Goal: Task Accomplishment & Management: Complete application form

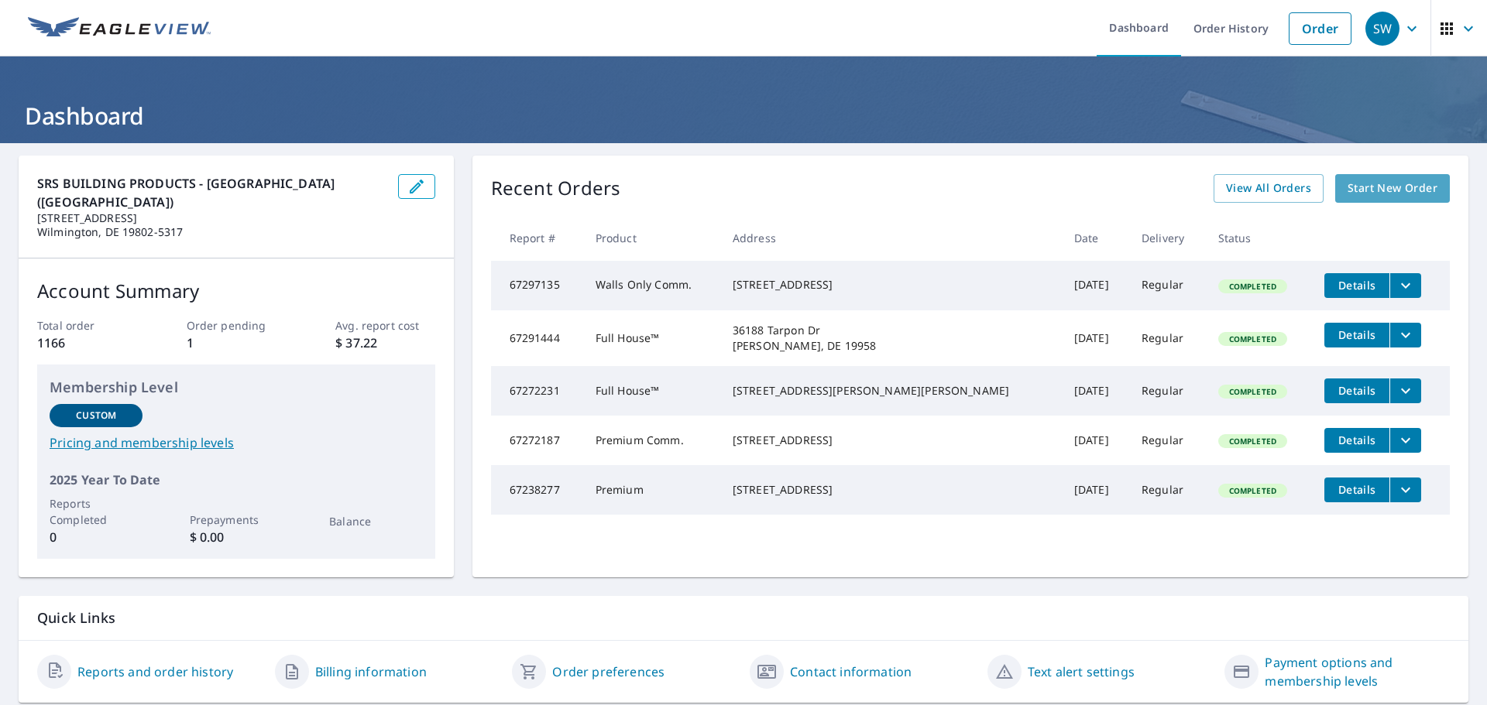
click at [1394, 187] on span "Start New Order" at bounding box center [1392, 188] width 90 height 19
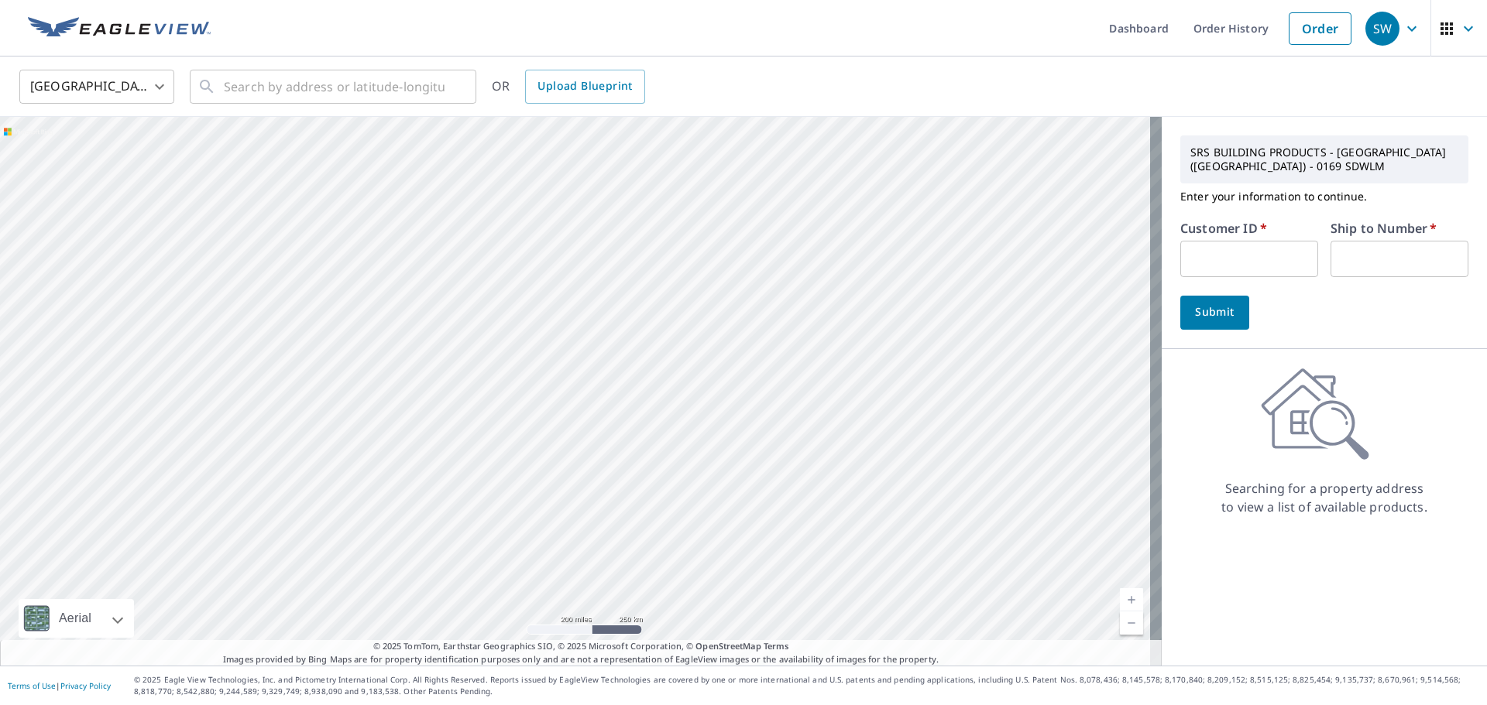
click at [372, 111] on div "United States [GEOGRAPHIC_DATA] ​ ​ OR Upload Blueprint" at bounding box center [743, 87] width 1487 height 60
click at [388, 104] on div "​" at bounding box center [333, 87] width 286 height 34
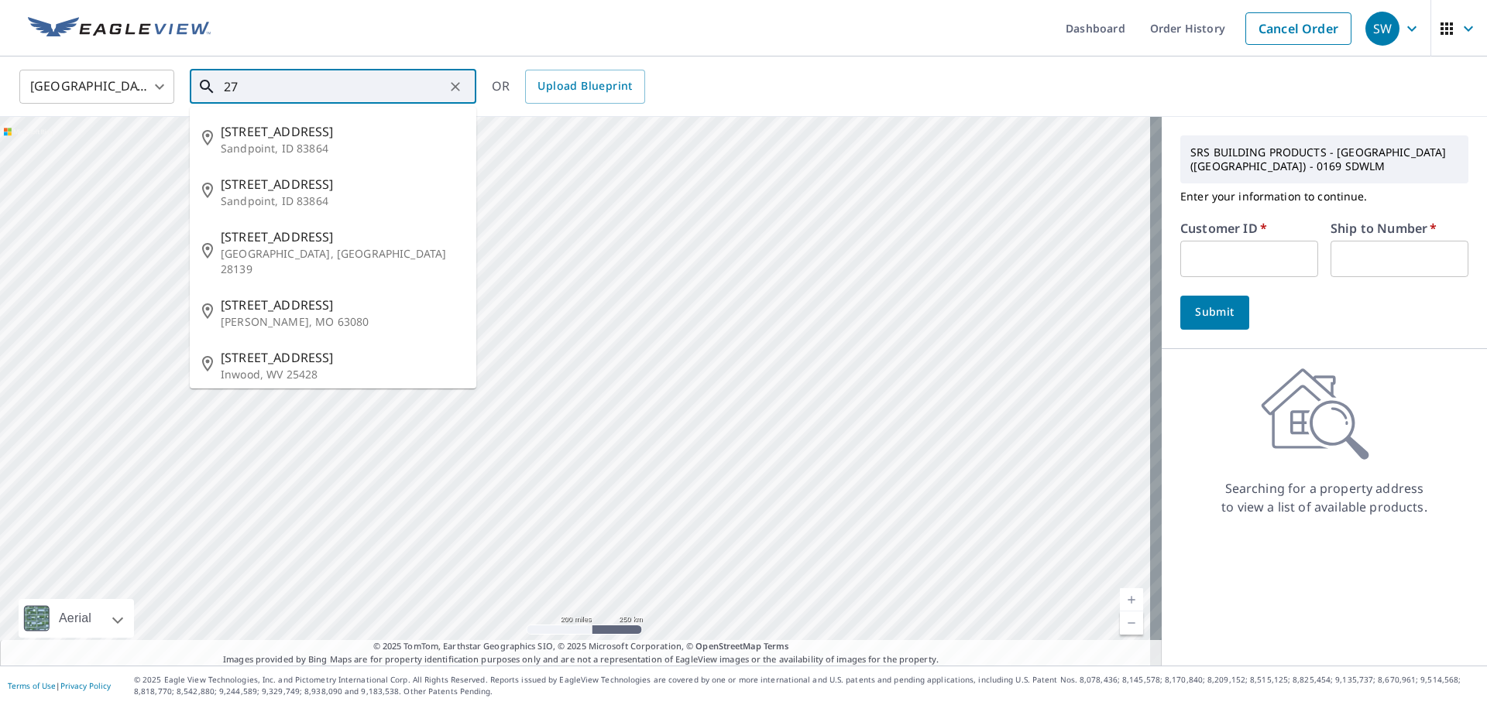
type input "2"
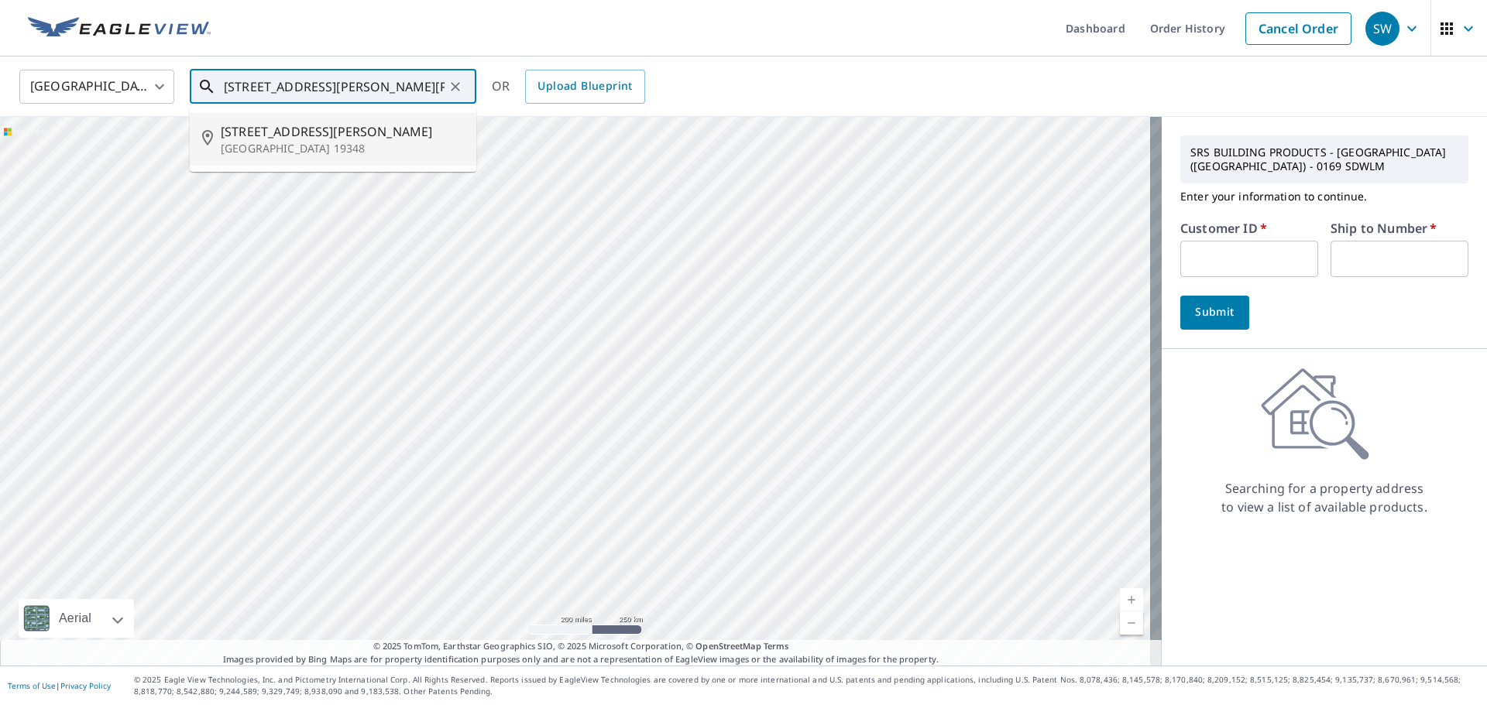
click at [344, 137] on span "[STREET_ADDRESS][PERSON_NAME]" at bounding box center [342, 131] width 243 height 19
type input "[STREET_ADDRESS][PERSON_NAME][PERSON_NAME]"
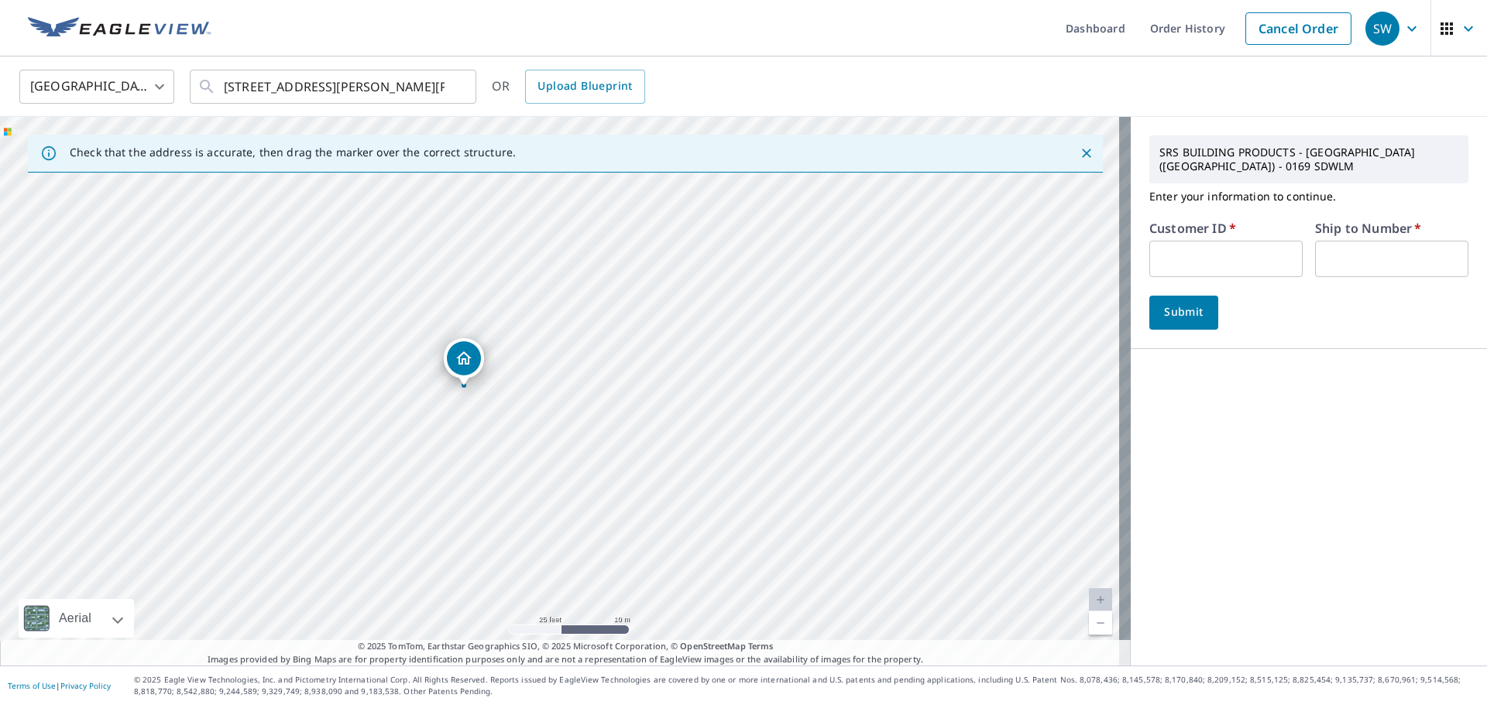
click at [1172, 262] on input "text" at bounding box center [1225, 259] width 153 height 36
type input "s072211"
click at [1357, 266] on input "text" at bounding box center [1391, 259] width 153 height 36
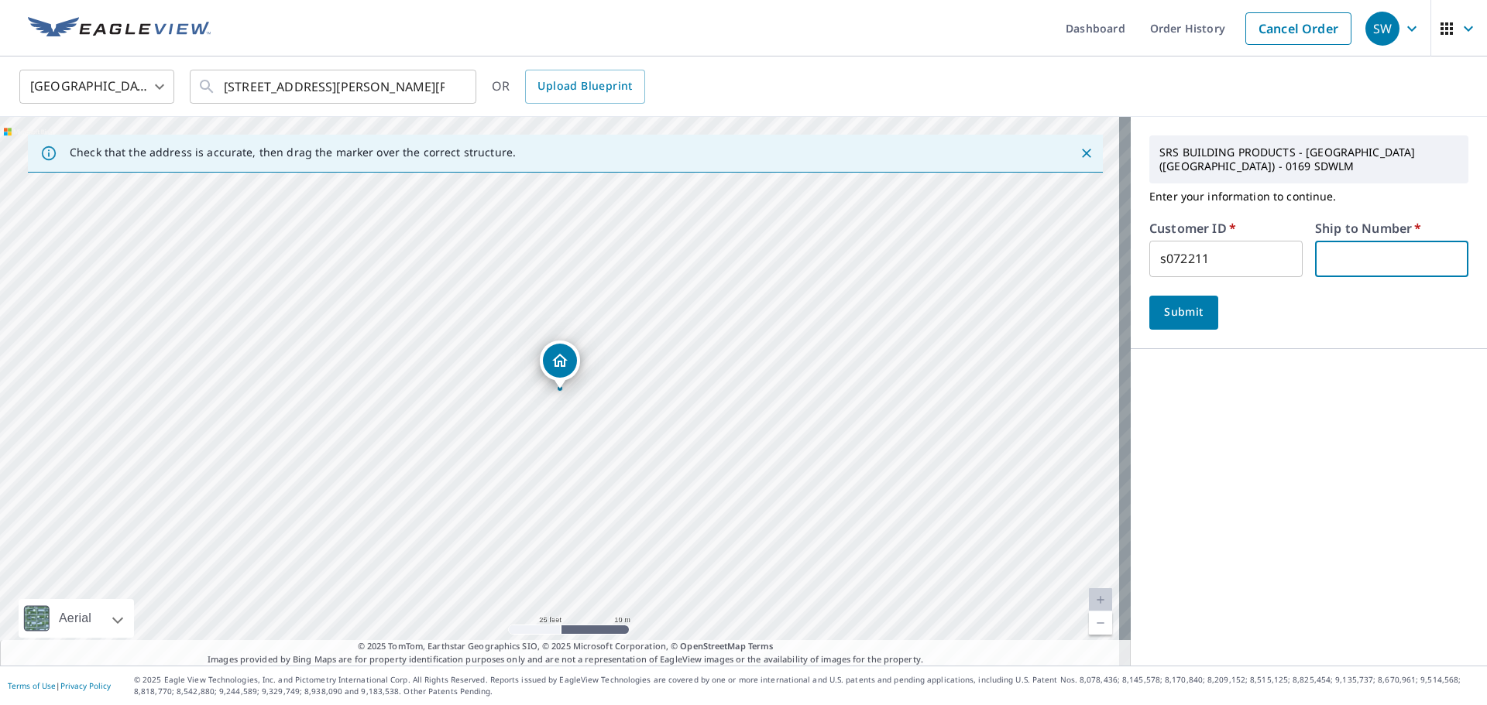
type input "1"
click at [1199, 326] on button "Submit" at bounding box center [1183, 313] width 69 height 34
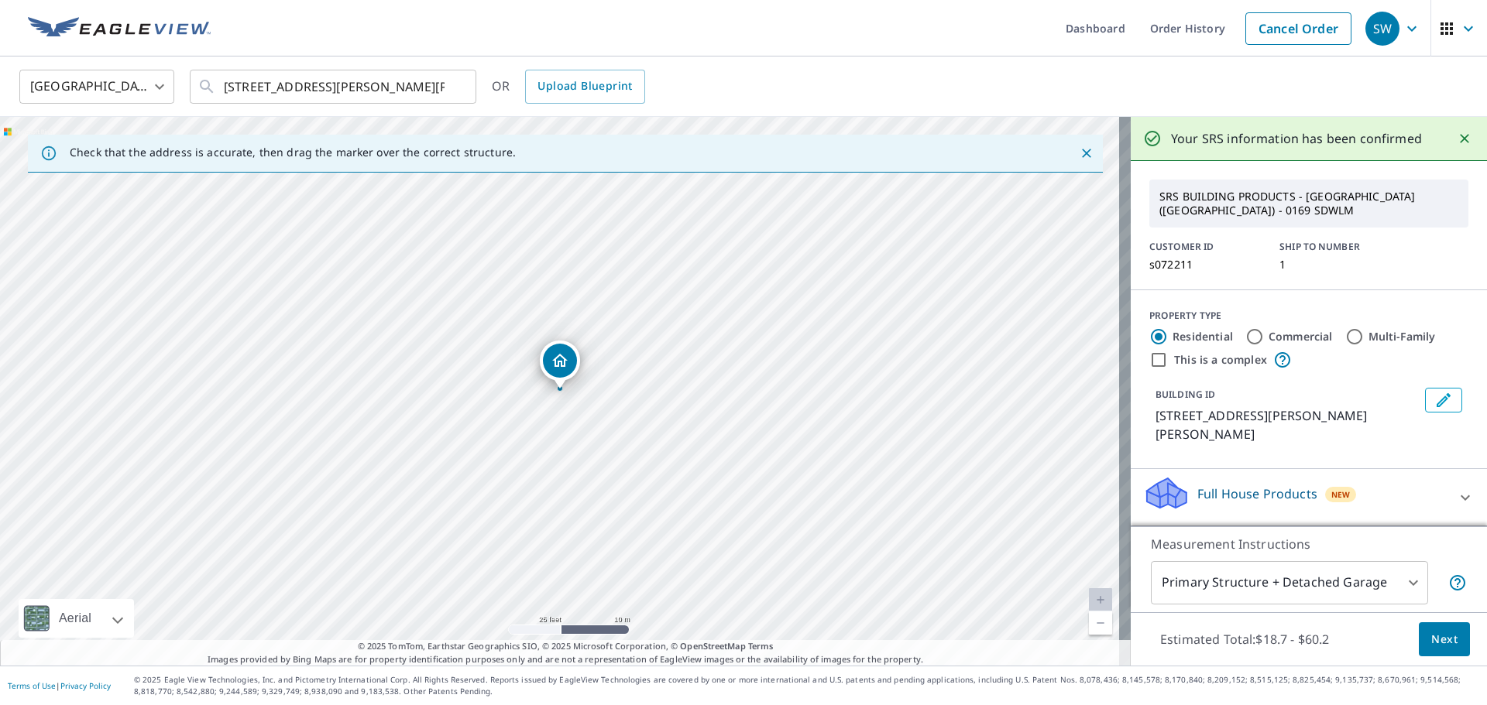
click at [1350, 575] on body "SW SW Dashboard Order History Cancel Order SW [GEOGRAPHIC_DATA] [GEOGRAPHIC_DAT…" at bounding box center [743, 352] width 1487 height 705
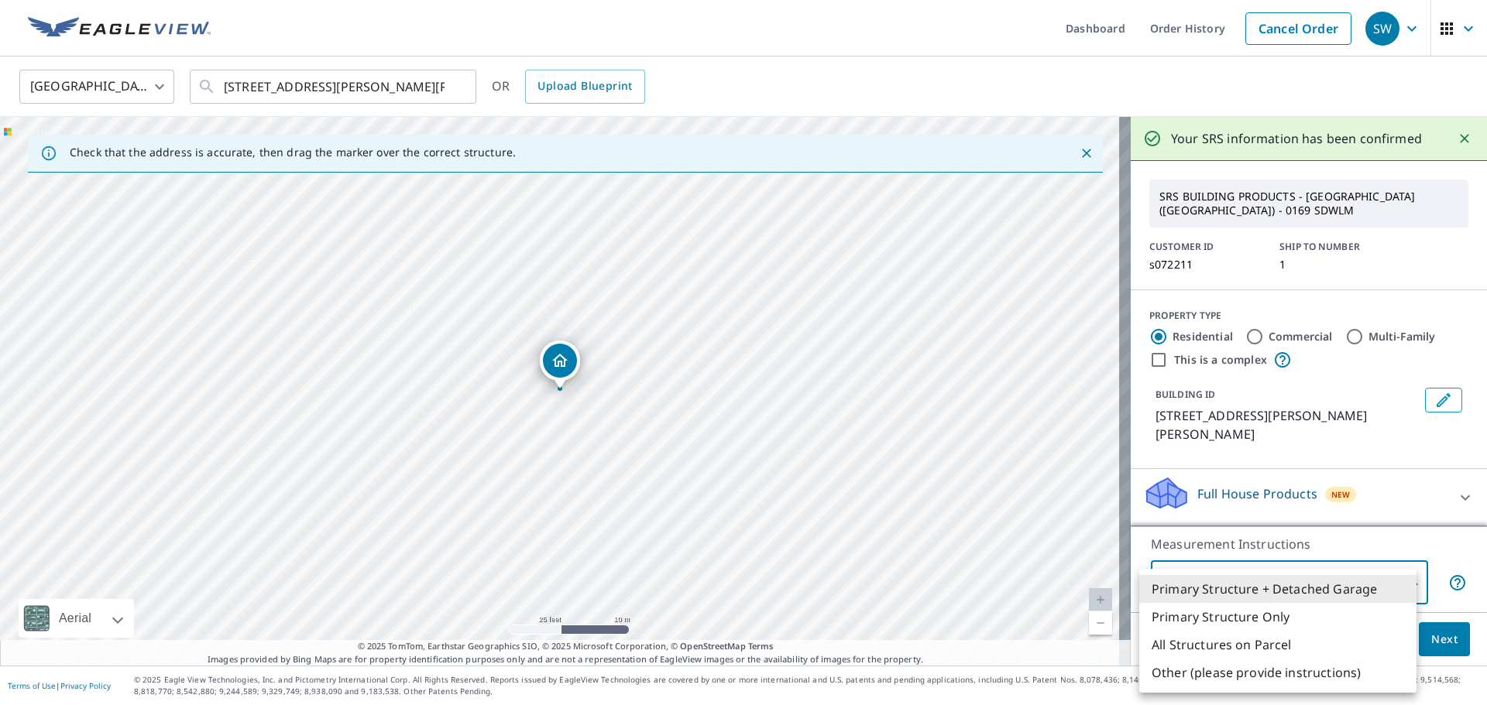
click at [1324, 613] on li "Primary Structure Only" at bounding box center [1277, 617] width 277 height 28
type input "2"
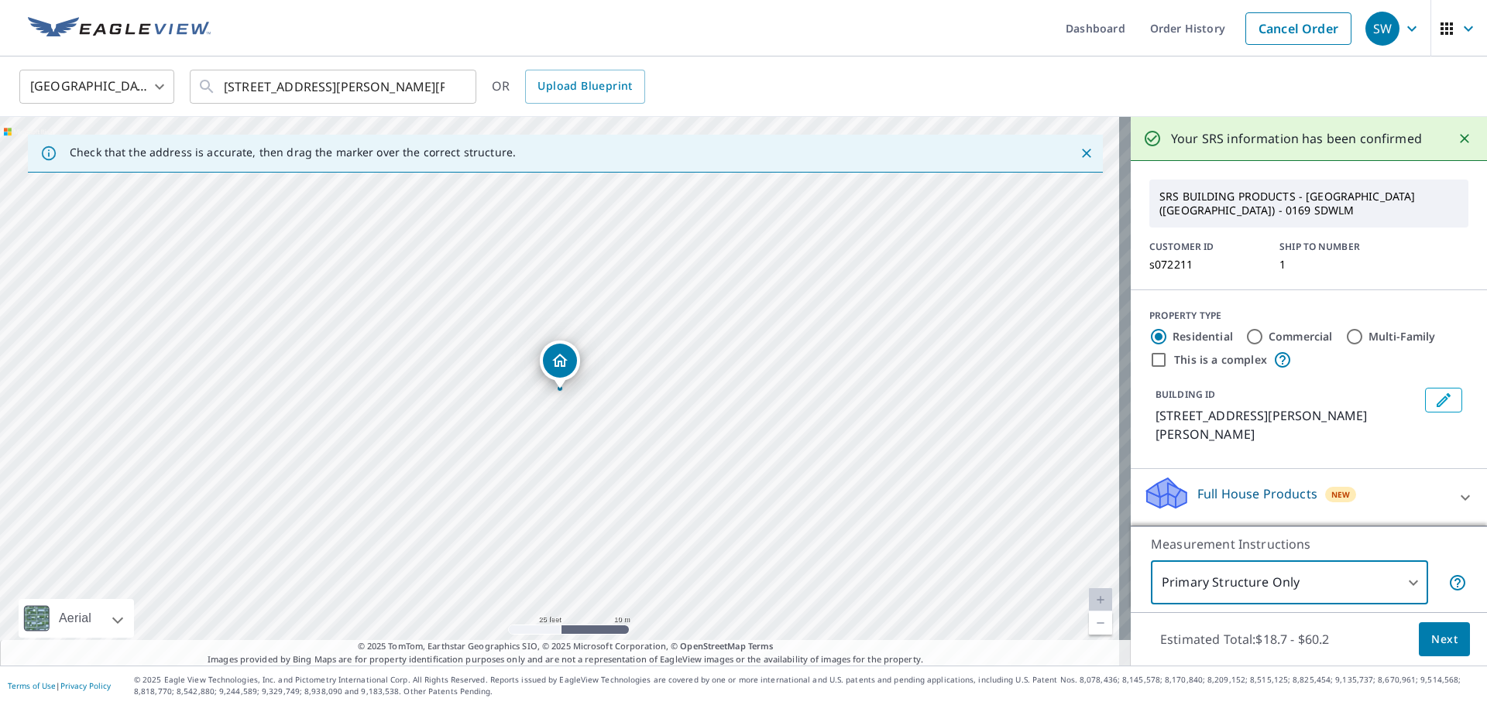
click at [1431, 644] on span "Next" at bounding box center [1444, 639] width 26 height 19
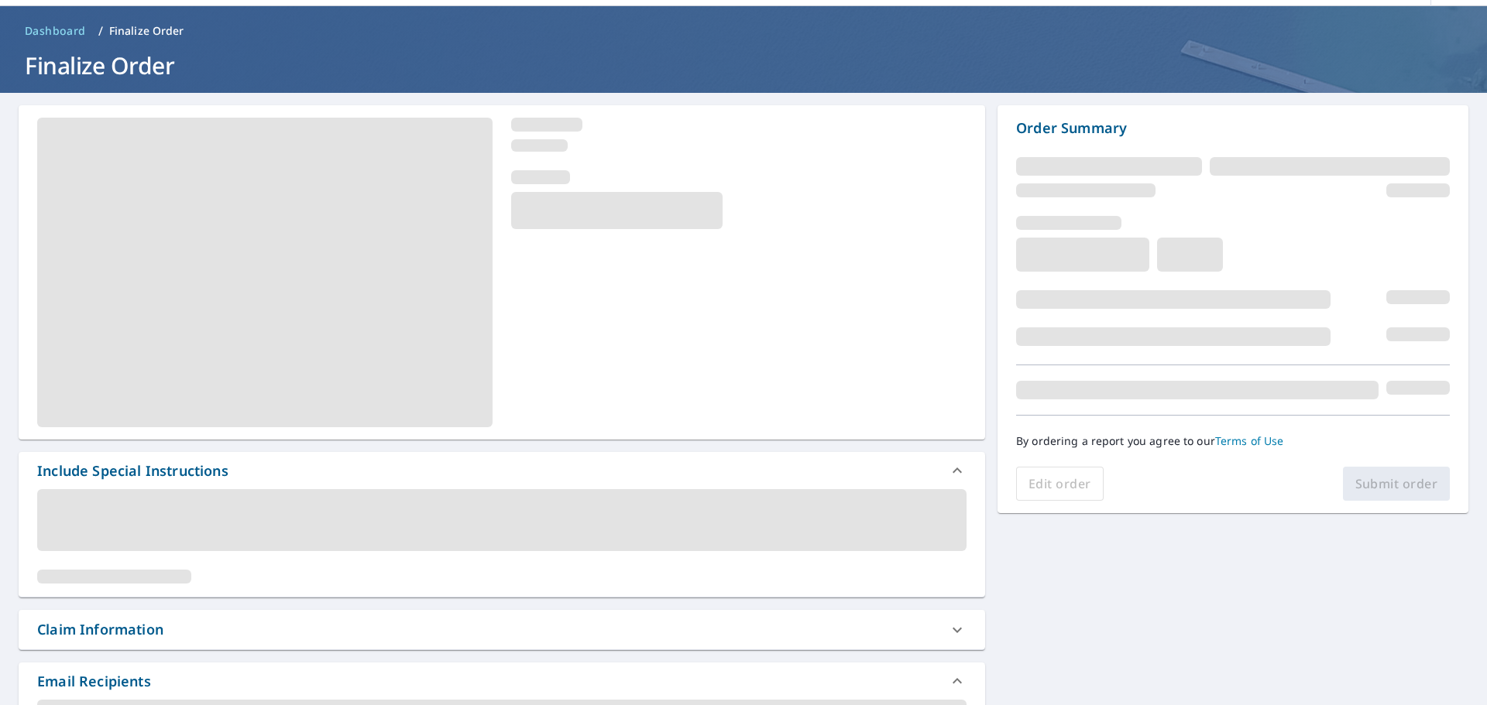
scroll to position [77, 0]
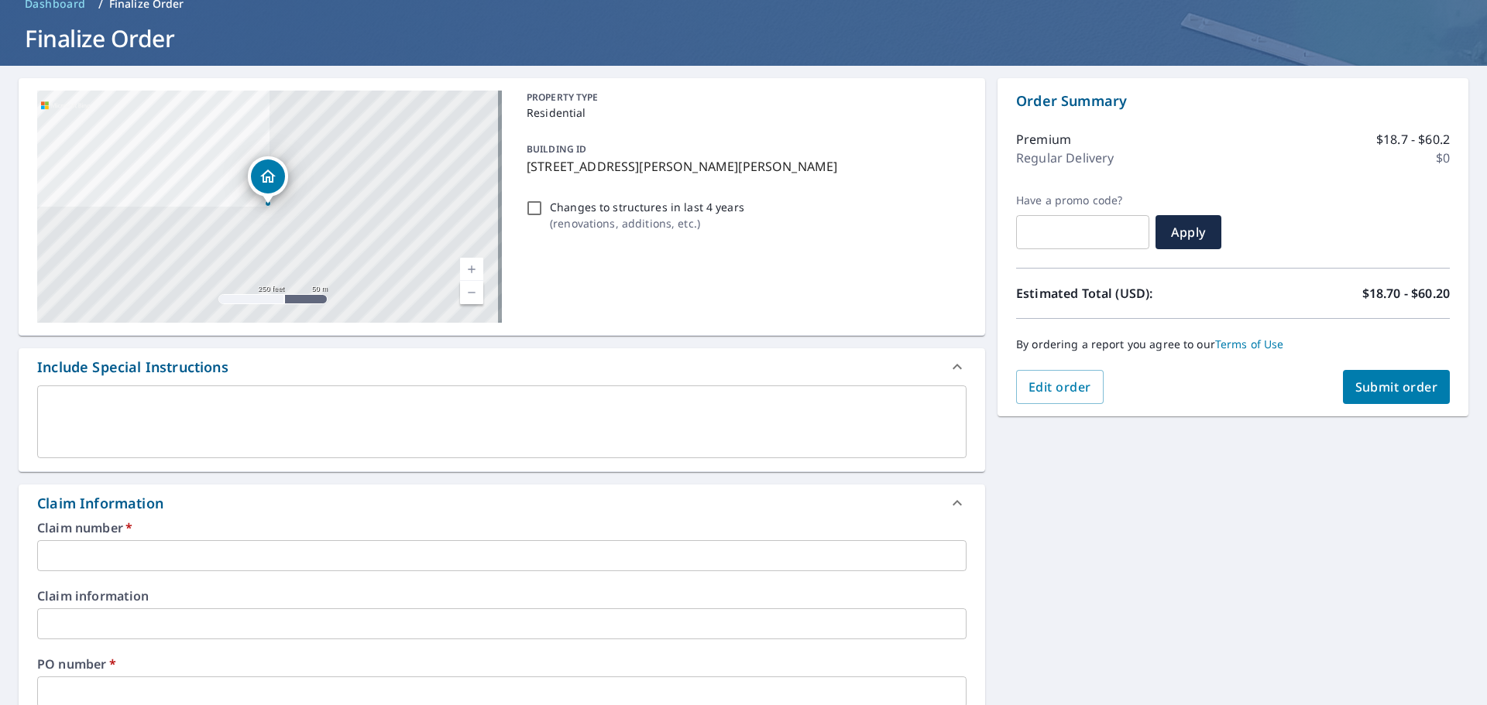
click at [330, 549] on input "text" at bounding box center [501, 555] width 929 height 31
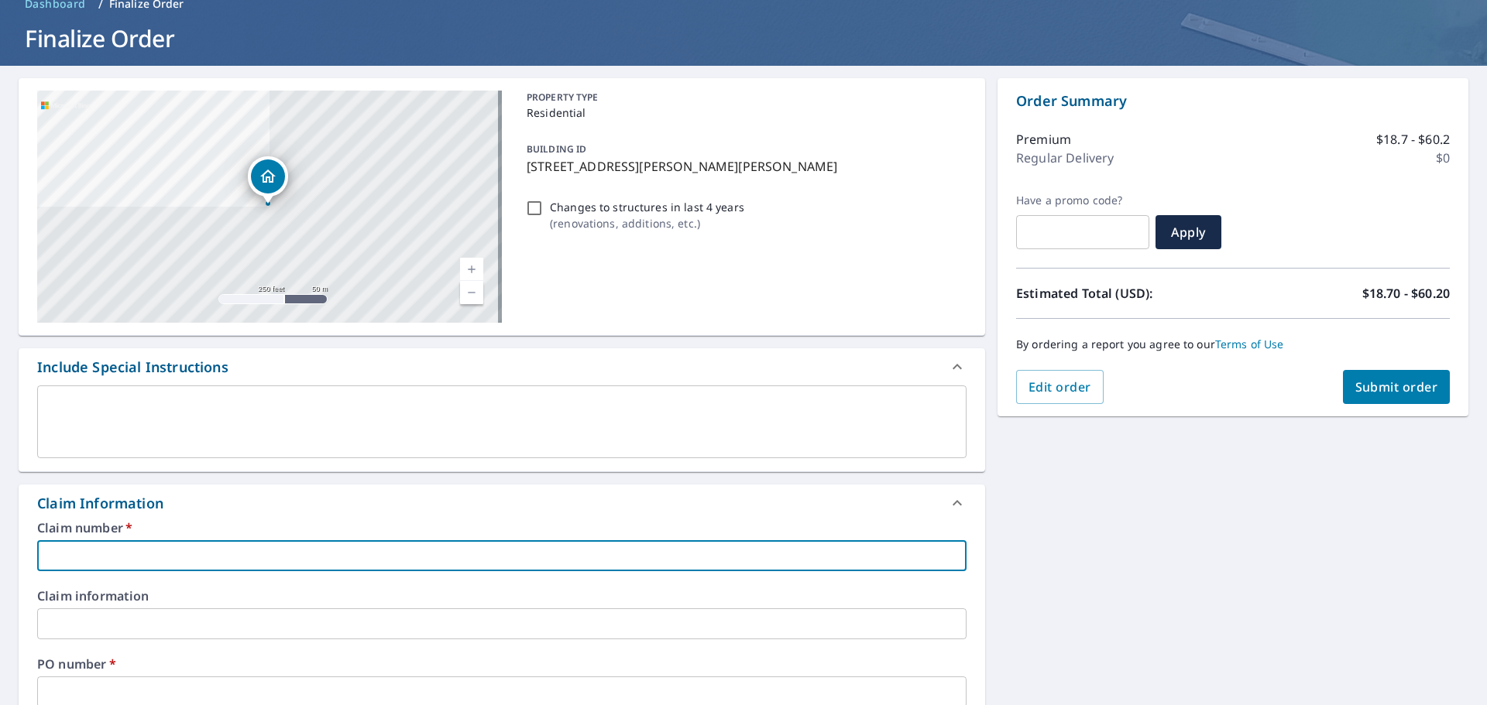
type input "4"
checkbox input "true"
type input "40"
checkbox input "true"
type input "406"
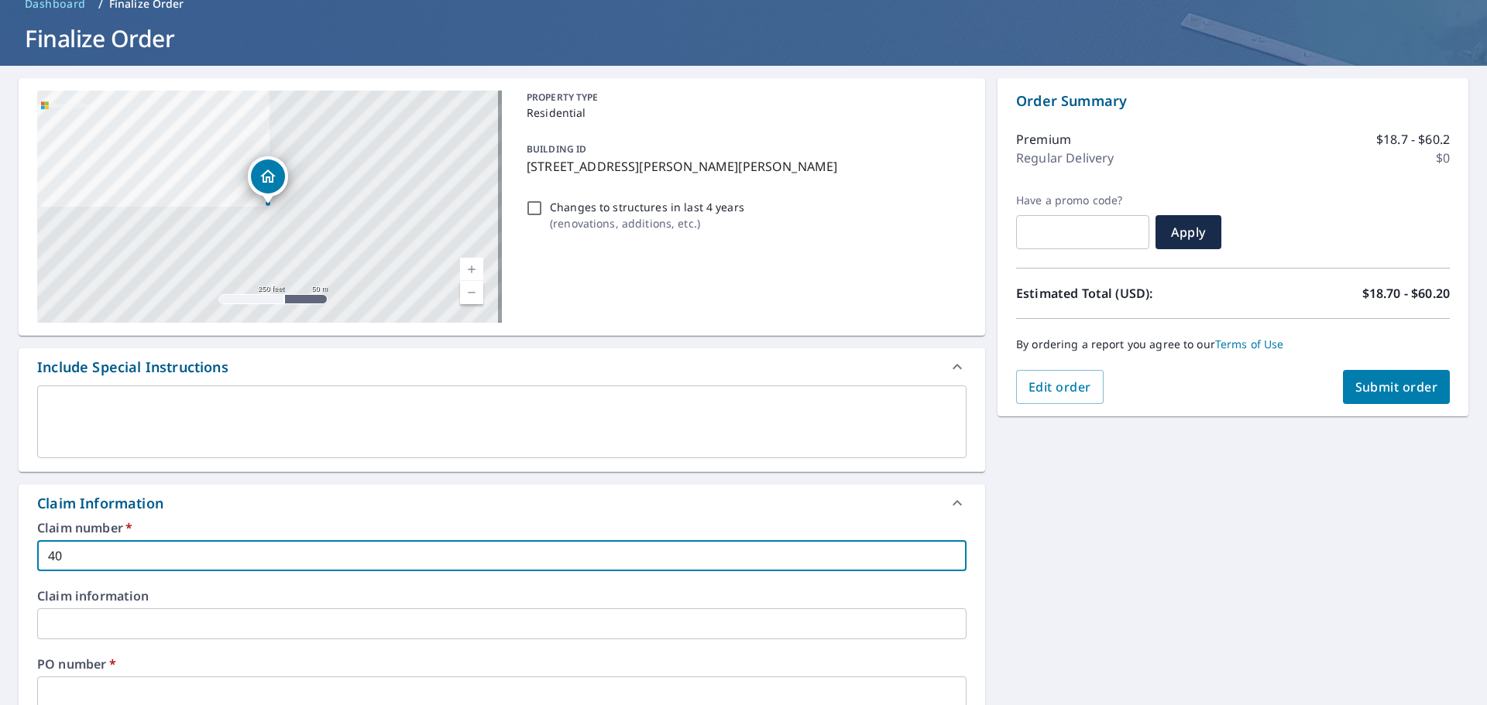
checkbox input "true"
type input "406"
checkbox input "true"
type input "406 d"
checkbox input "true"
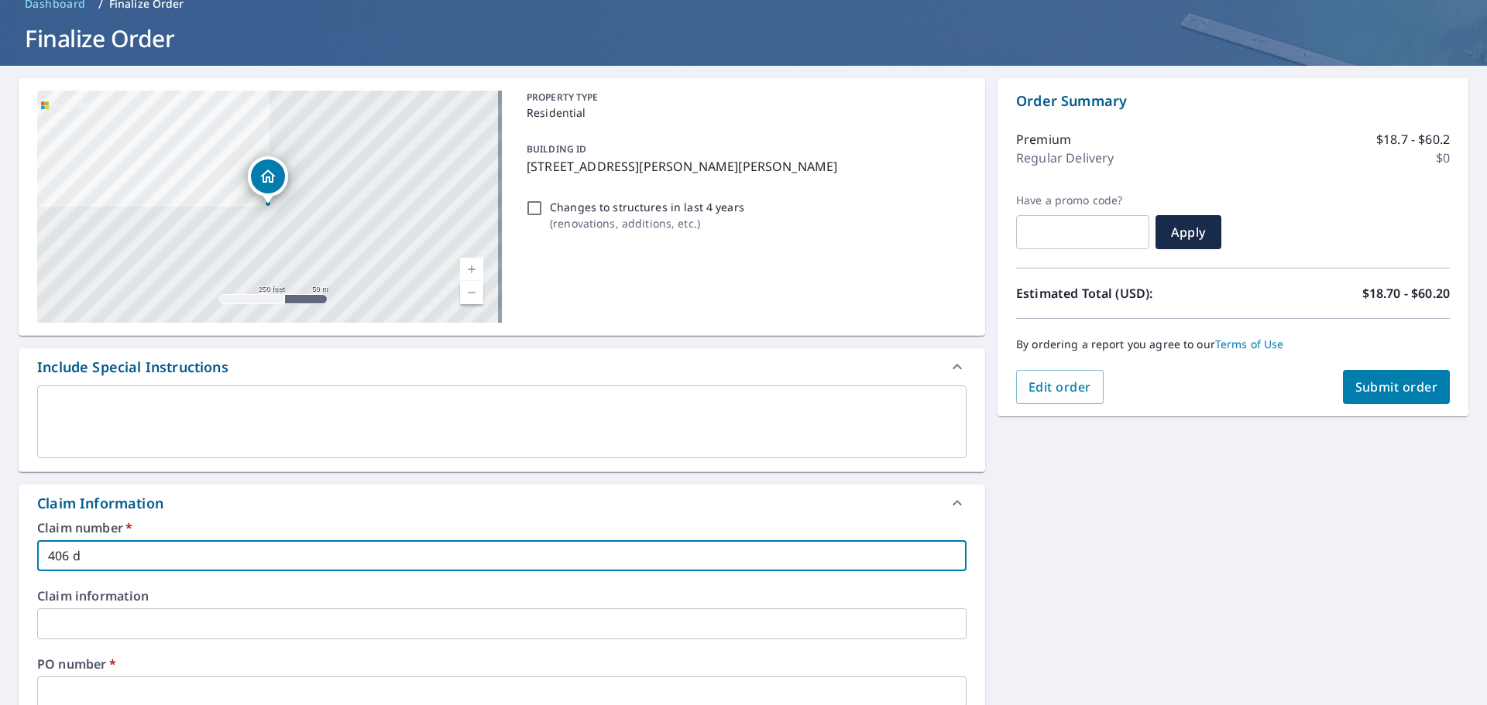
type input "406 de"
checkbox input "true"
type input "406 dea"
checkbox input "true"
type input "406 [PERSON_NAME]"
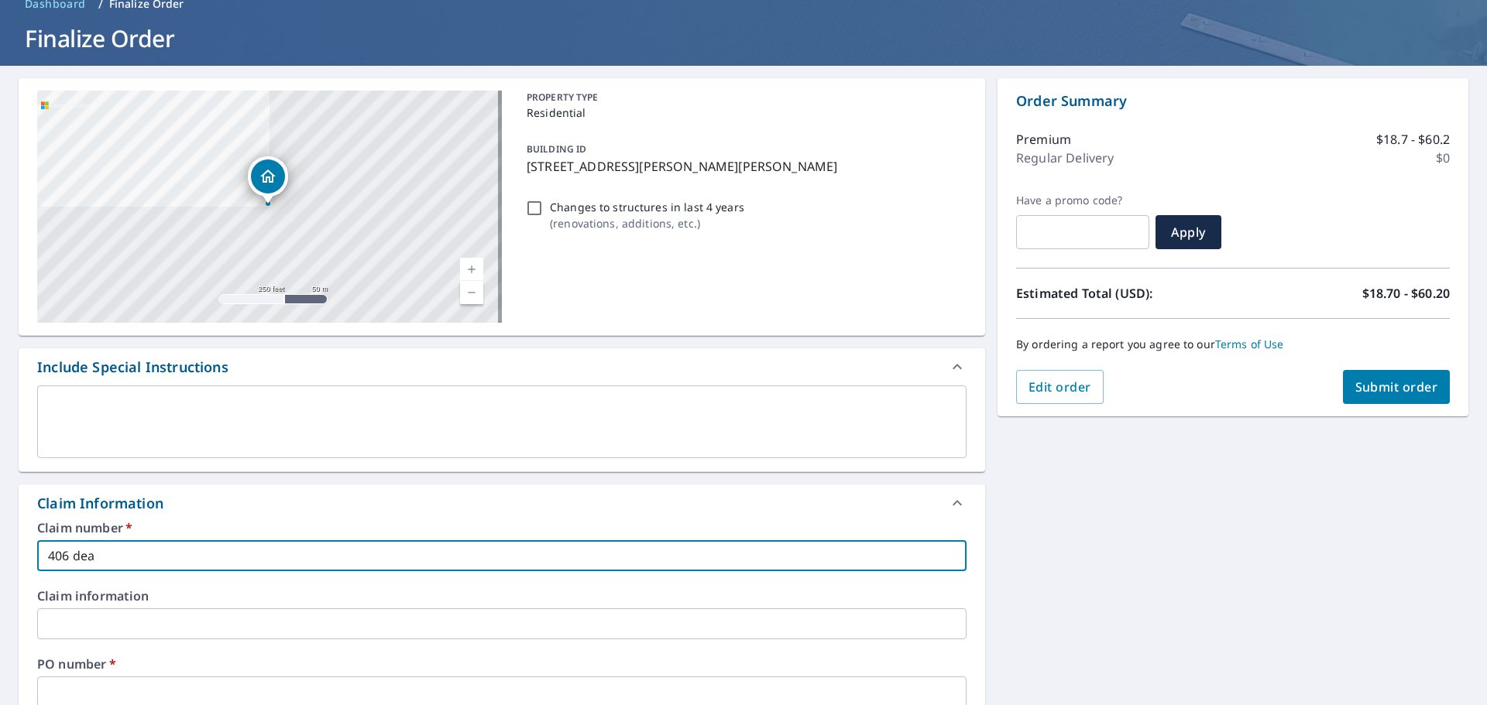
checkbox input "true"
type input "406 [PERSON_NAME]"
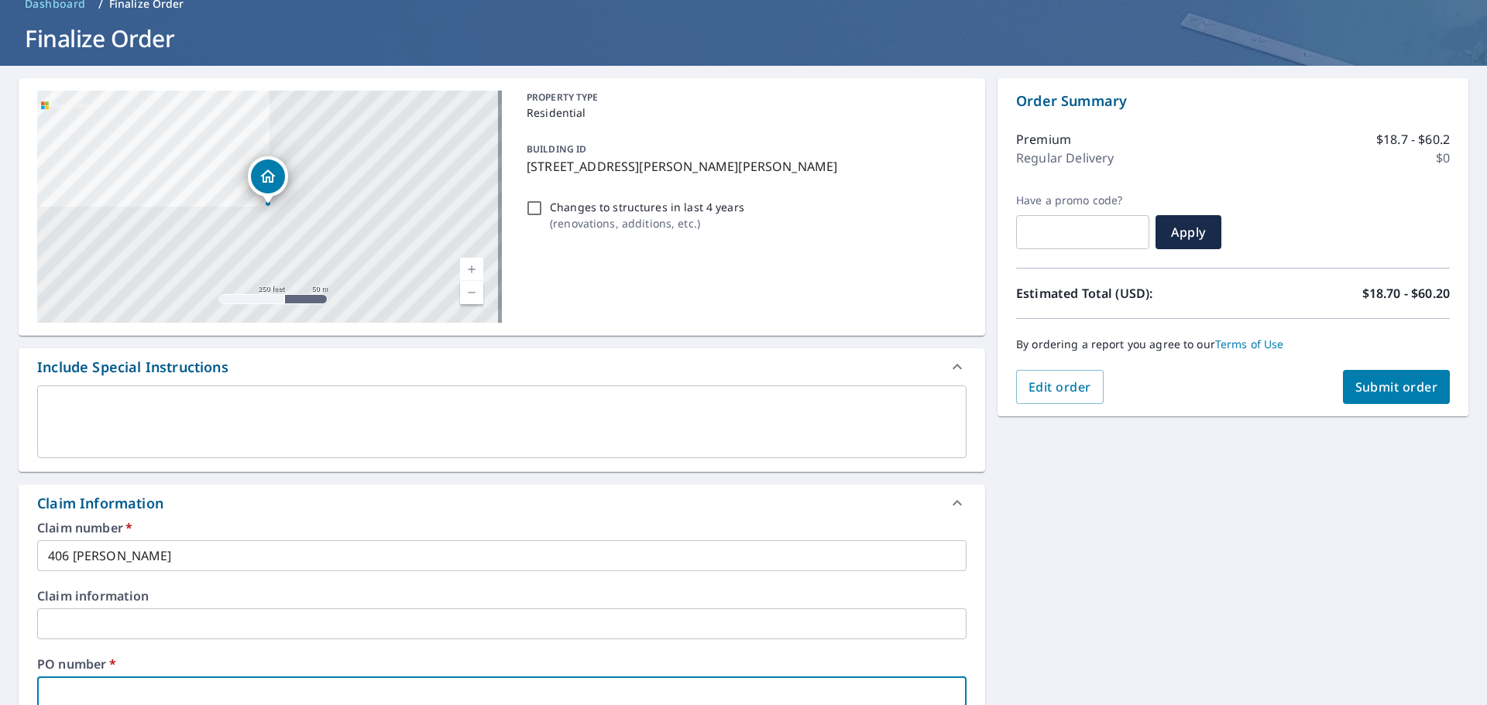
scroll to position [80, 0]
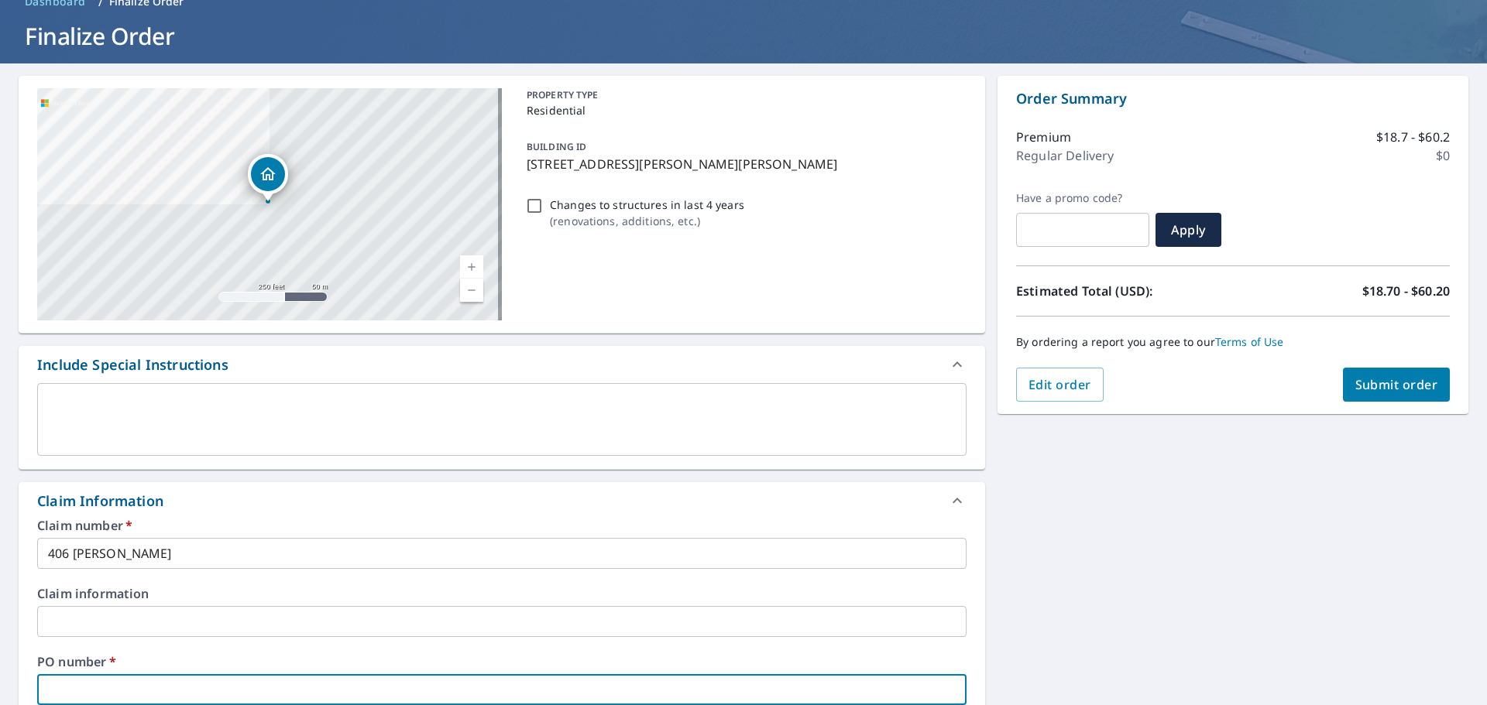
type input "4"
checkbox input "true"
type input "40"
checkbox input "true"
type input "406"
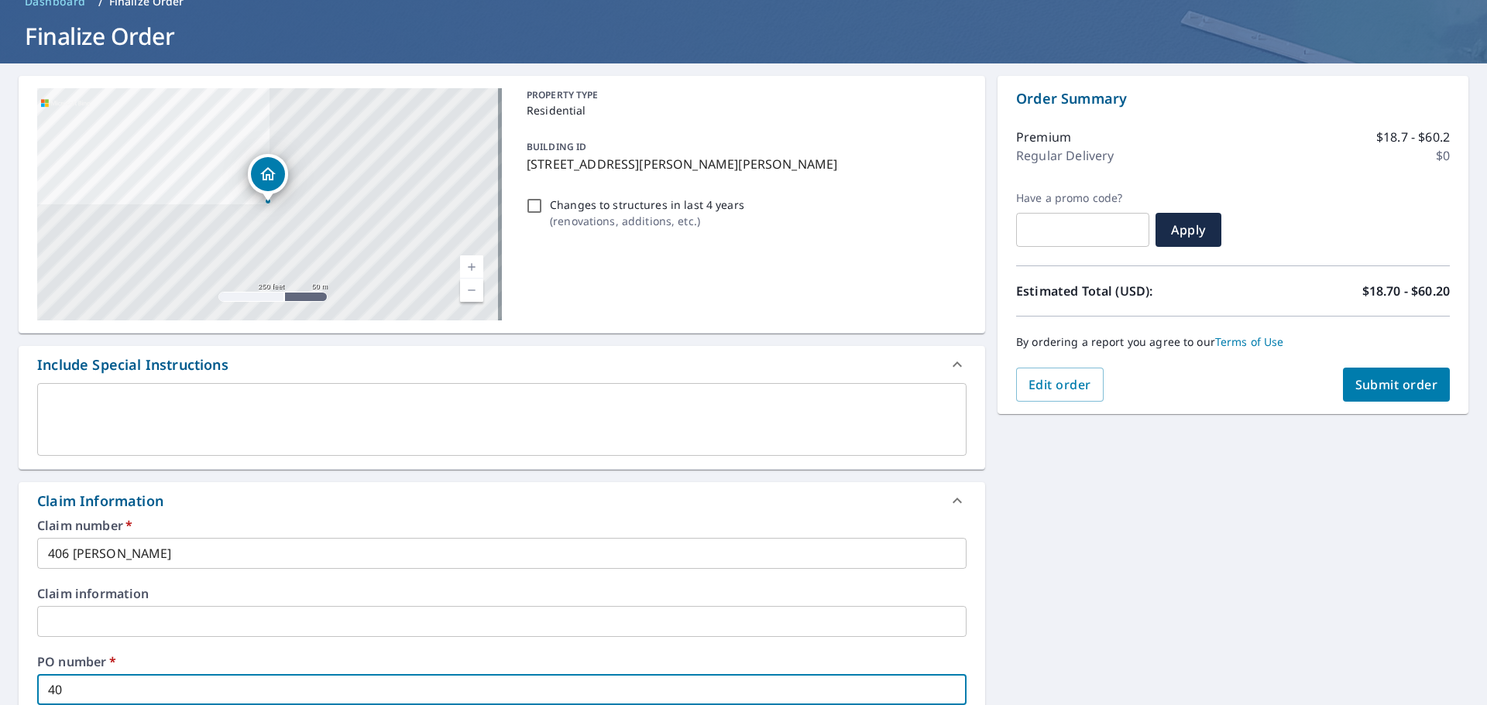
checkbox input "true"
type input "406"
checkbox input "true"
type input "406 d"
checkbox input "true"
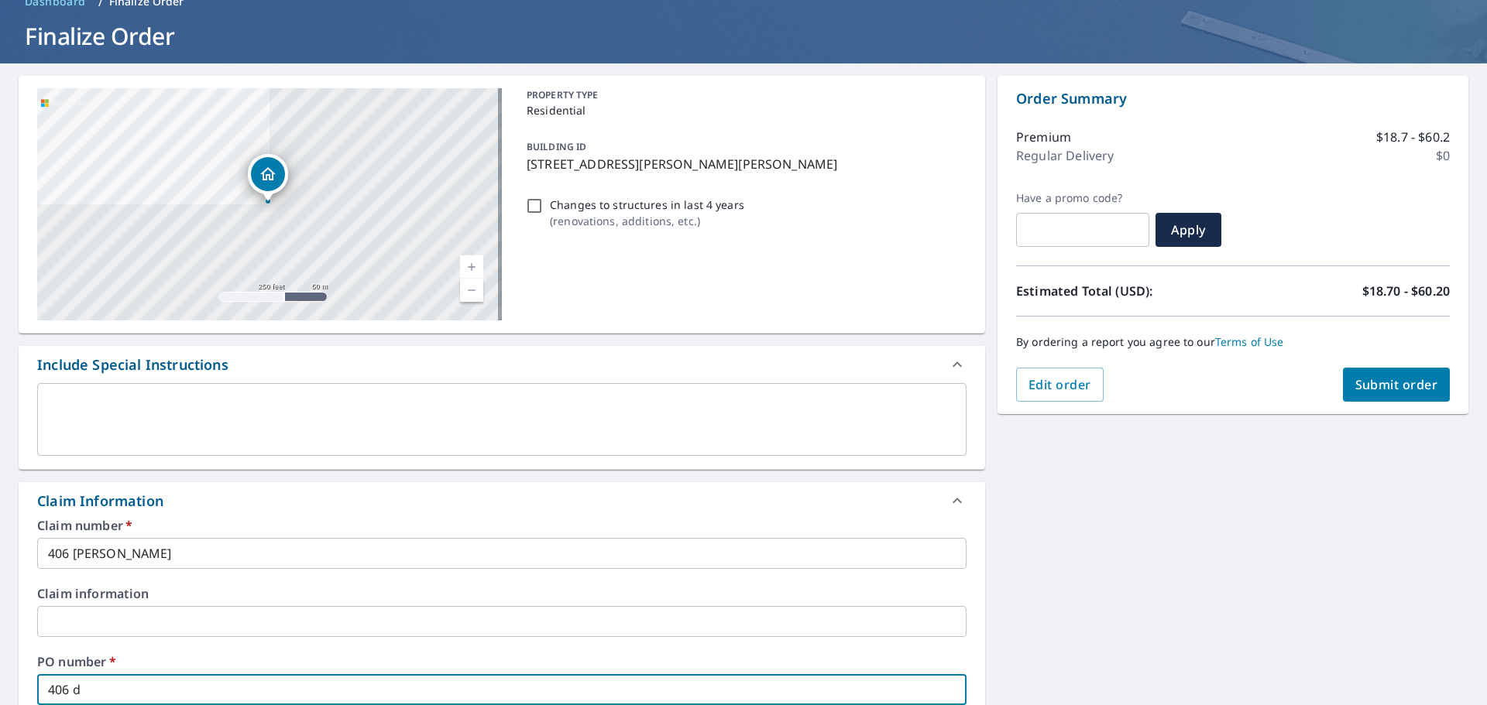
type input "406 de"
checkbox input "true"
type input "406 dea"
checkbox input "true"
type input "406 [PERSON_NAME]"
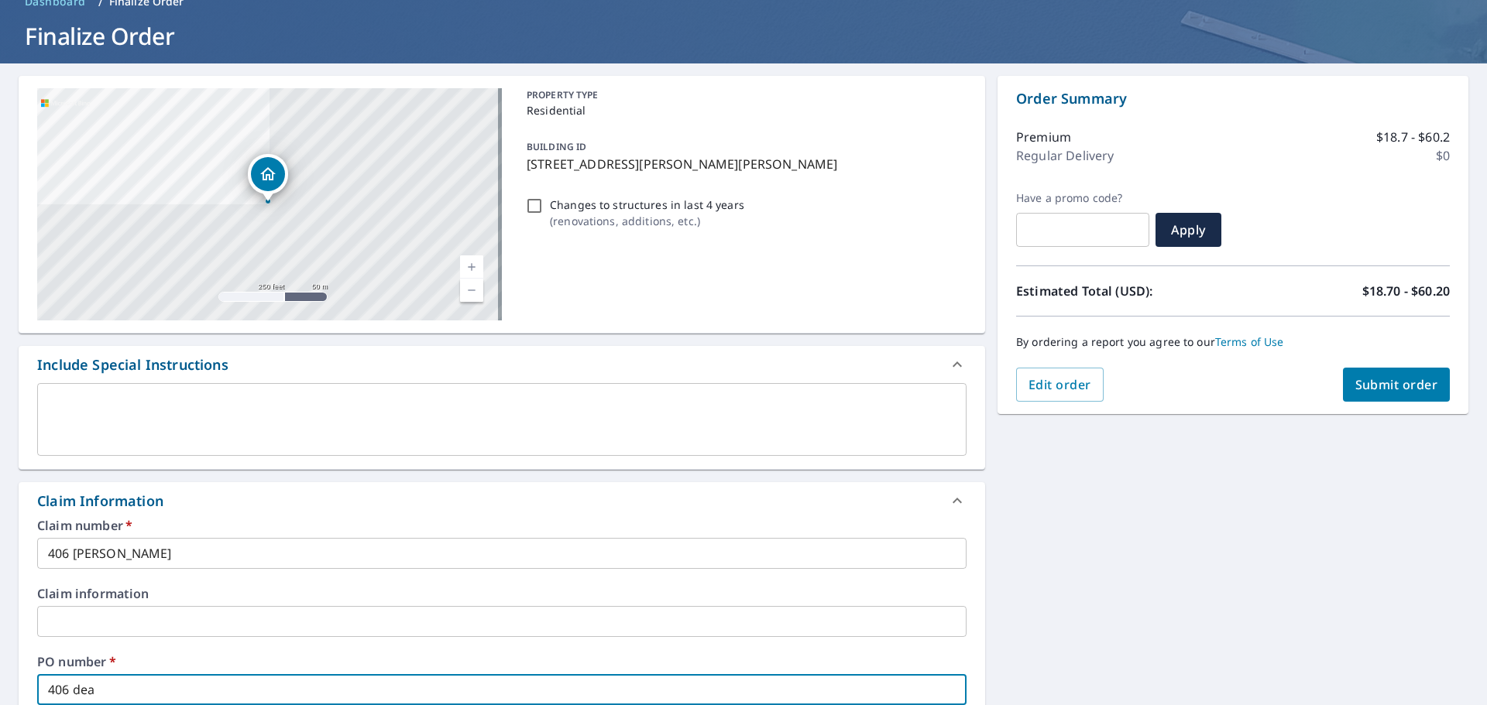
checkbox input "true"
type input "406 [PERSON_NAME]"
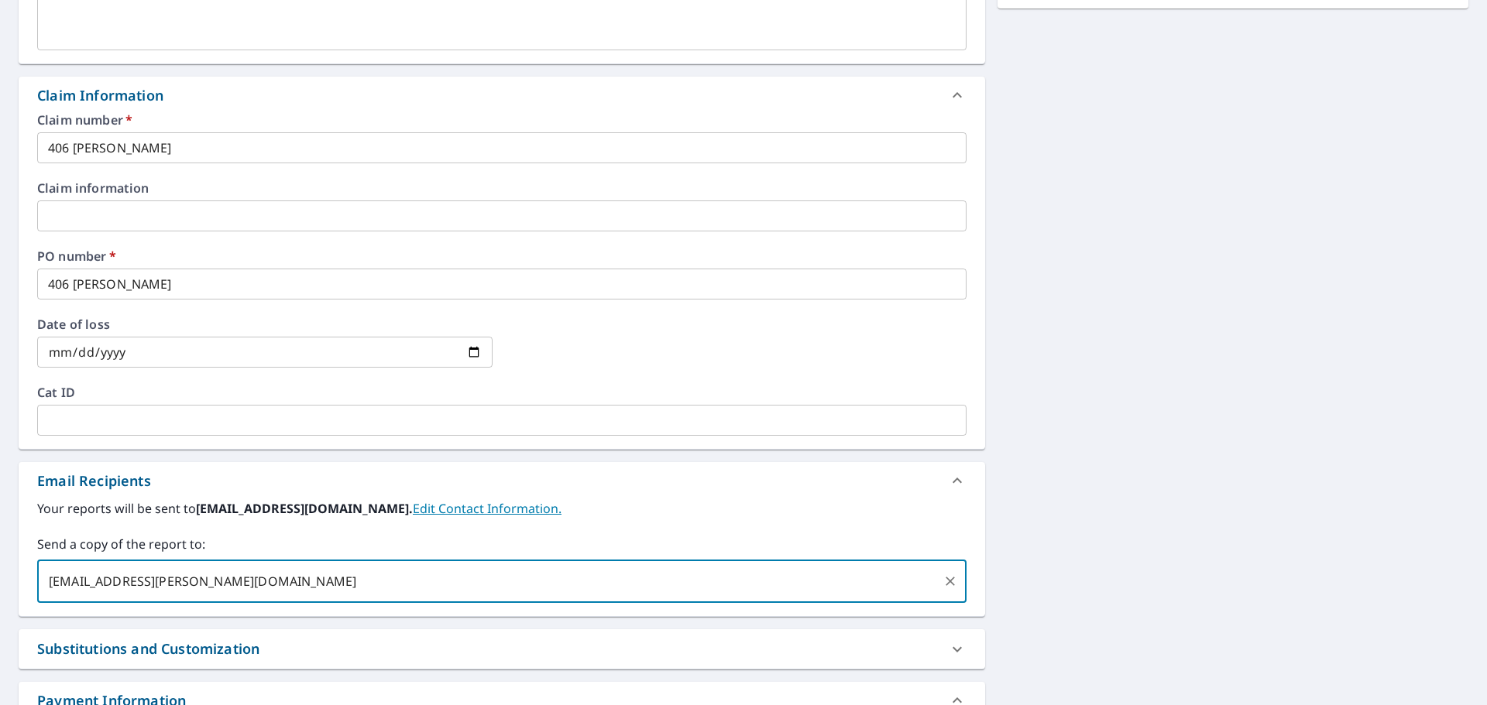
type input "[EMAIL_ADDRESS][PERSON_NAME][DOMAIN_NAME]"
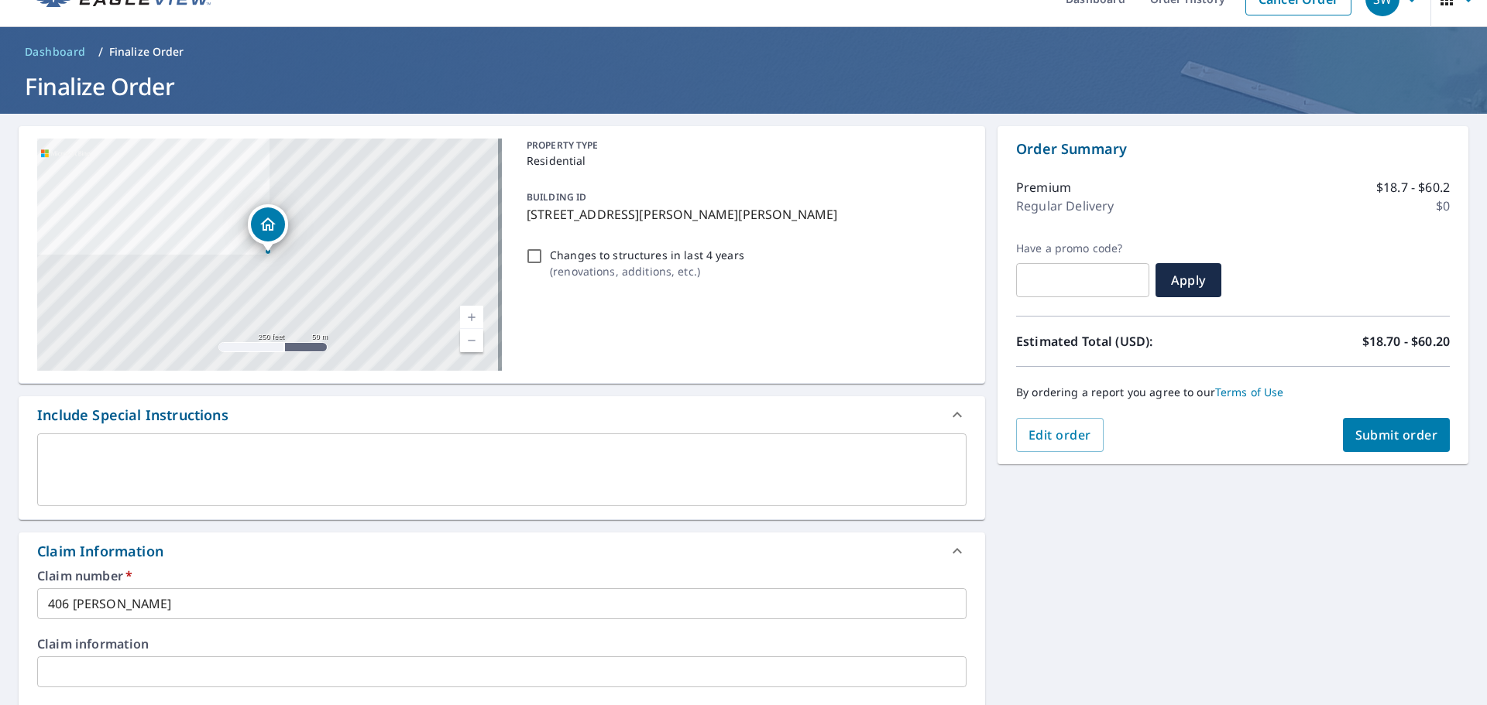
scroll to position [0, 0]
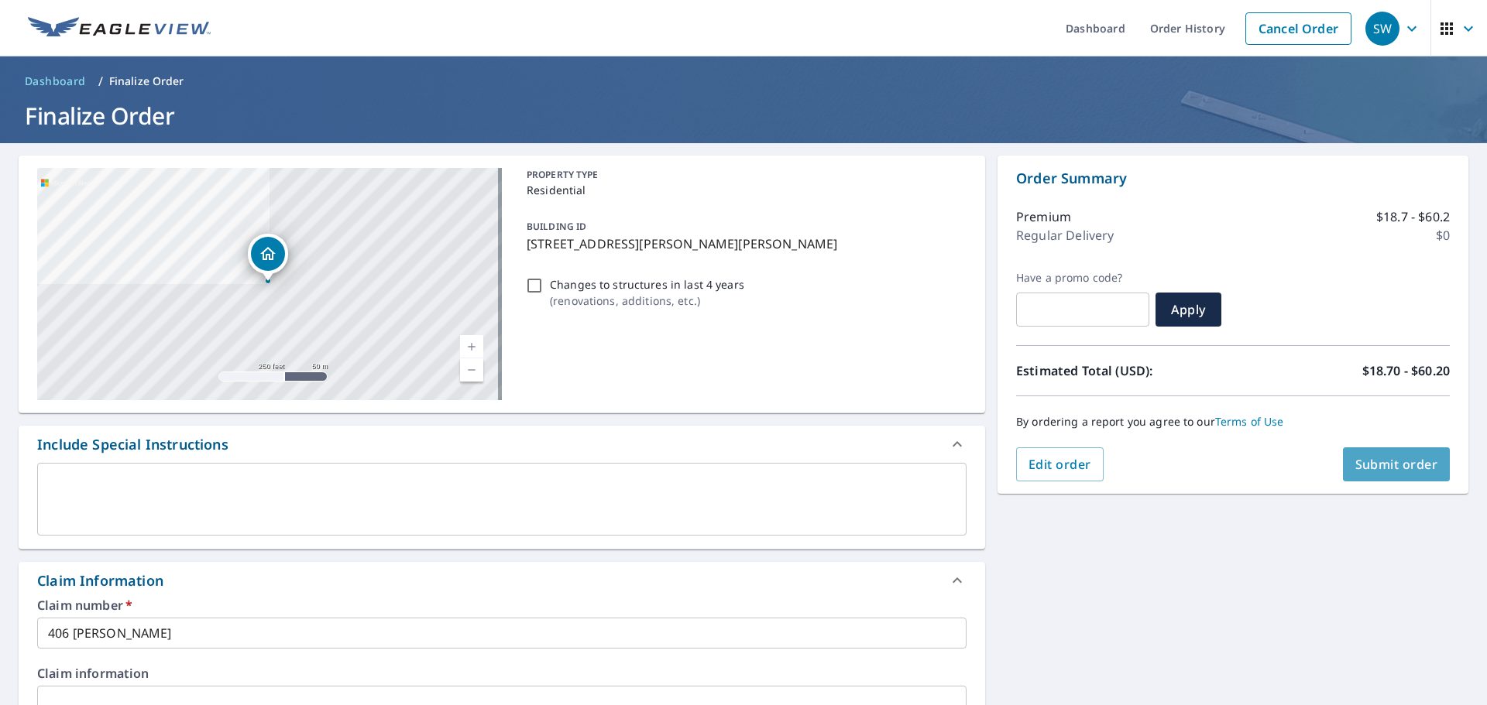
click at [1360, 470] on span "Submit order" at bounding box center [1396, 464] width 83 height 17
checkbox input "true"
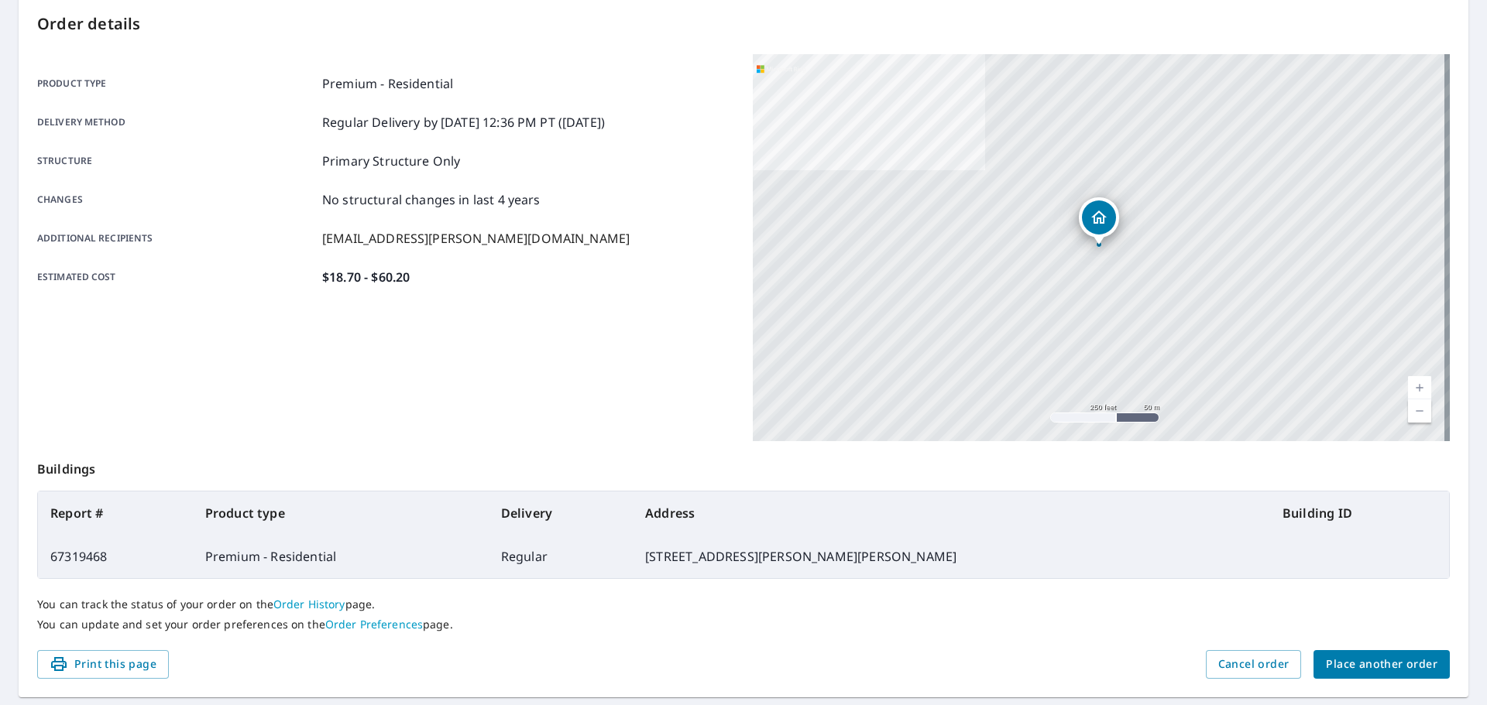
scroll to position [206, 0]
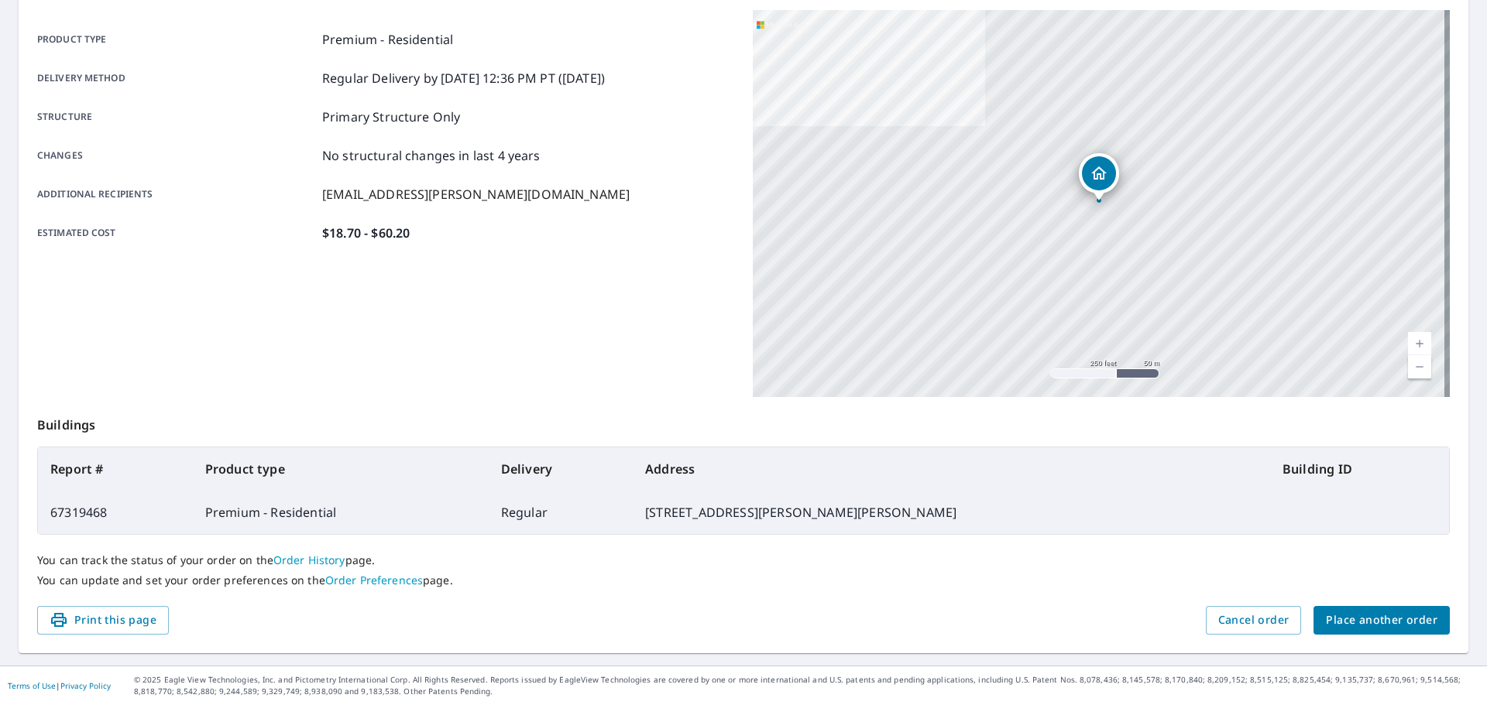
click at [1360, 620] on span "Place another order" at bounding box center [1382, 620] width 112 height 19
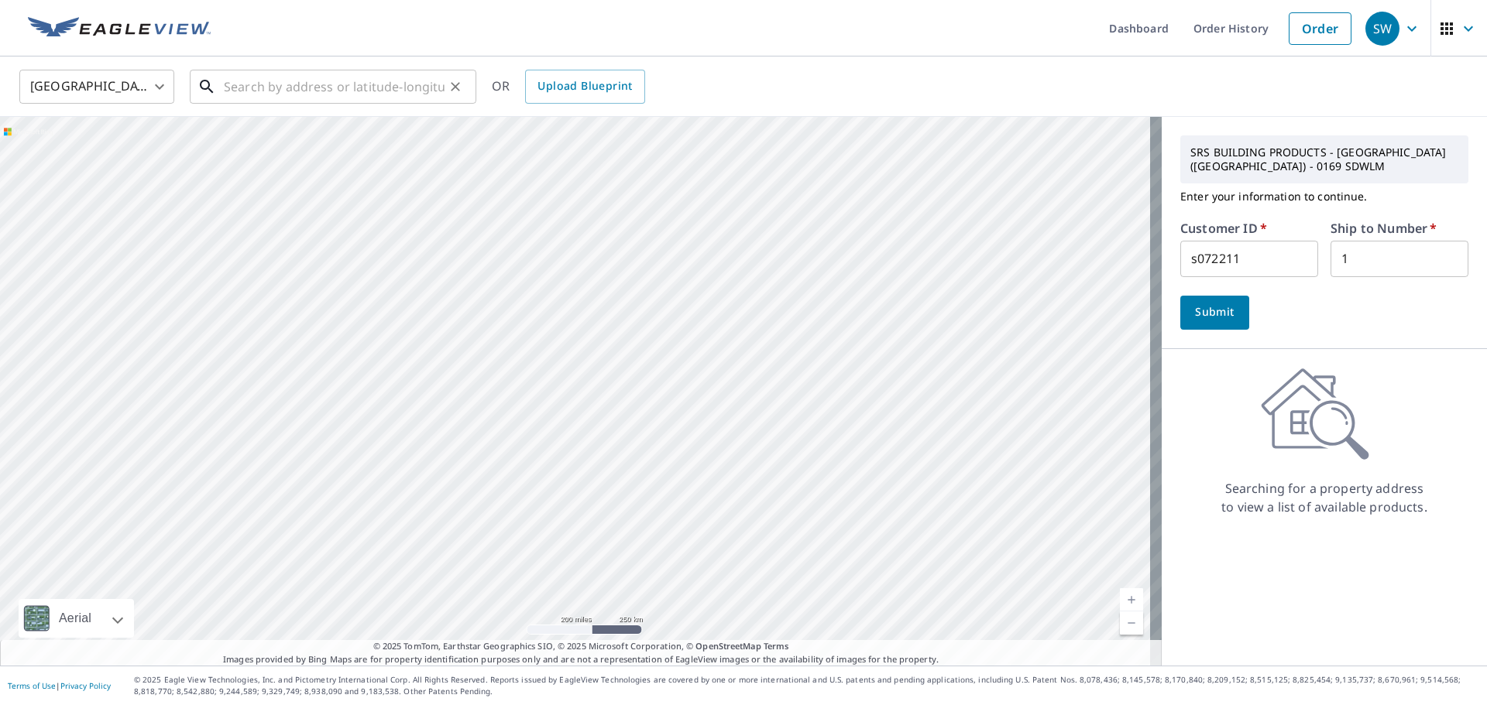
click at [246, 87] on input "text" at bounding box center [334, 86] width 221 height 43
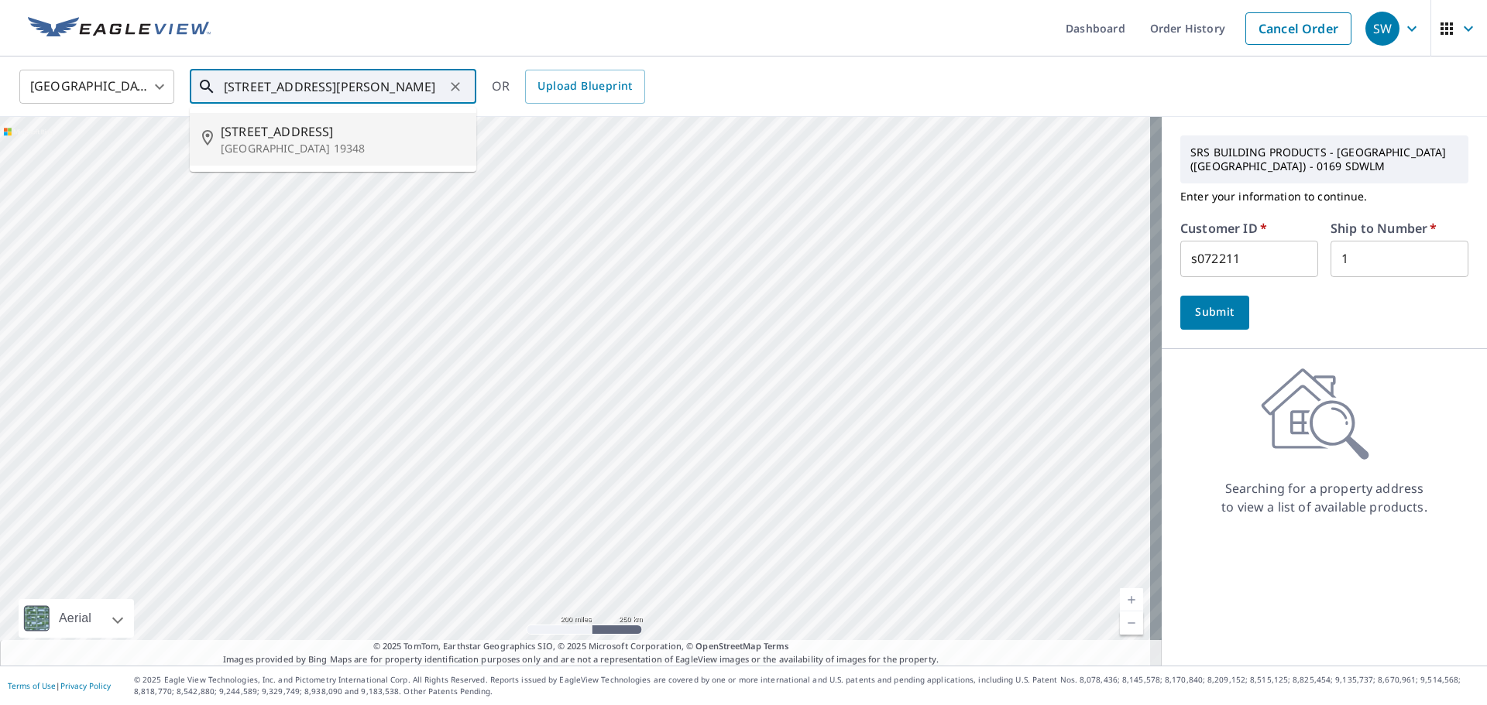
click at [372, 158] on li "[STREET_ADDRESS]" at bounding box center [333, 139] width 286 height 53
type input "[STREET_ADDRESS]"
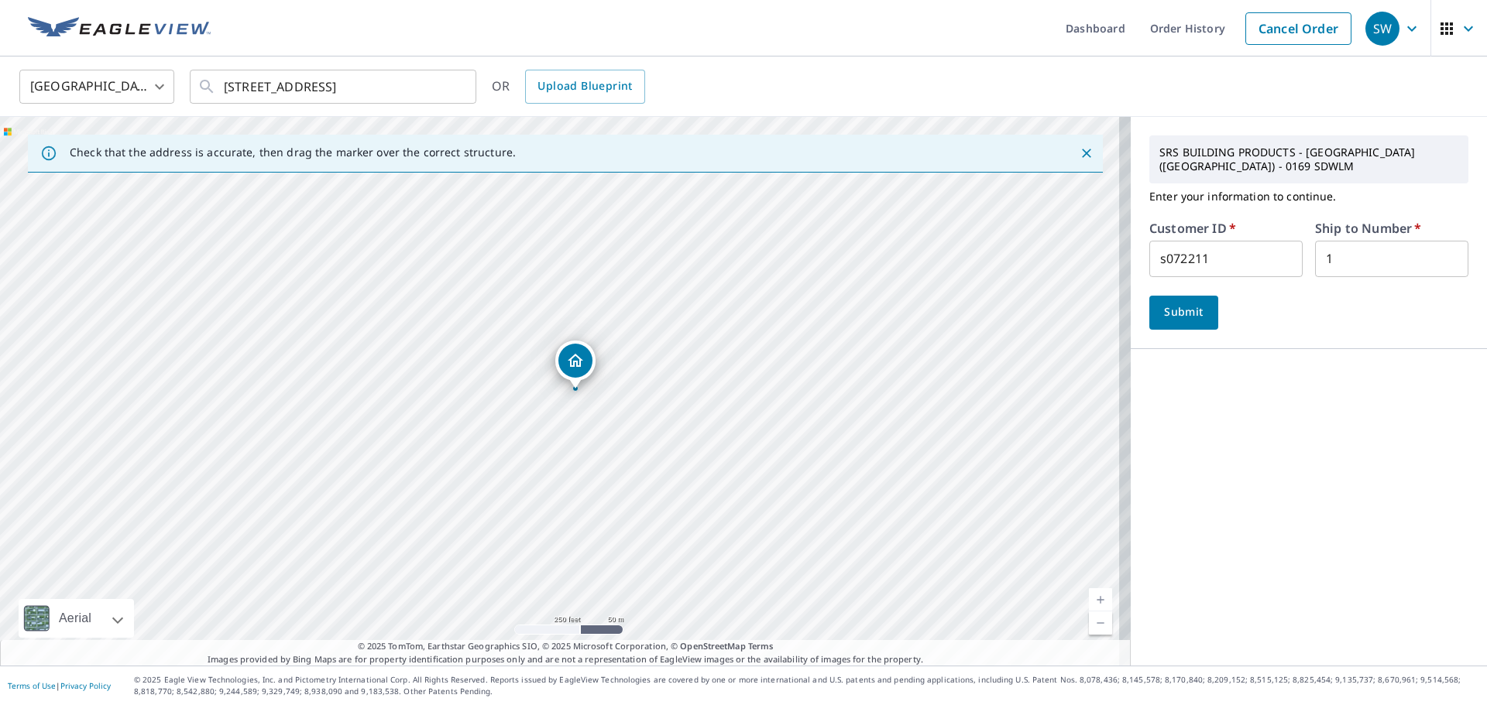
click at [1161, 310] on span "Submit" at bounding box center [1183, 312] width 44 height 19
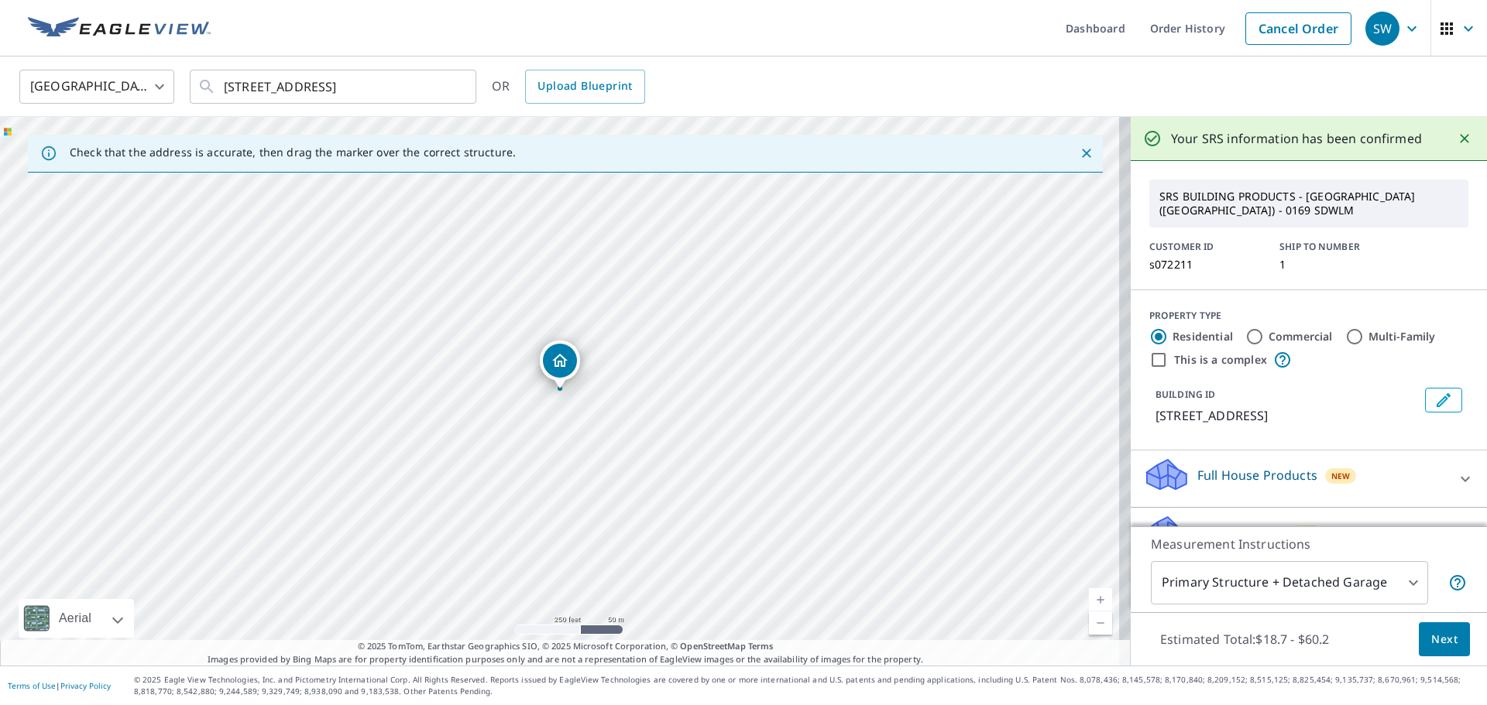
click at [1323, 578] on body "SW SW Dashboard Order History Cancel Order SW [GEOGRAPHIC_DATA] [GEOGRAPHIC_DAT…" at bounding box center [743, 352] width 1487 height 705
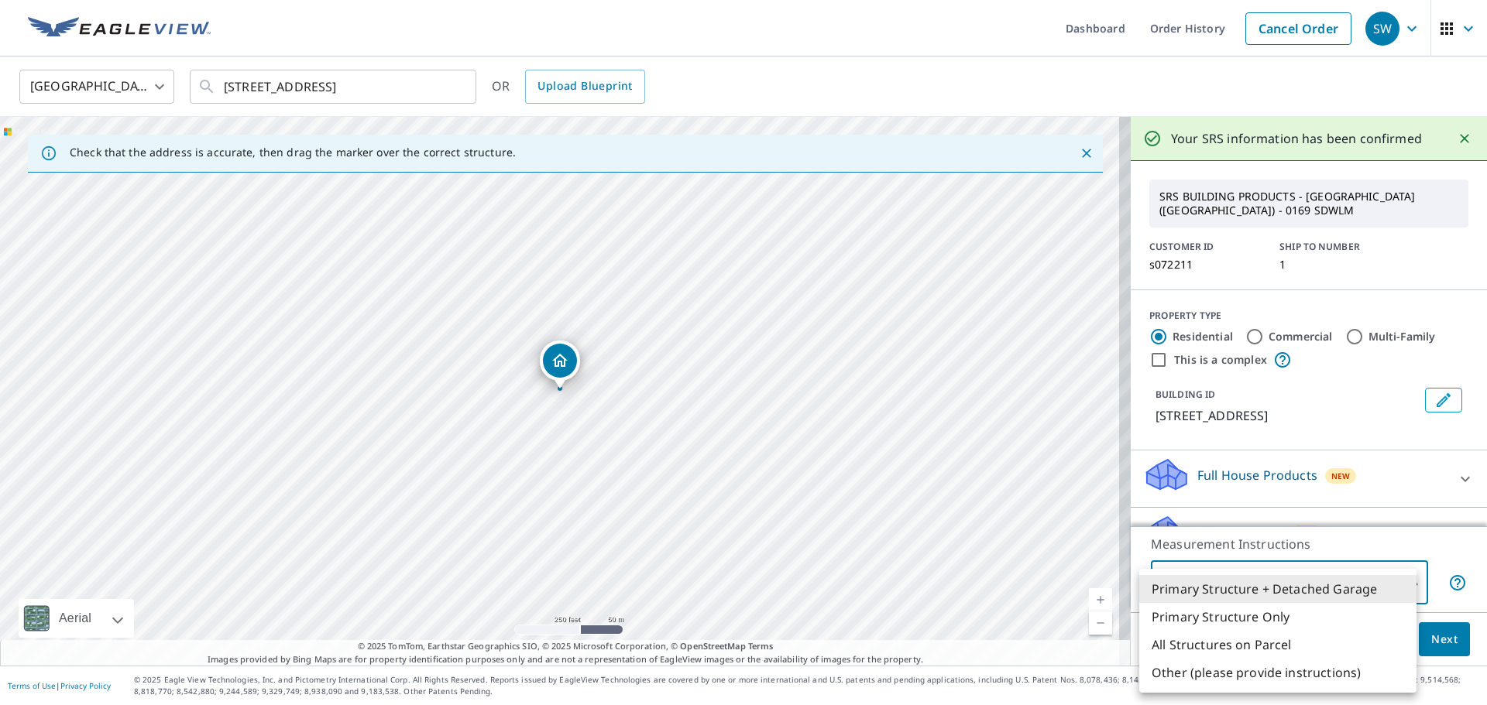
click at [1303, 614] on li "Primary Structure Only" at bounding box center [1277, 617] width 277 height 28
type input "2"
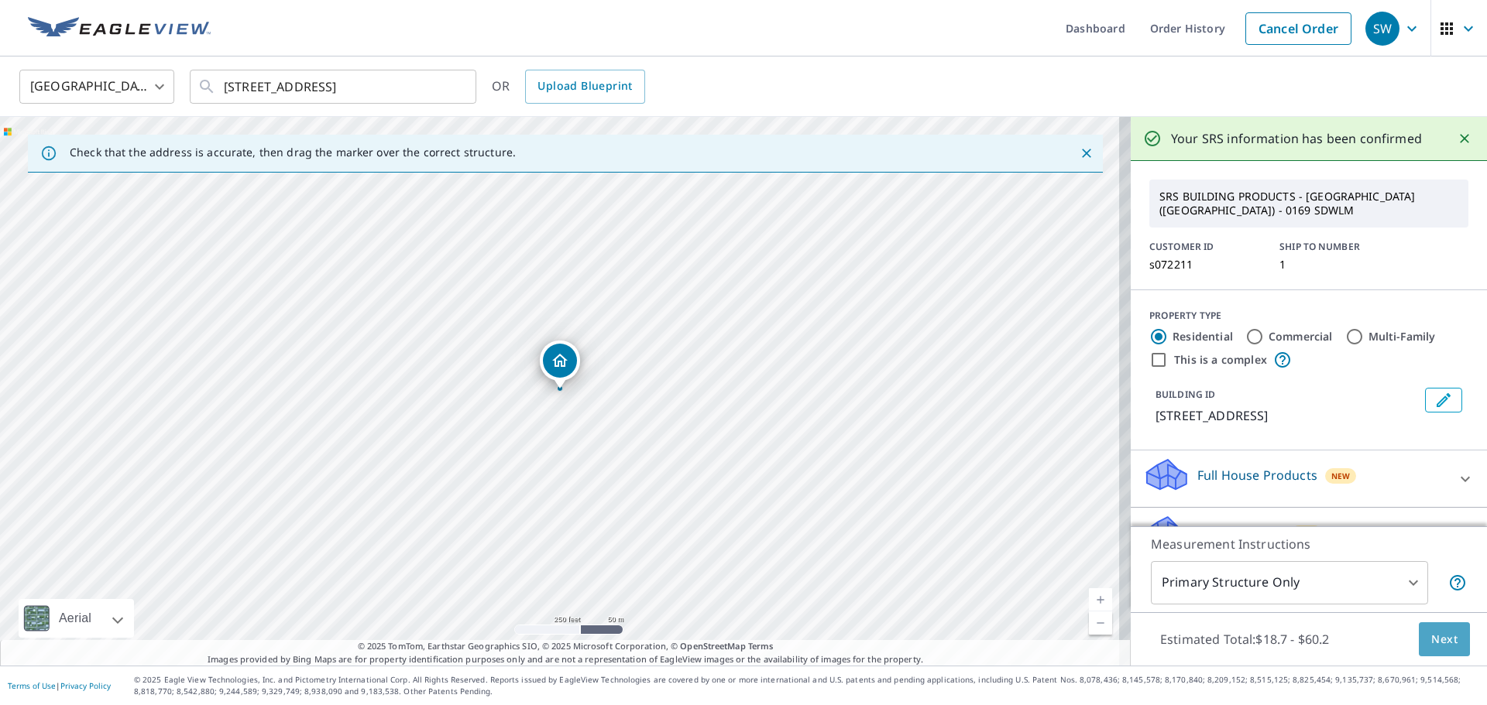
click at [1454, 643] on button "Next" at bounding box center [1444, 640] width 51 height 35
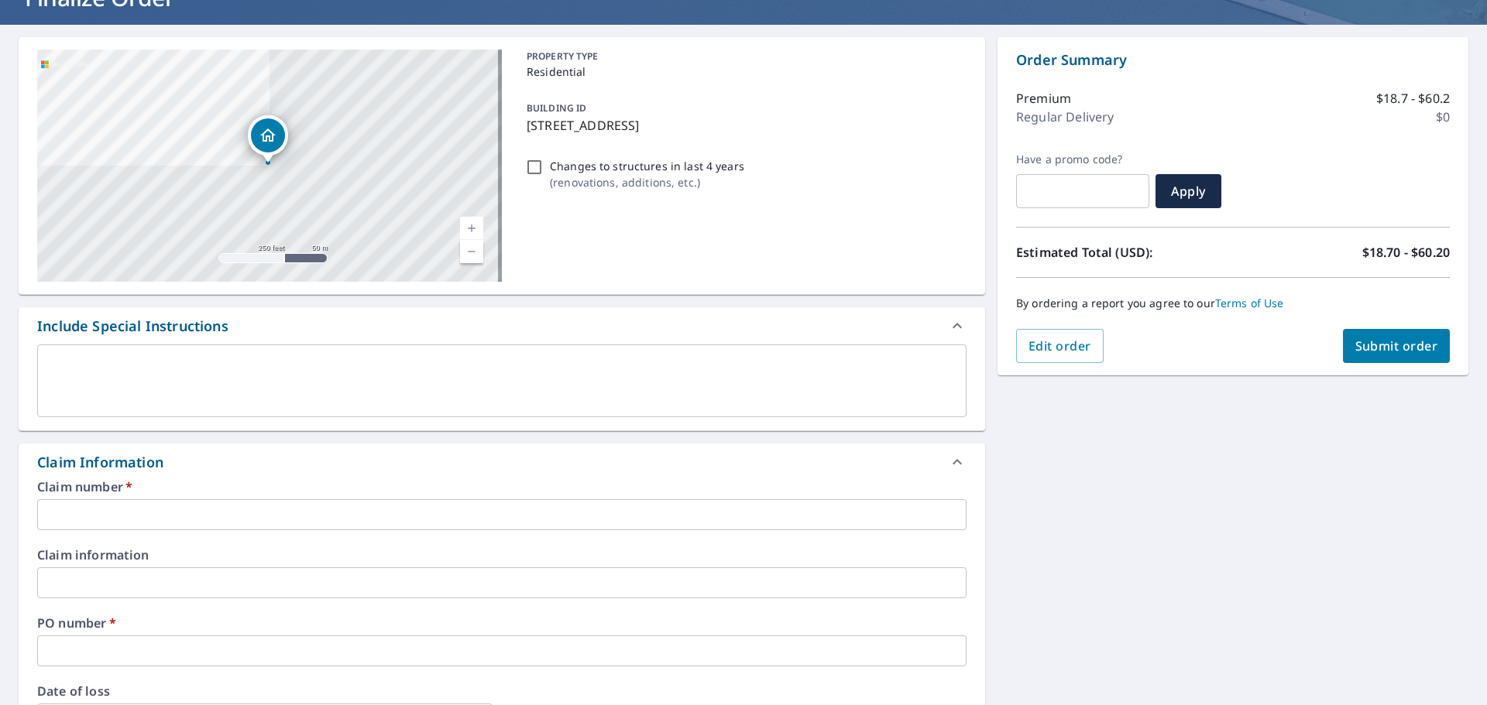
scroll to position [155, 0]
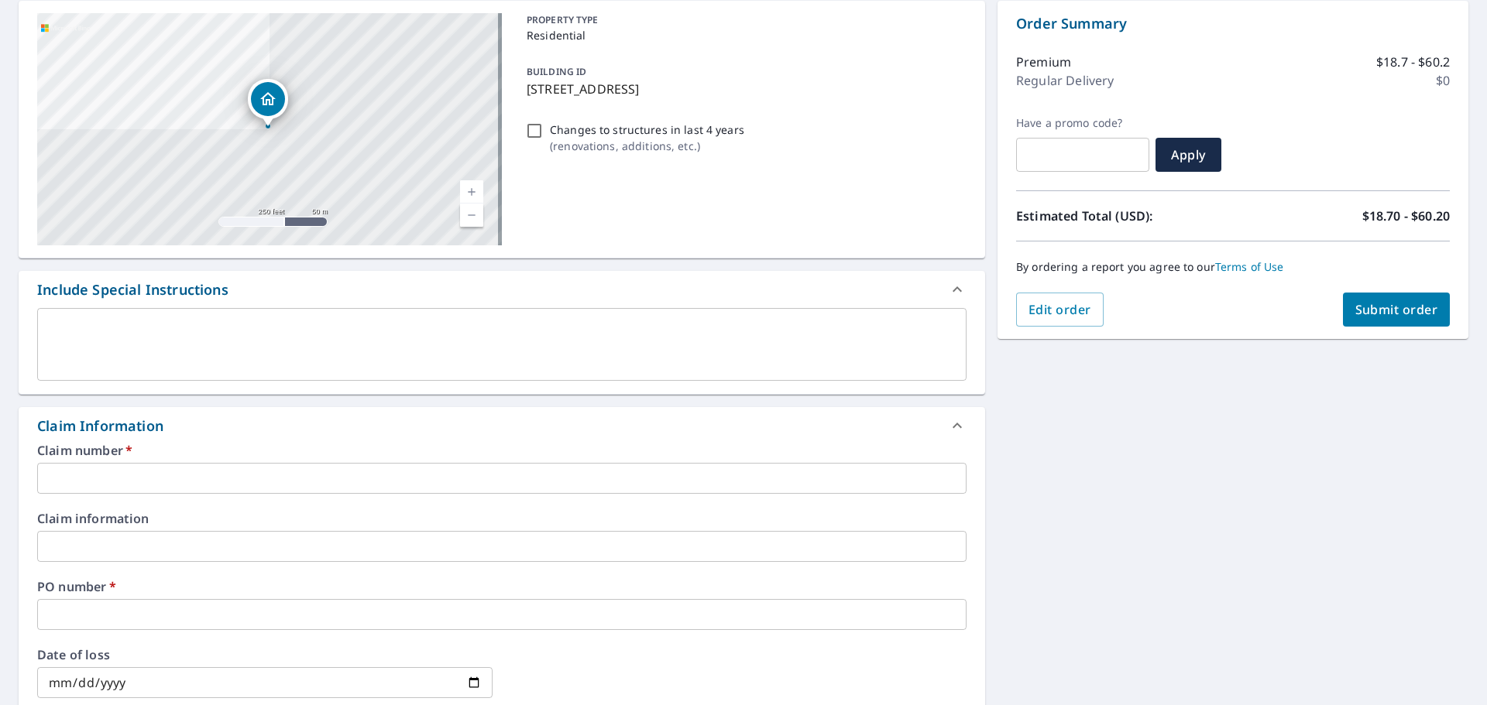
click at [218, 482] on input "text" at bounding box center [501, 478] width 929 height 31
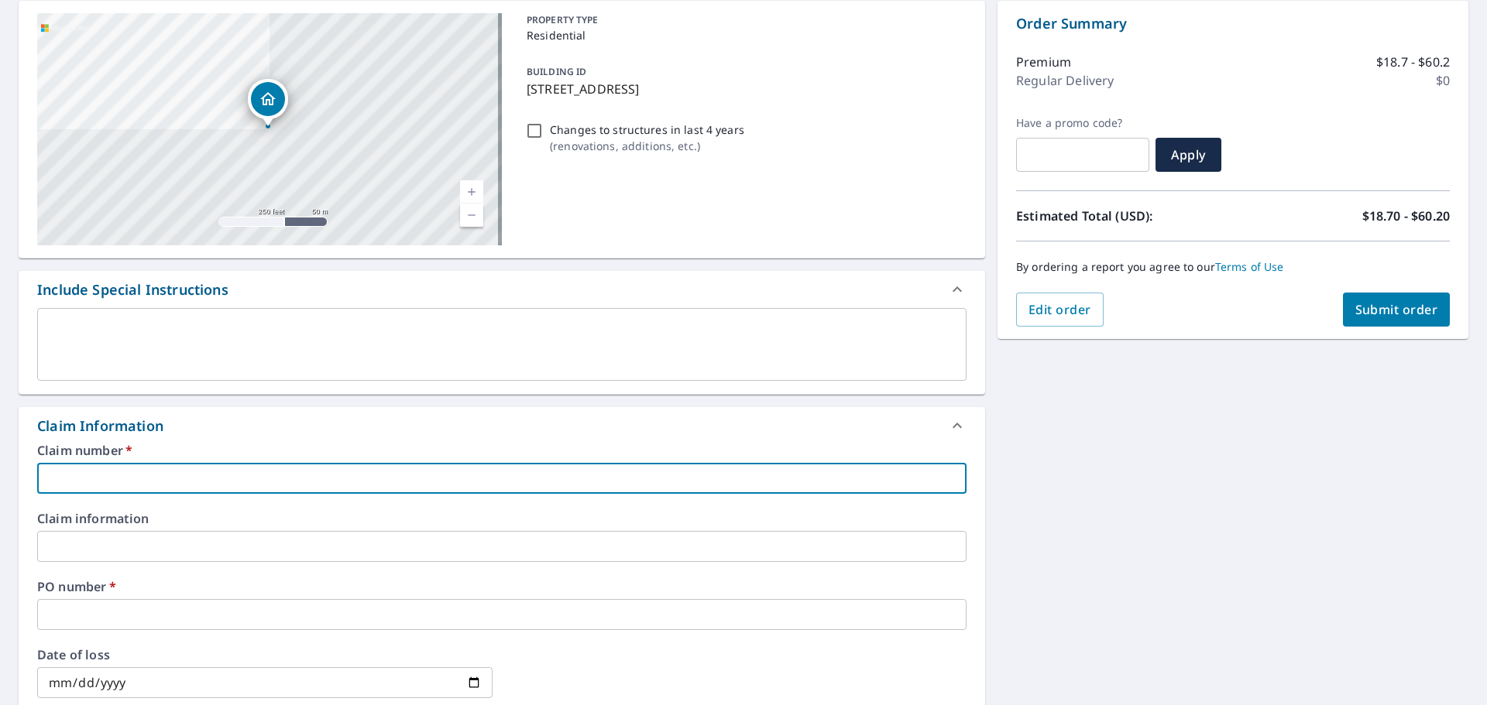
type input "1"
checkbox input "true"
type input "12"
checkbox input "true"
type input "128"
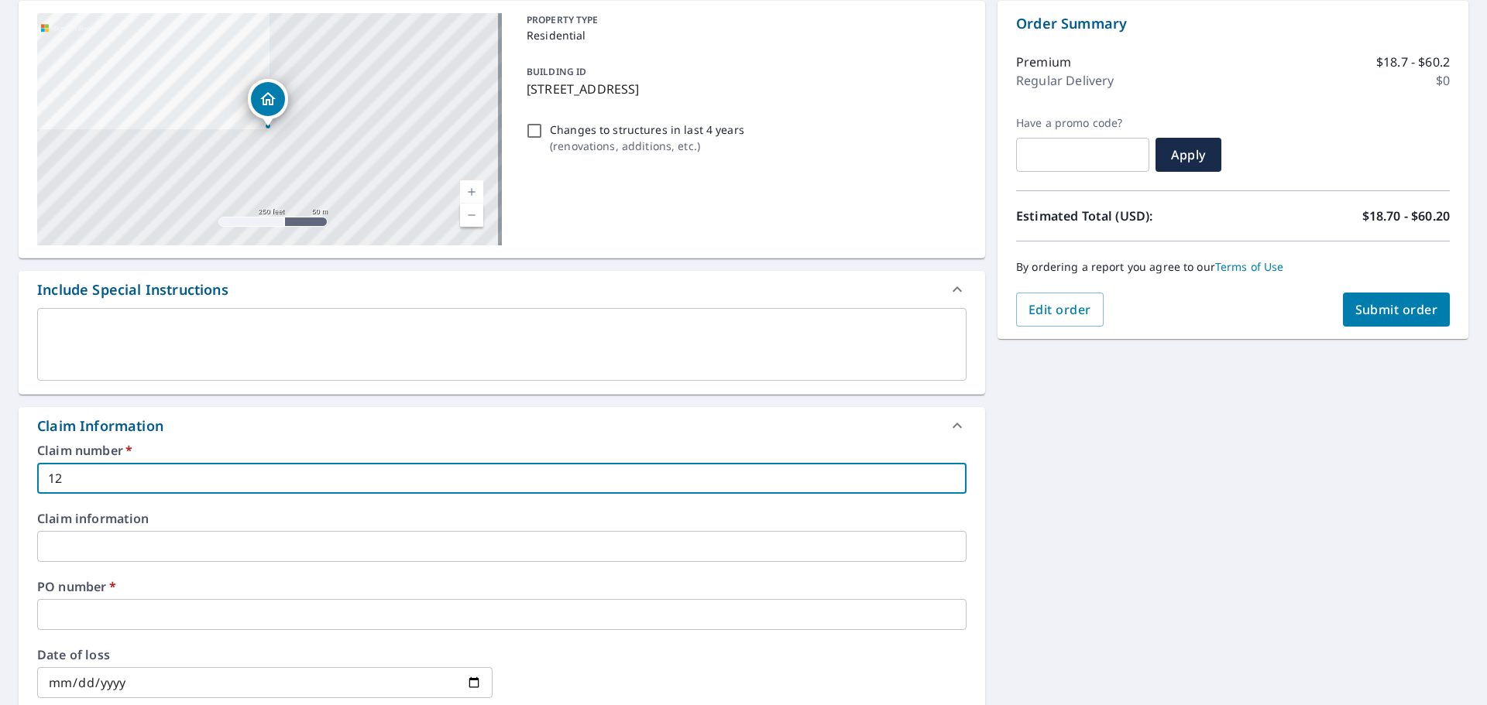
checkbox input "true"
type input "128"
checkbox input "true"
type input "128 r"
checkbox input "true"
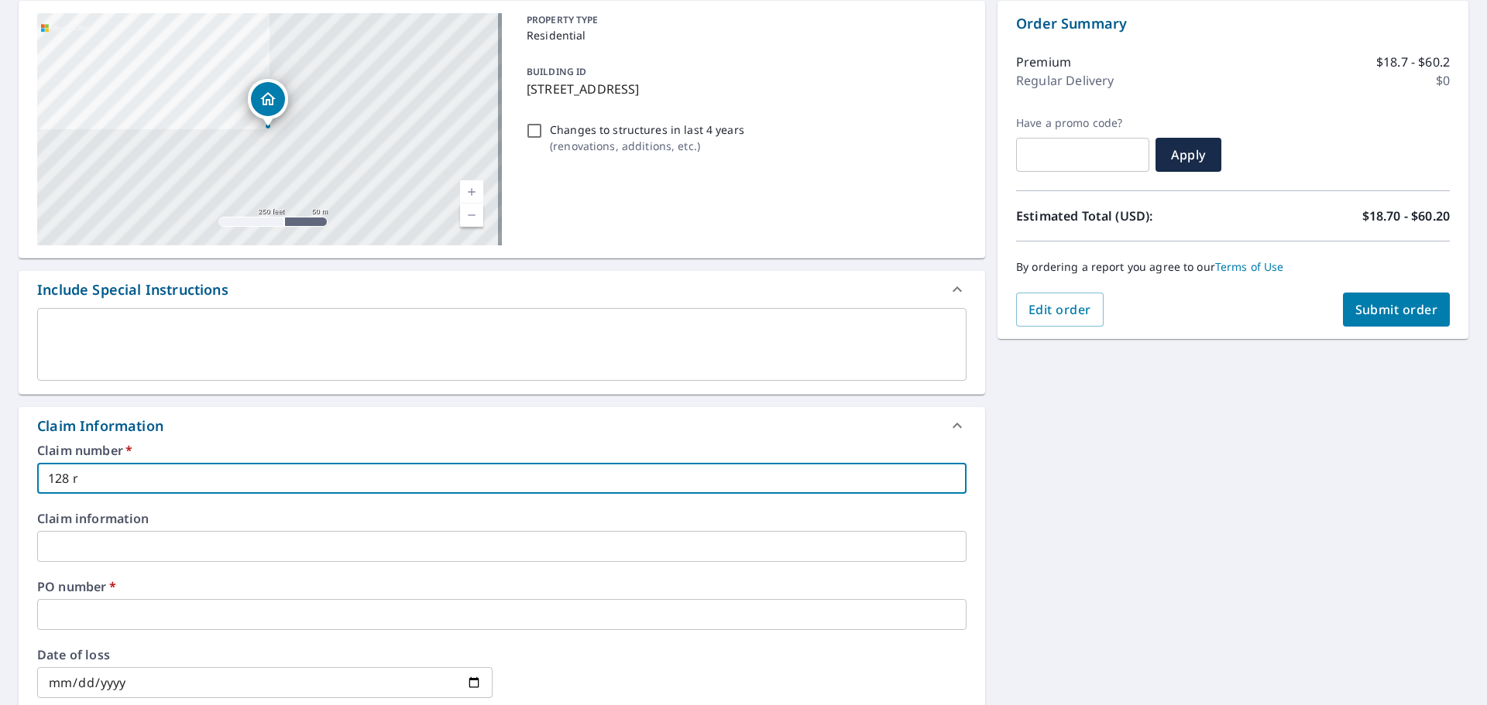
type input "128 ri"
checkbox input "true"
type input "128 rid"
checkbox input "true"
type input "128 ridg"
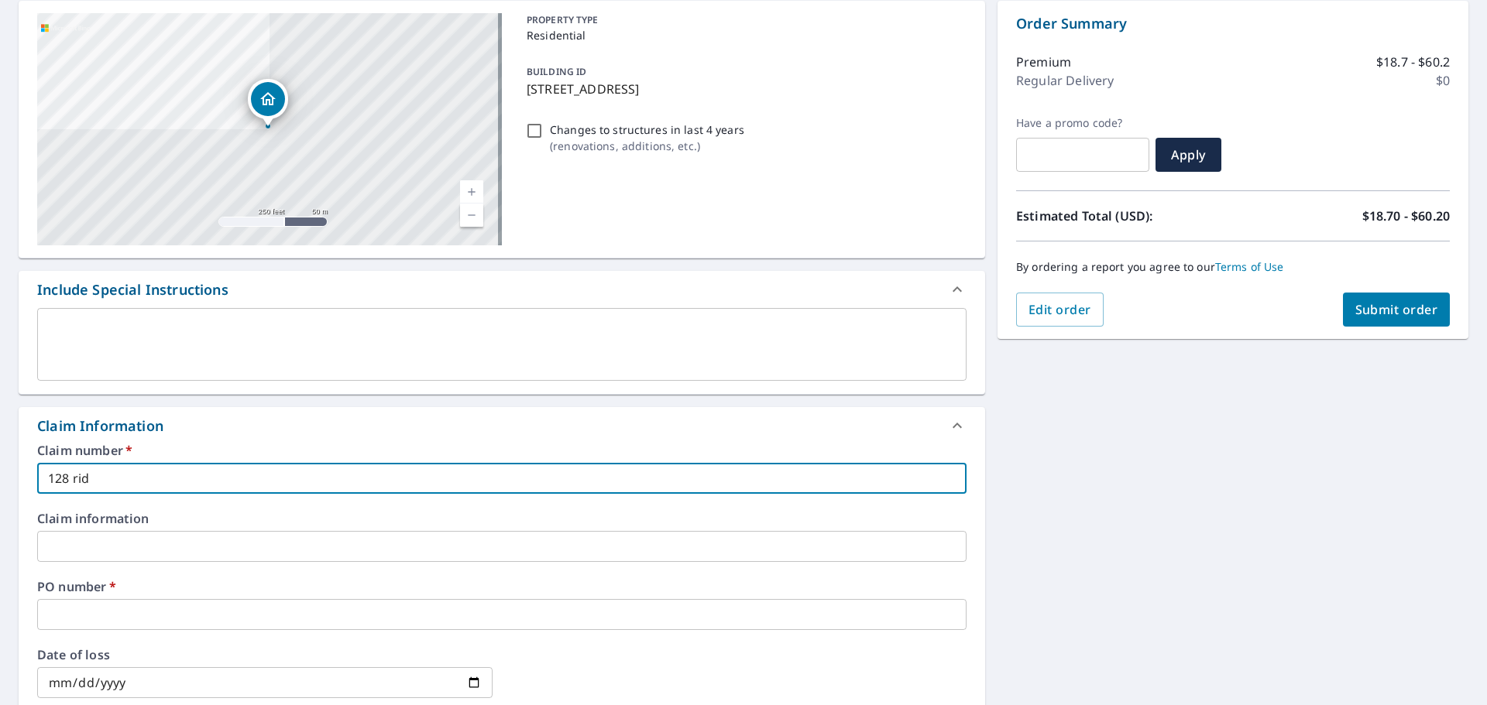
checkbox input "true"
type input "128 ridge"
checkbox input "true"
type input "128 ridge"
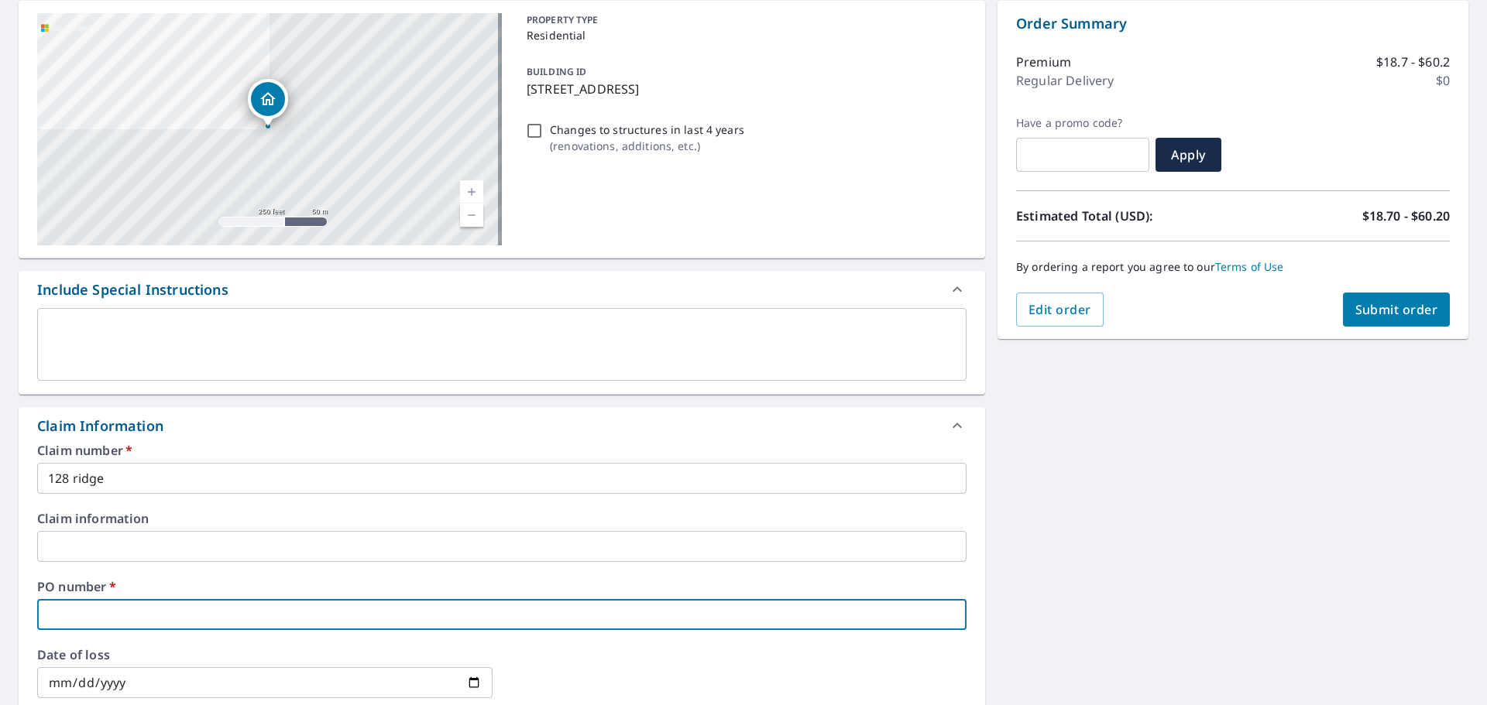
type input "1"
checkbox input "true"
type input "12"
checkbox input "true"
type input "128"
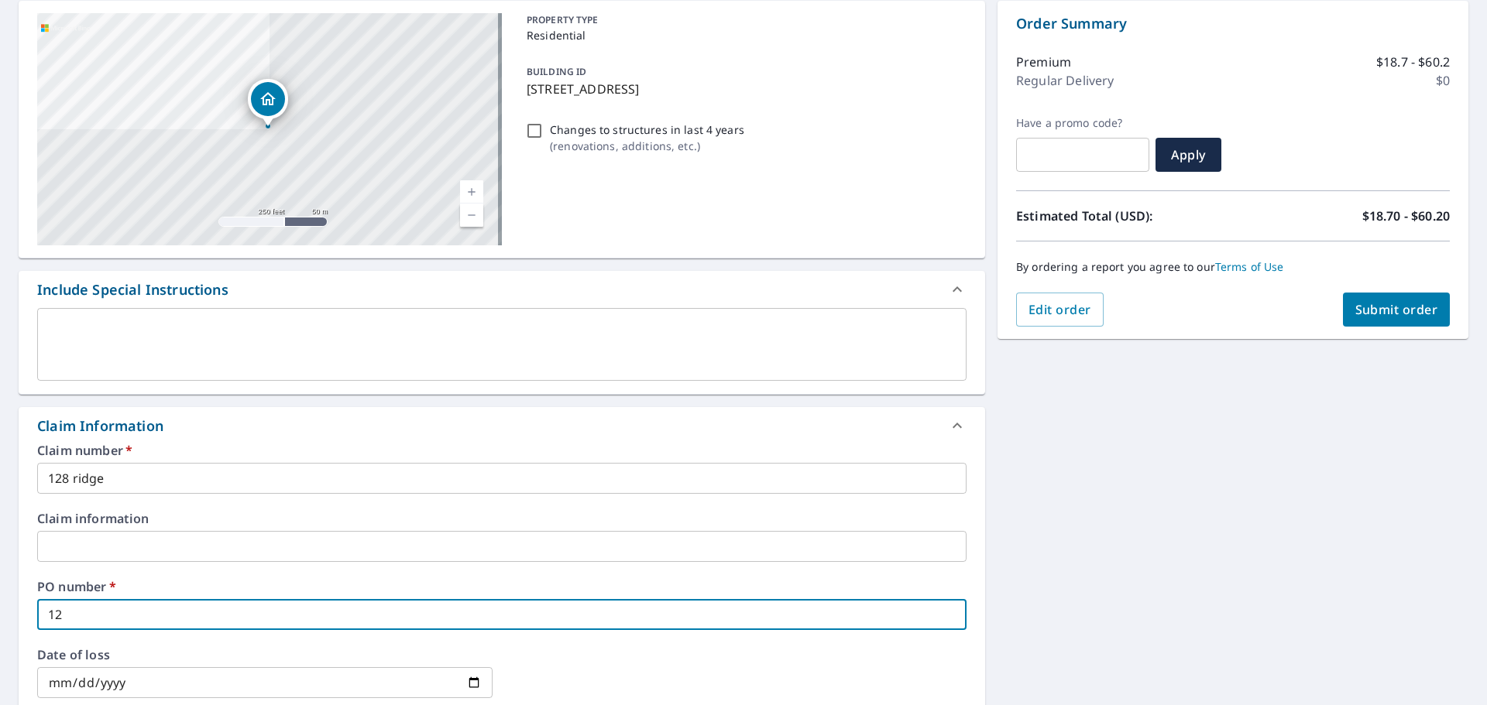
checkbox input "true"
type input "128"
checkbox input "true"
type input "128 r"
checkbox input "true"
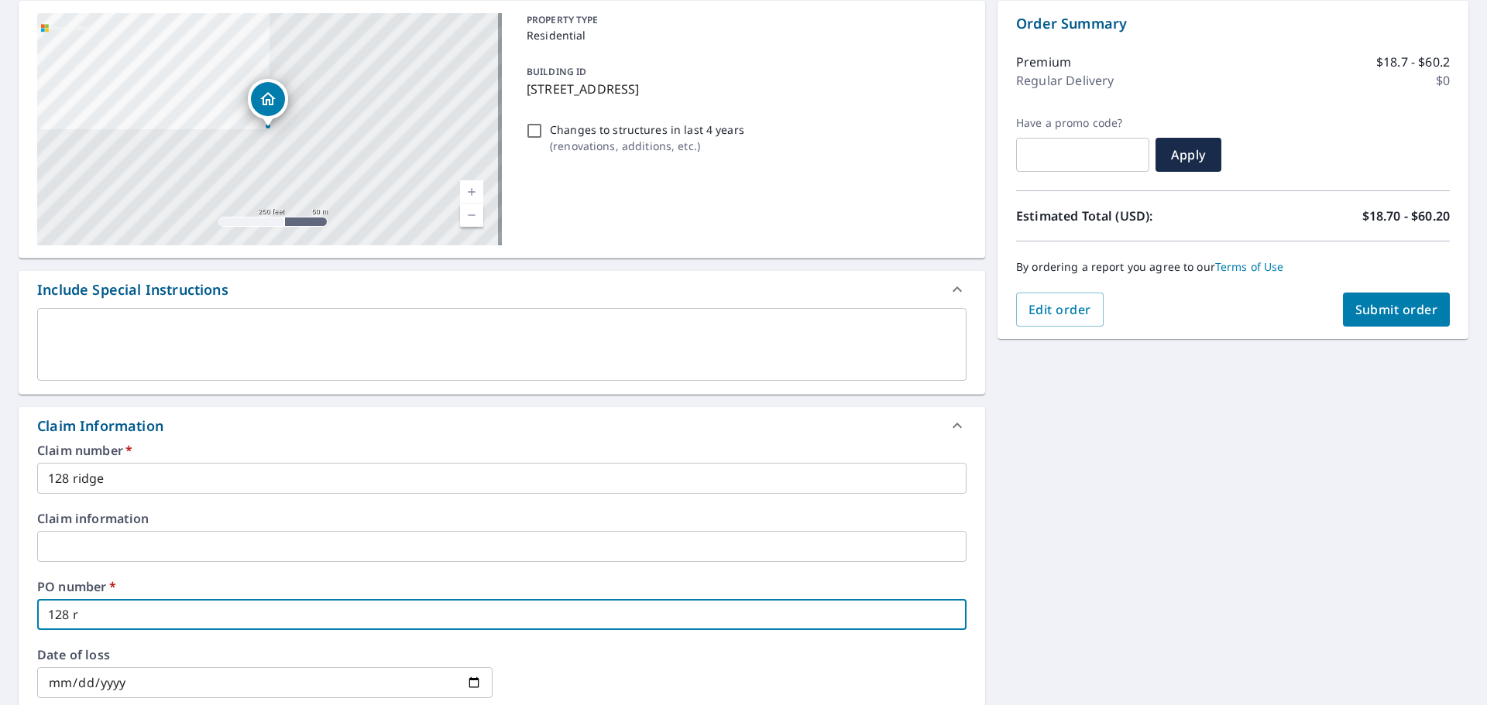
type input "128 ri"
checkbox input "true"
type input "128 rid"
checkbox input "true"
type input "128 ridg"
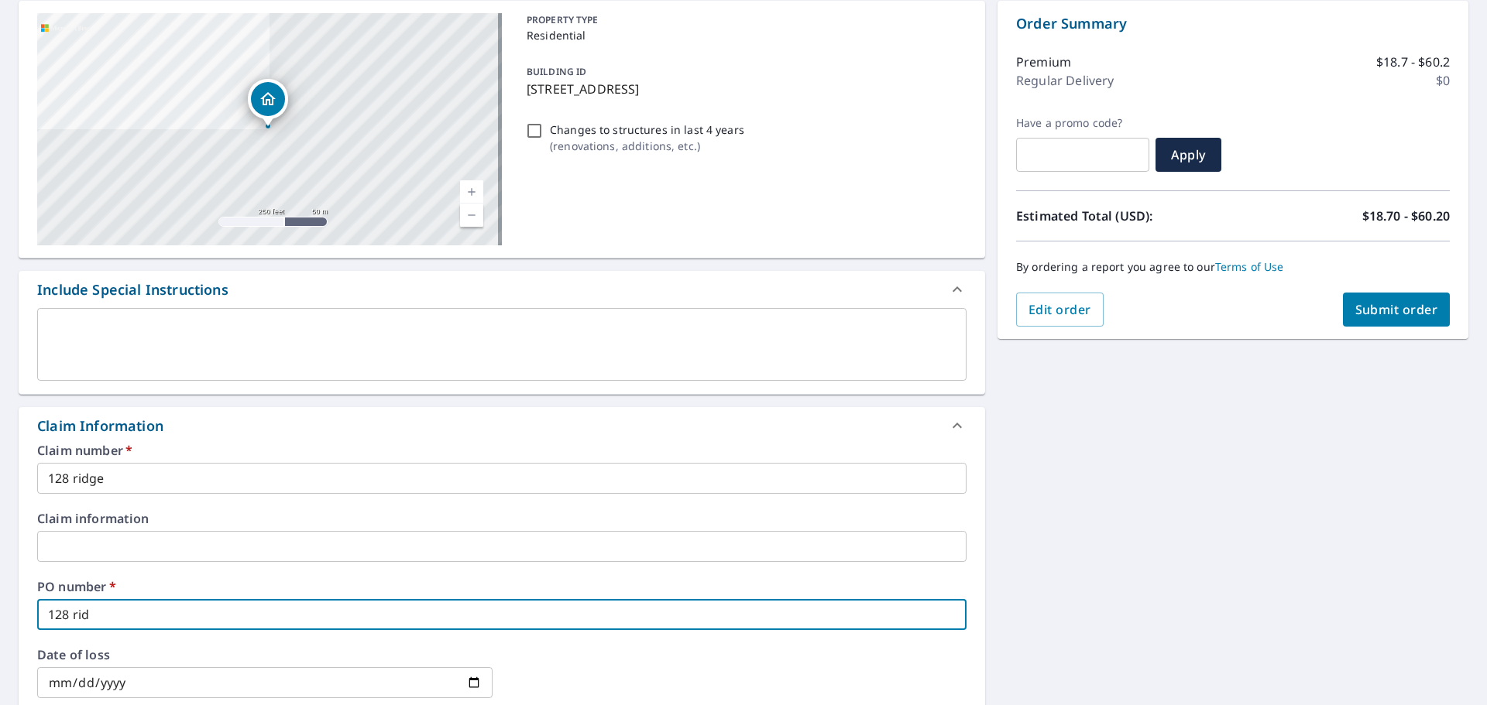
checkbox input "true"
type input "128 ridge"
checkbox input "true"
type input "128 ridge"
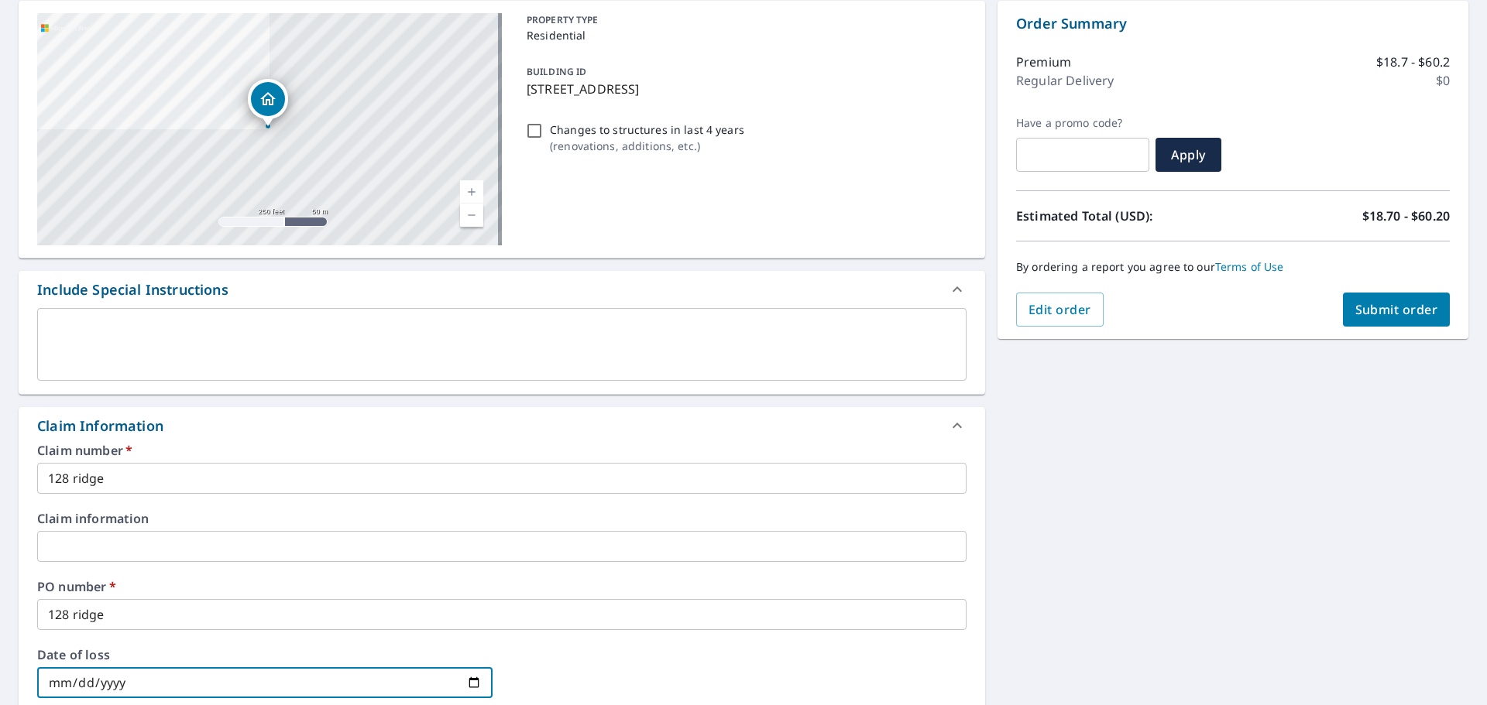
scroll to position [554, 0]
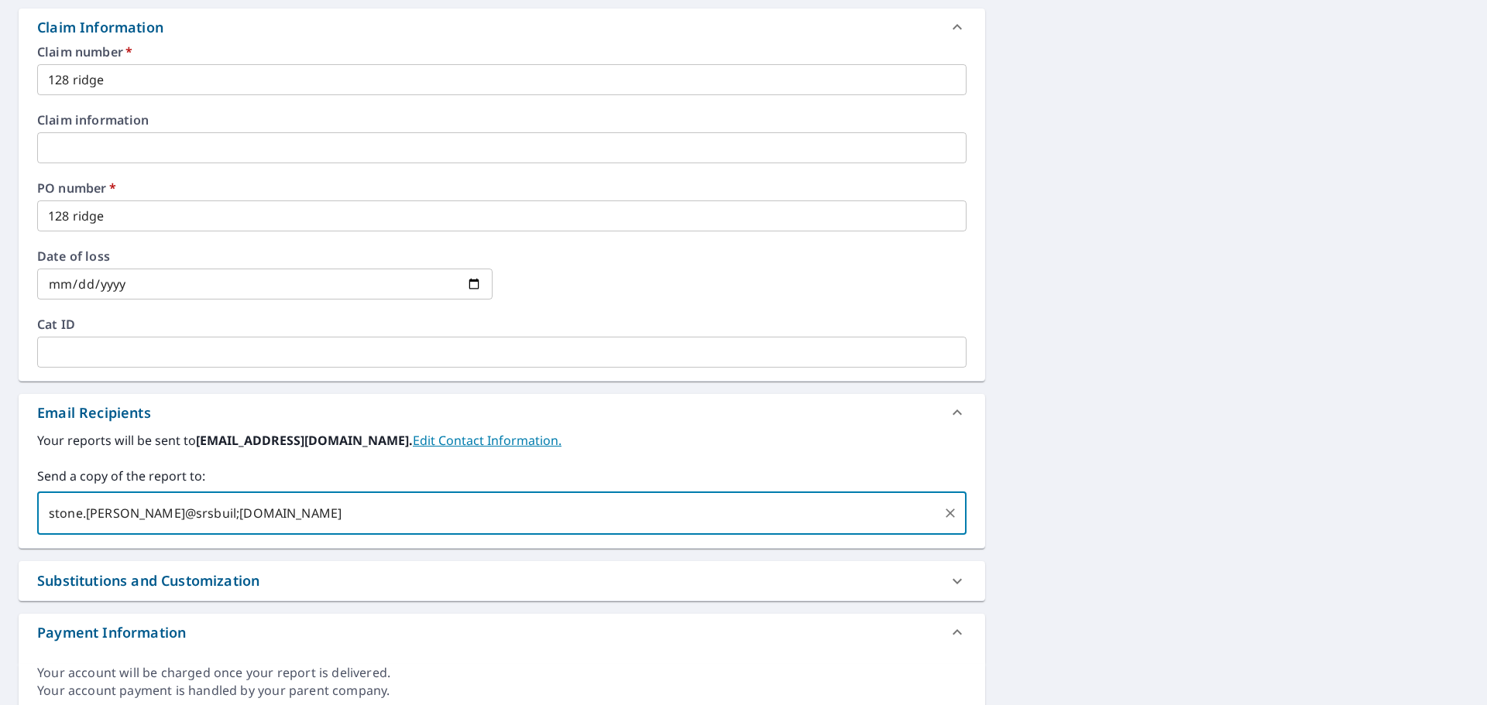
type input "stone.[PERSON_NAME]@srsbuil;[DOMAIN_NAME]"
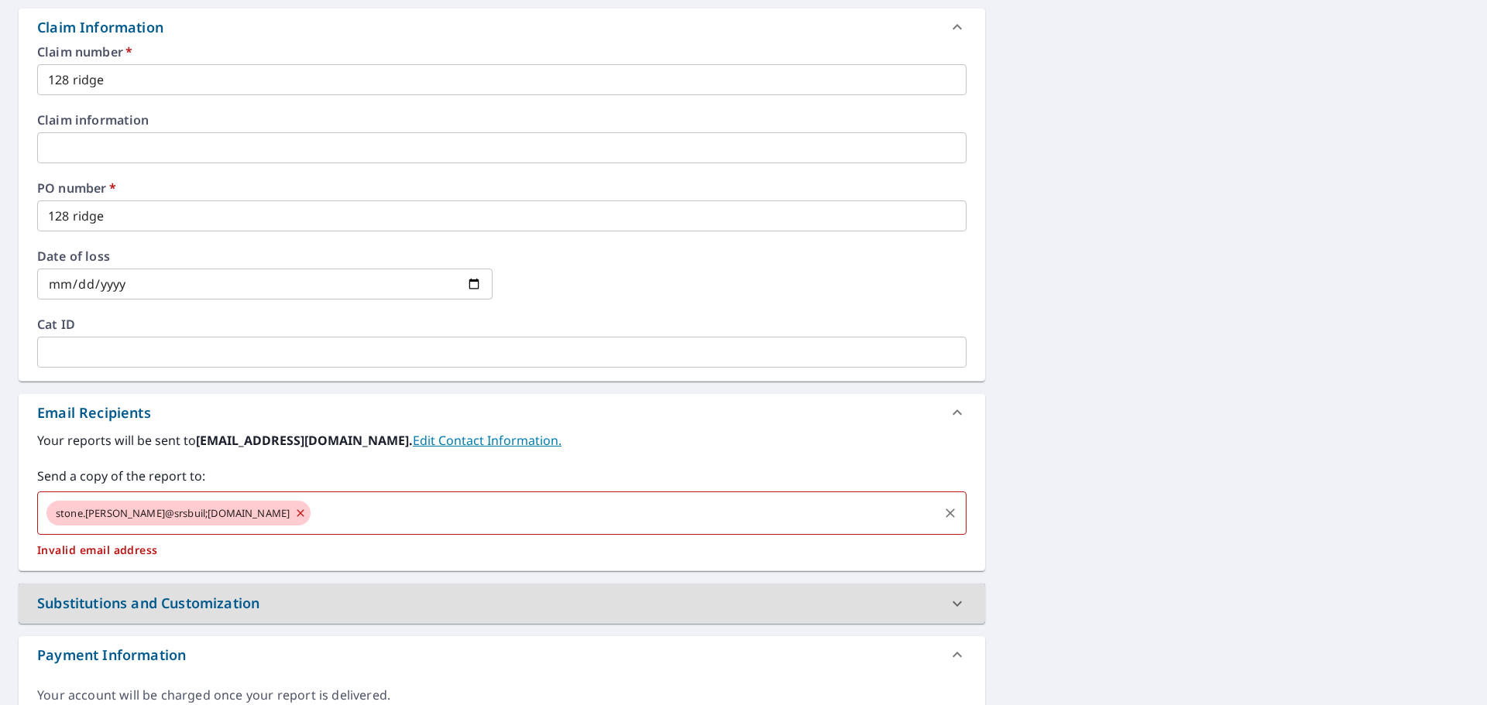
click at [297, 516] on icon at bounding box center [300, 512] width 7 height 7
checkbox input "true"
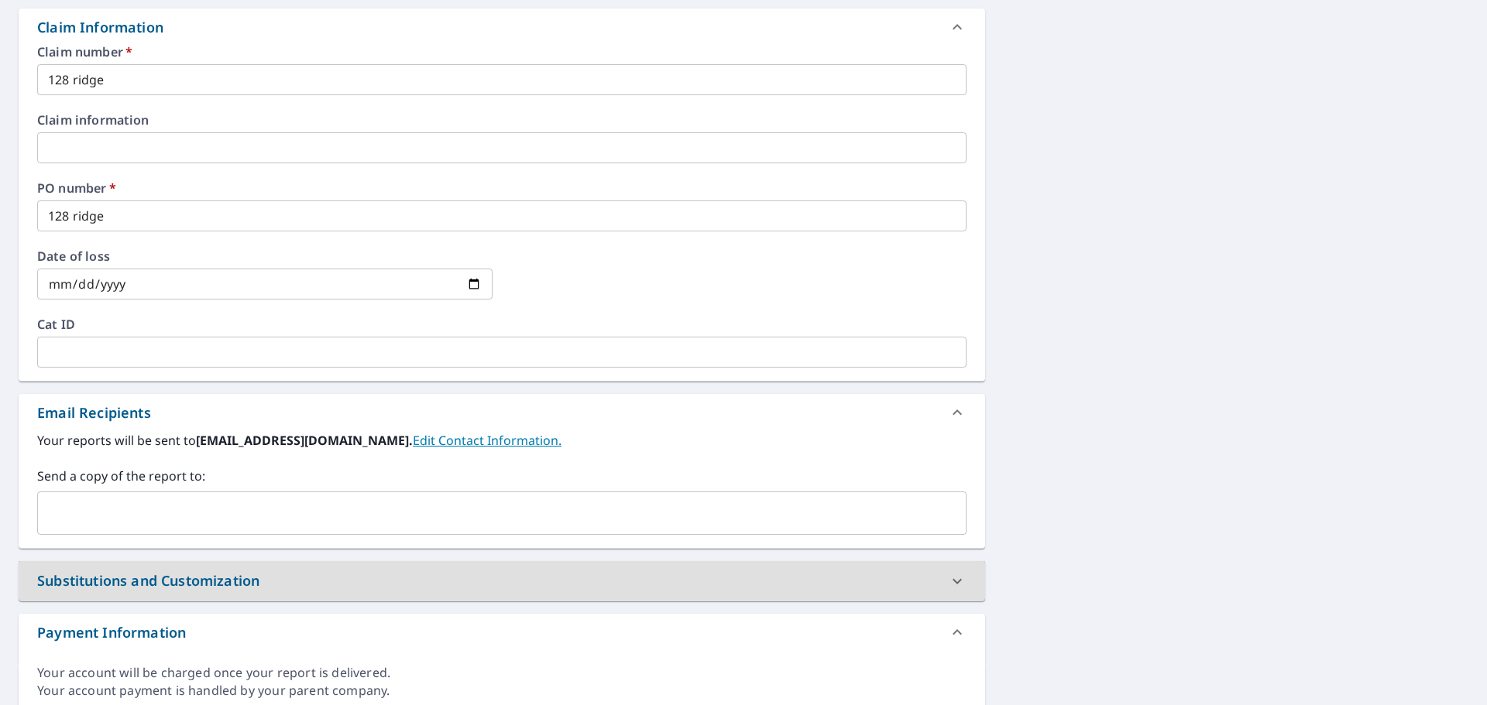
click at [290, 514] on input "text" at bounding box center [490, 513] width 892 height 29
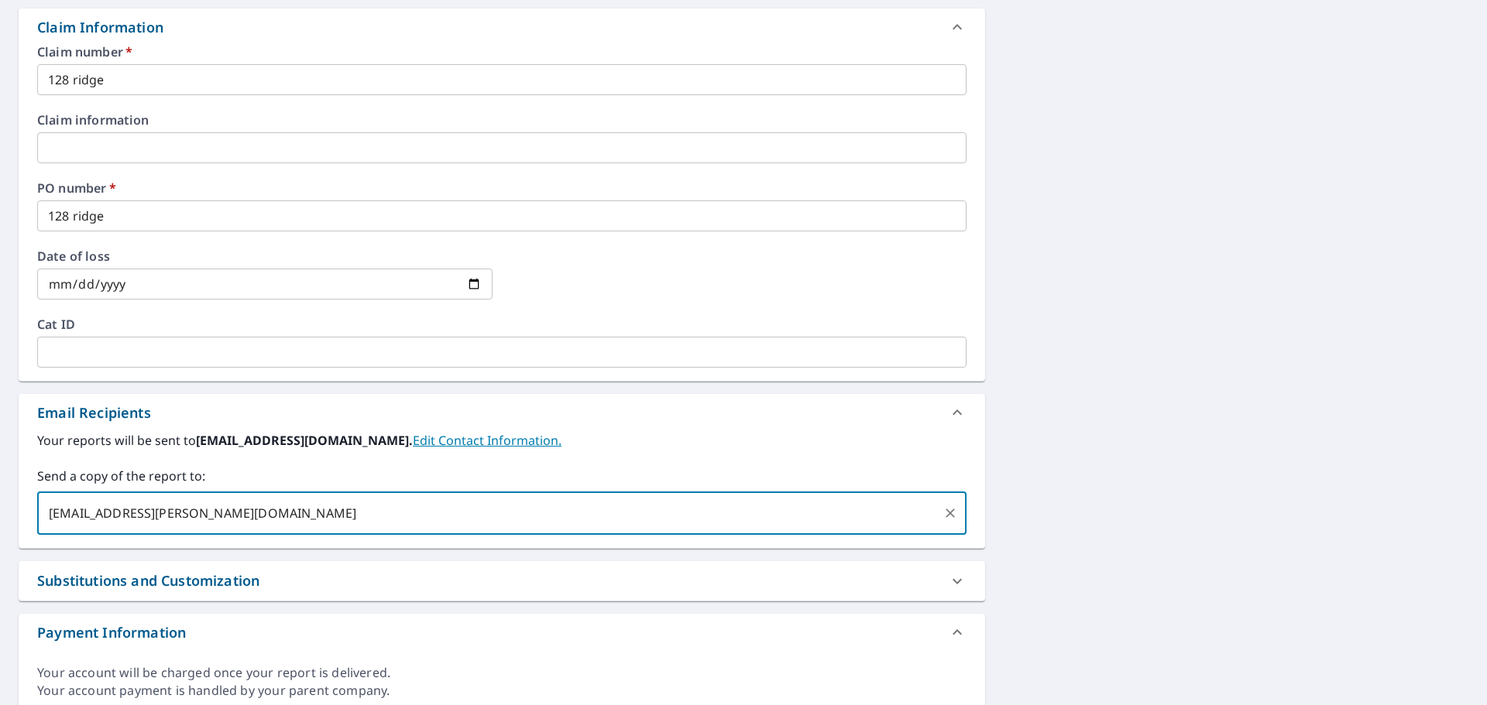
type input "[EMAIL_ADDRESS][PERSON_NAME][DOMAIN_NAME]"
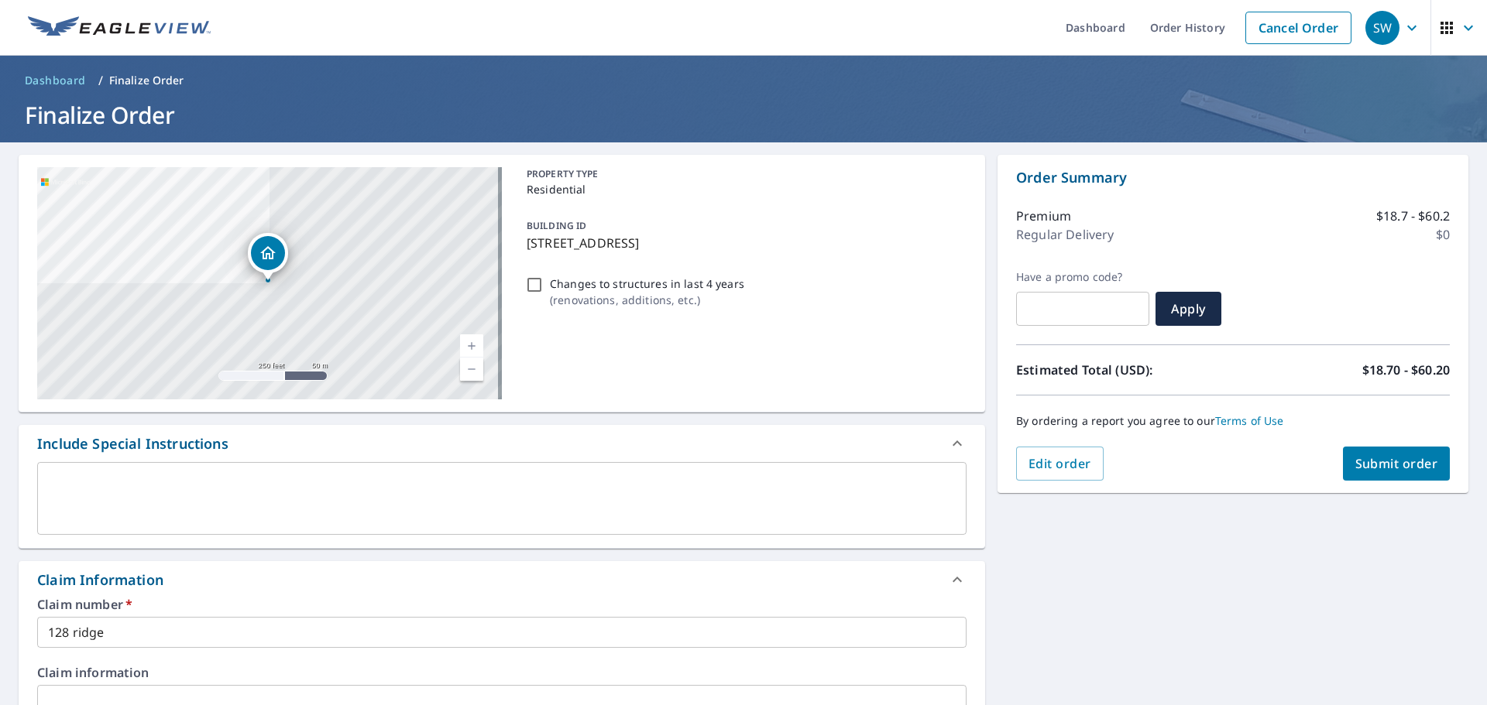
scroll to position [0, 0]
click at [1394, 475] on button "Submit order" at bounding box center [1397, 465] width 108 height 34
checkbox input "true"
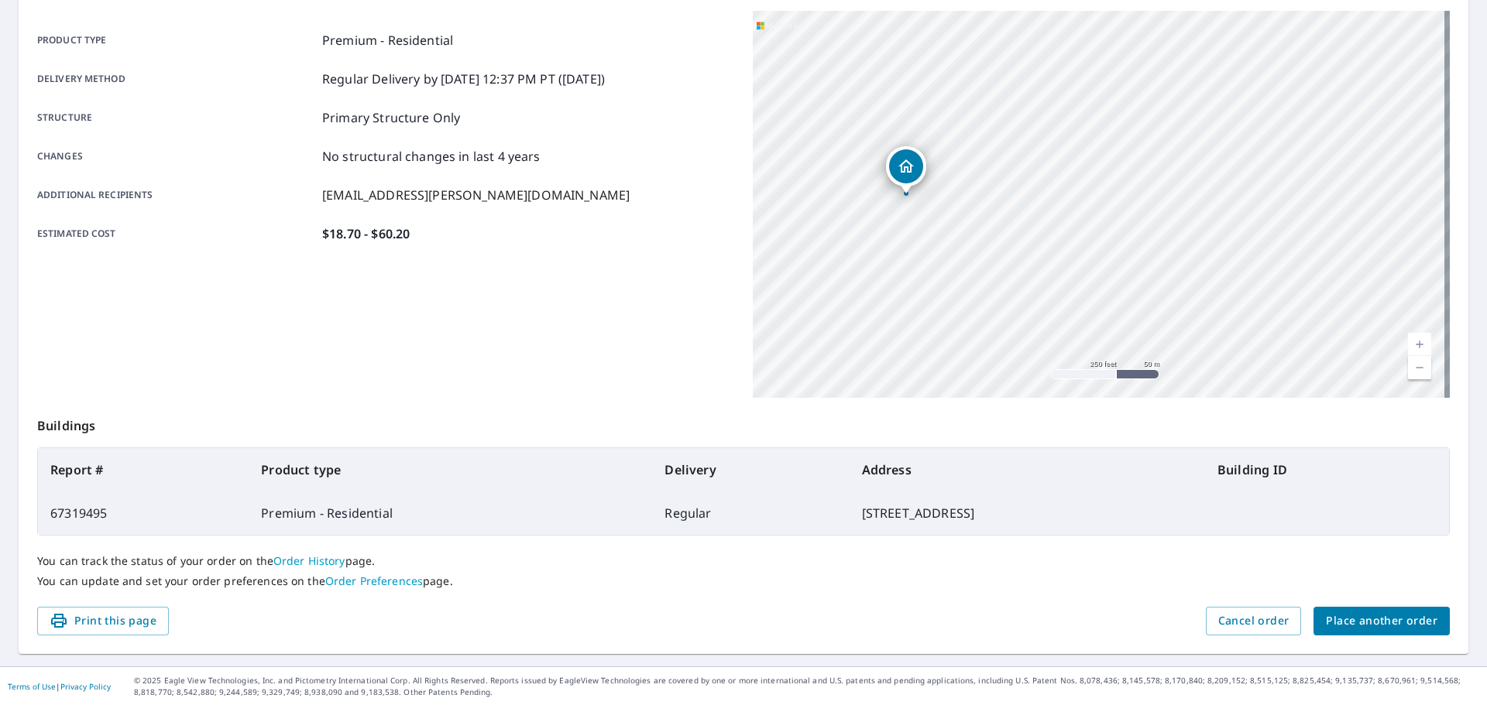
scroll to position [206, 0]
click at [1362, 623] on span "Place another order" at bounding box center [1382, 620] width 112 height 19
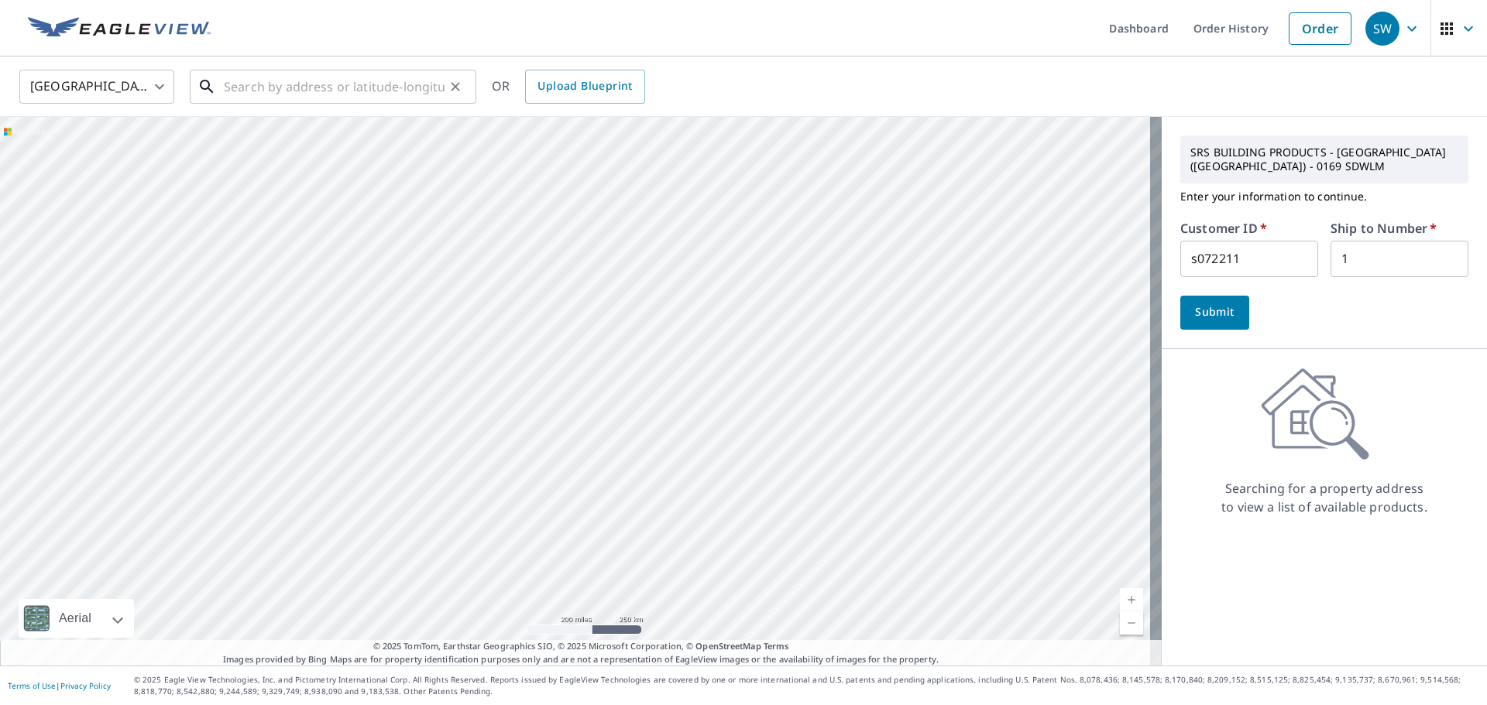
click at [290, 82] on input "text" at bounding box center [334, 86] width 221 height 43
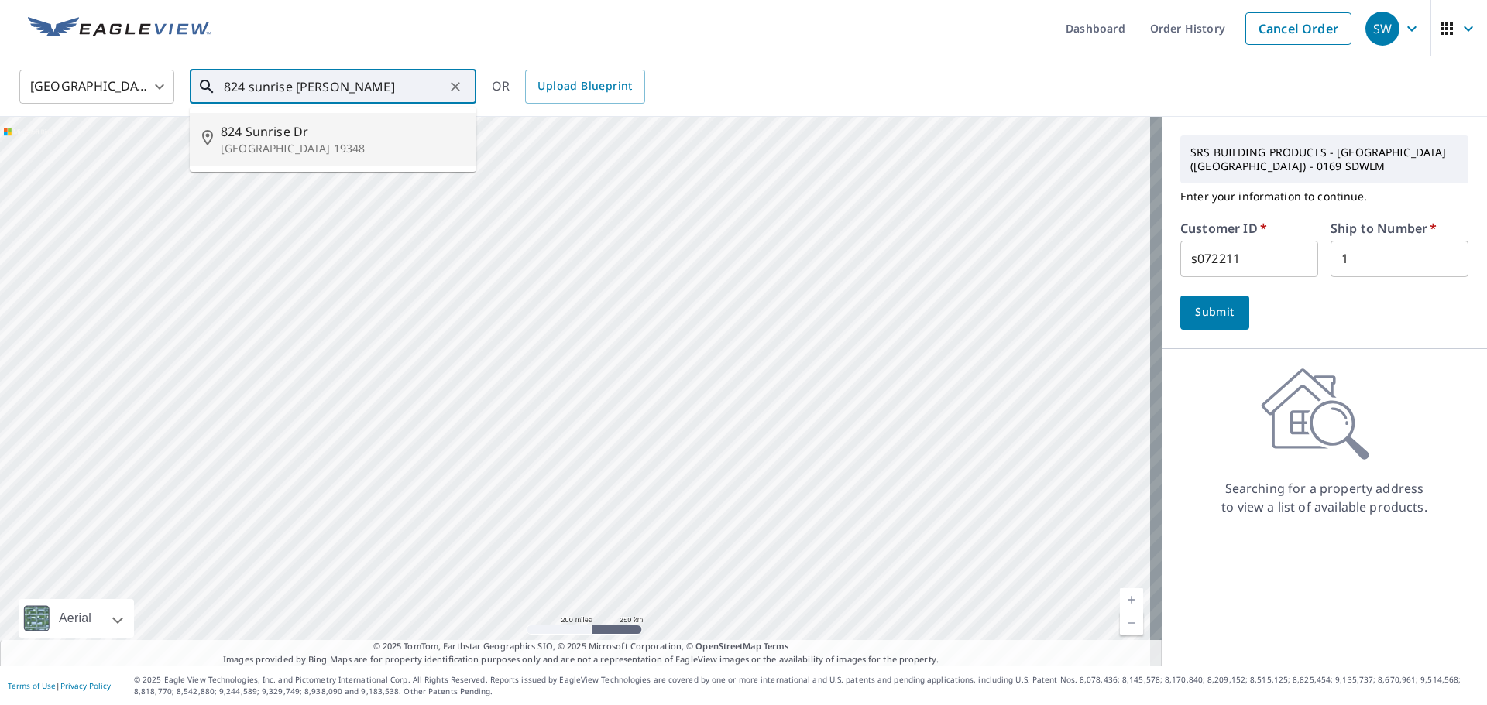
click at [297, 131] on span "824 Sunrise Dr" at bounding box center [342, 131] width 243 height 19
type input "[STREET_ADDRESS][PERSON_NAME]"
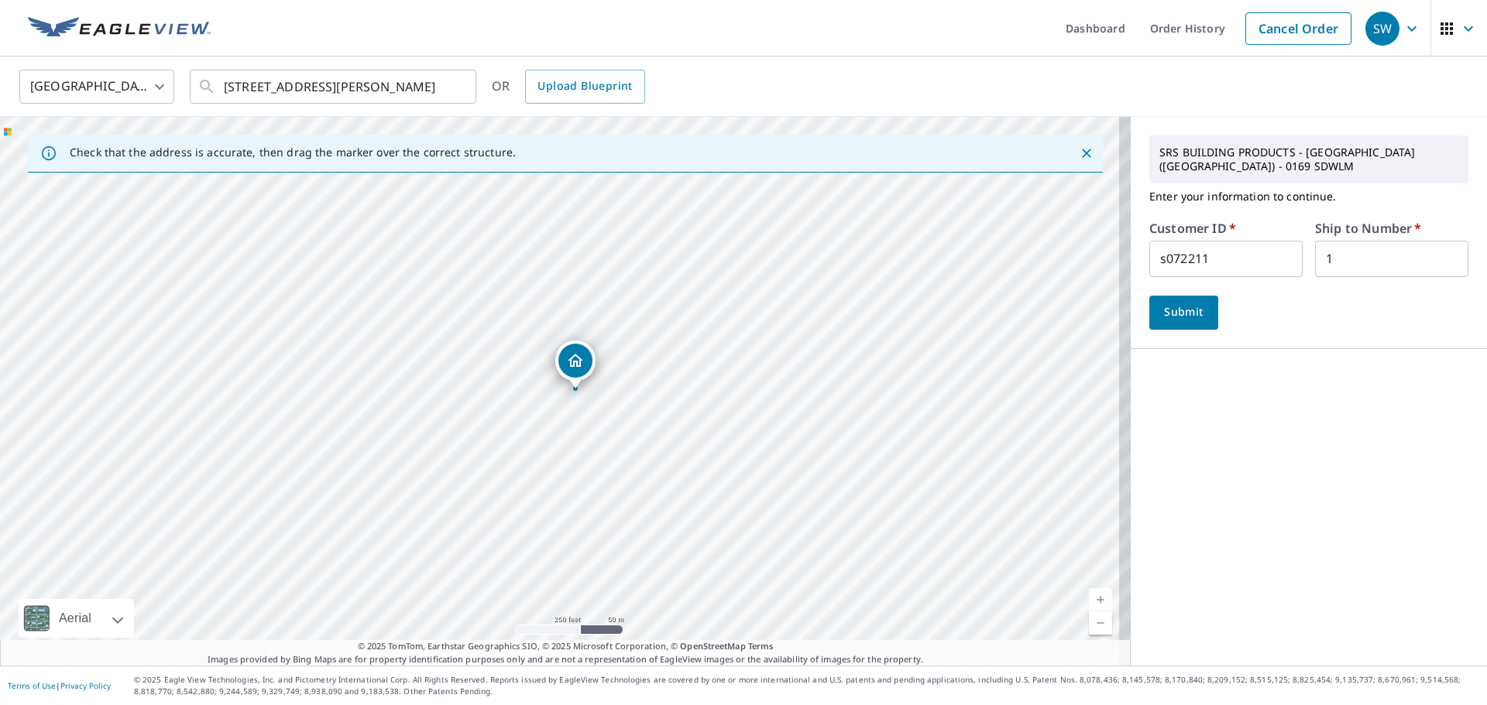
click at [1182, 311] on span "Submit" at bounding box center [1183, 312] width 44 height 19
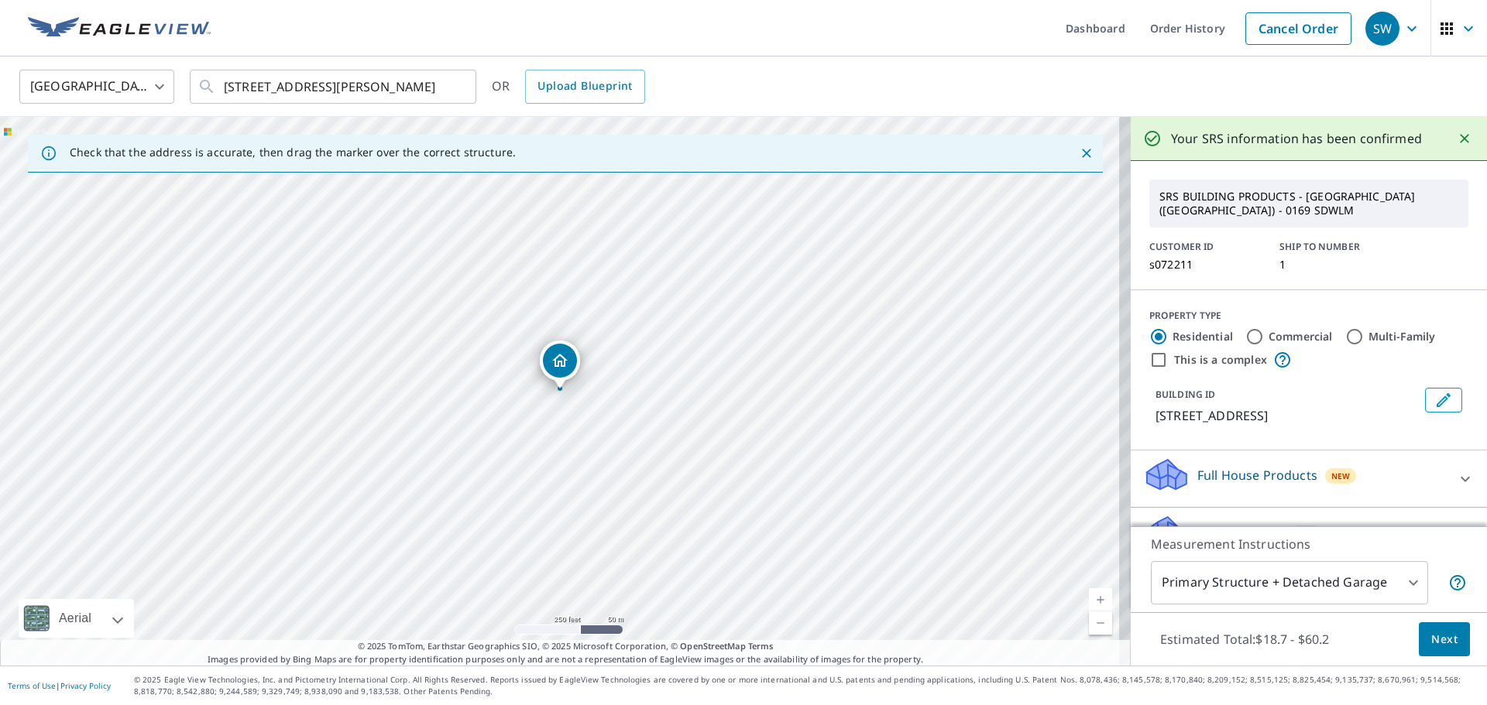
click at [1266, 483] on p "Full House Products" at bounding box center [1257, 475] width 120 height 19
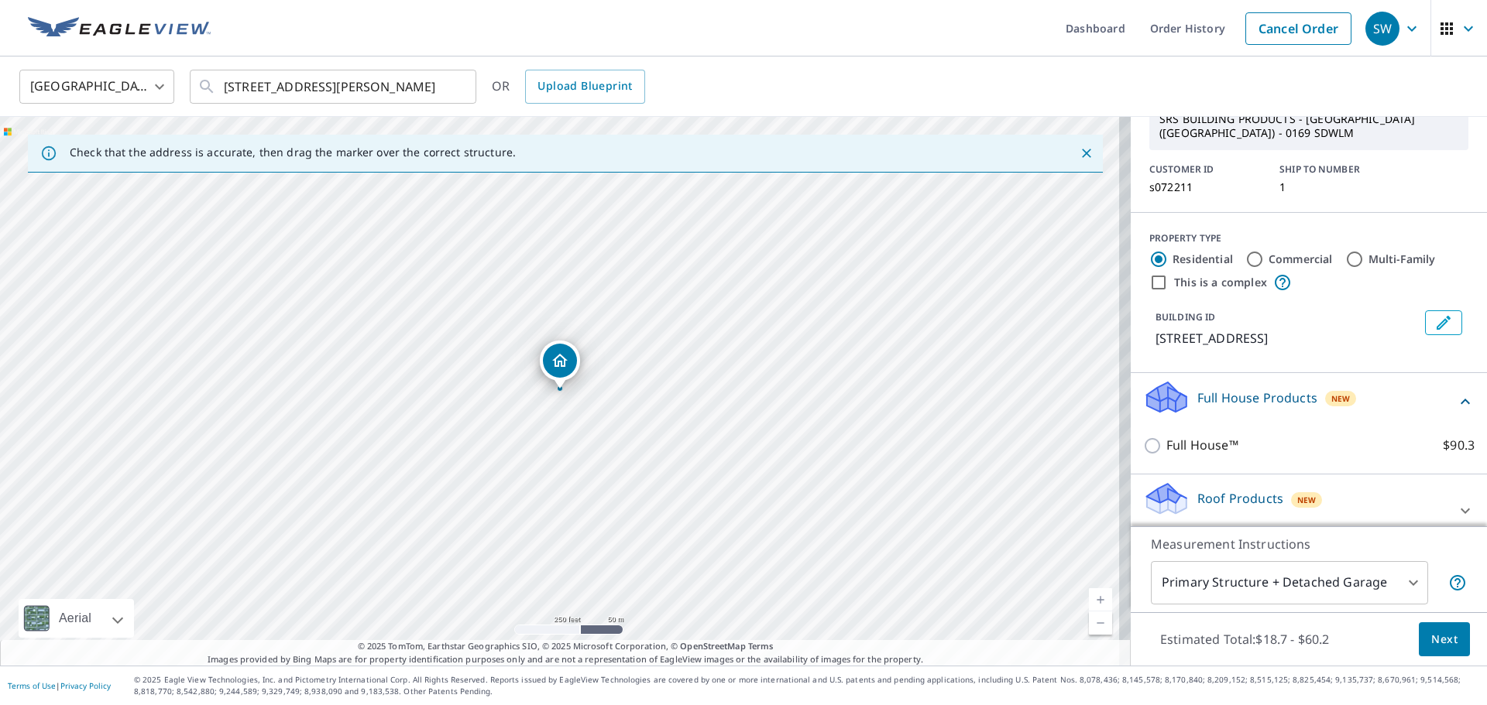
click at [1256, 401] on p "Full House Products" at bounding box center [1257, 398] width 120 height 19
click at [1280, 579] on body "SW SW Dashboard Order History Cancel Order SW [GEOGRAPHIC_DATA] [GEOGRAPHIC_DAT…" at bounding box center [743, 352] width 1487 height 705
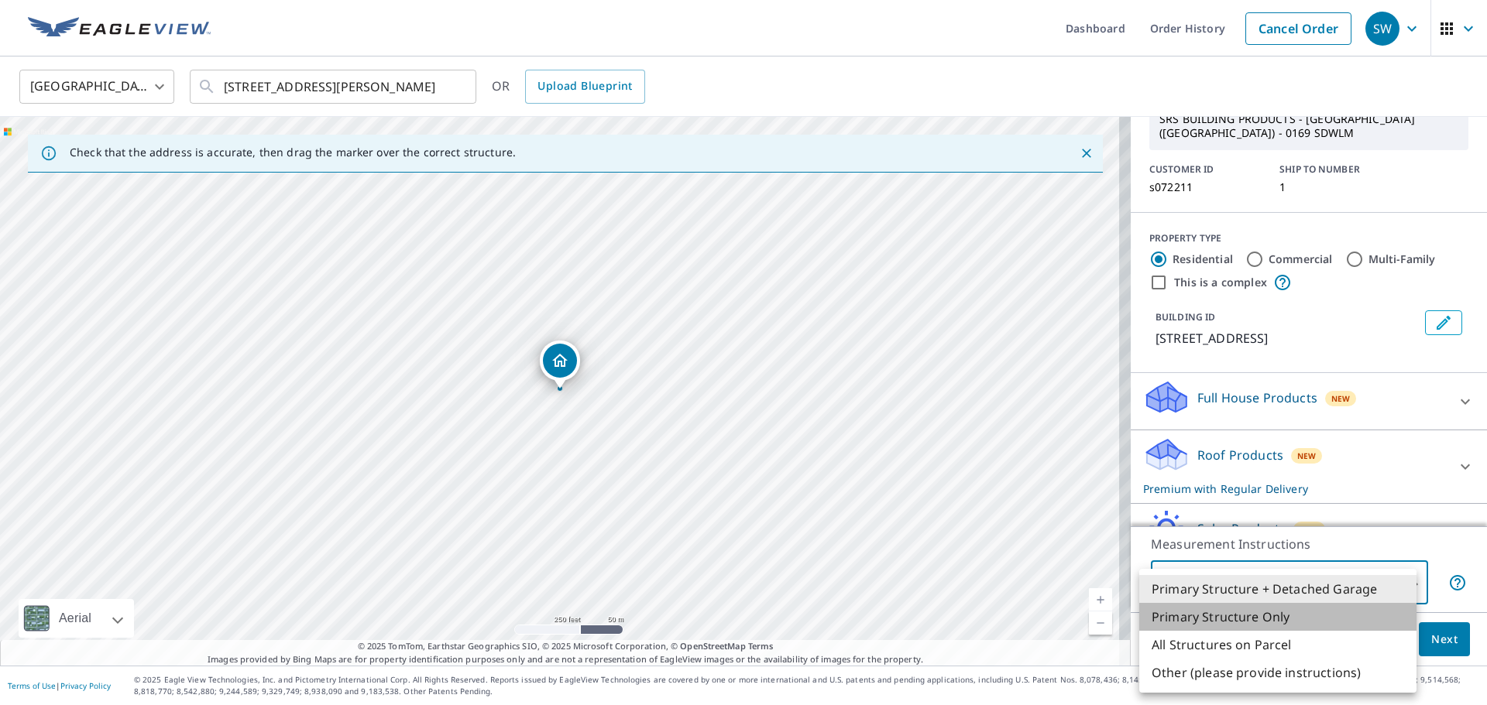
click at [1277, 620] on li "Primary Structure Only" at bounding box center [1277, 617] width 277 height 28
type input "2"
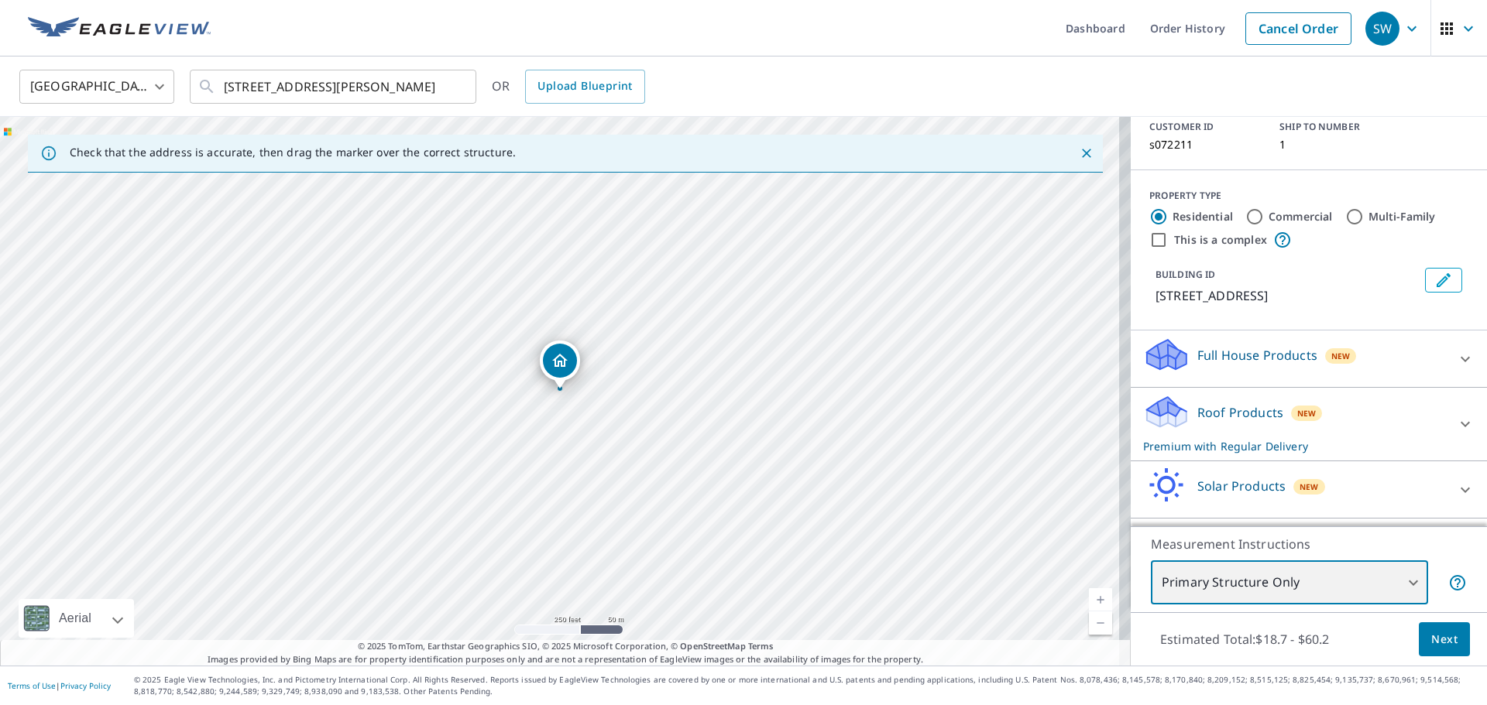
scroll to position [170, 0]
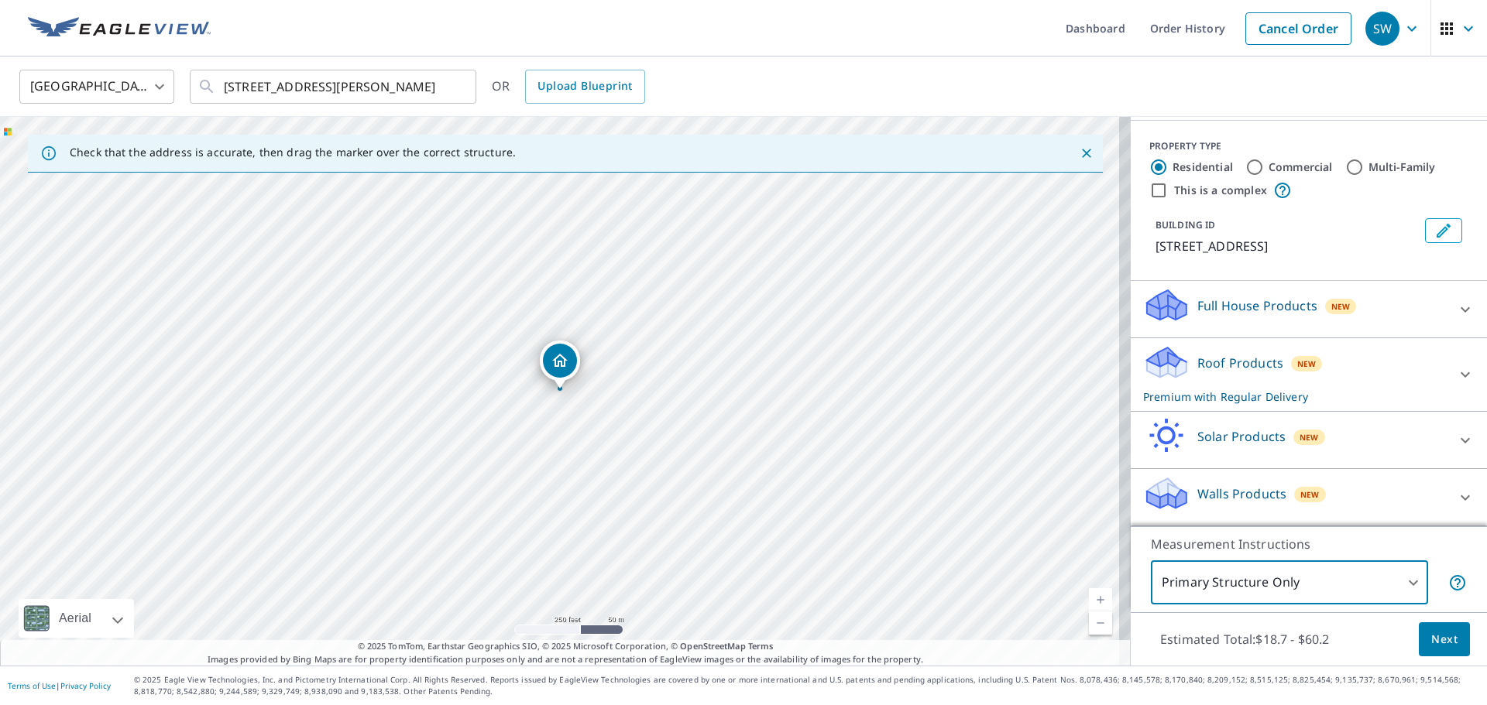
click at [1436, 647] on span "Next" at bounding box center [1444, 639] width 26 height 19
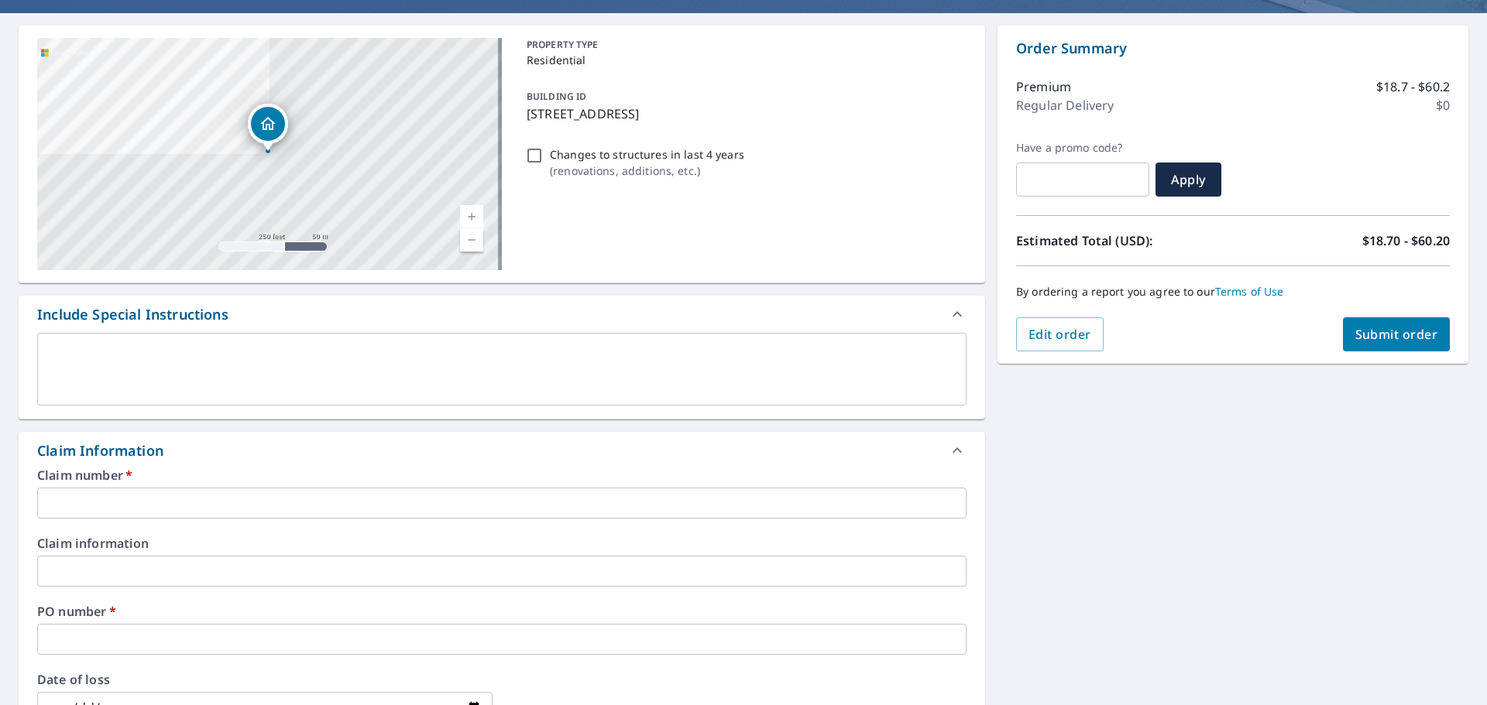
scroll to position [155, 0]
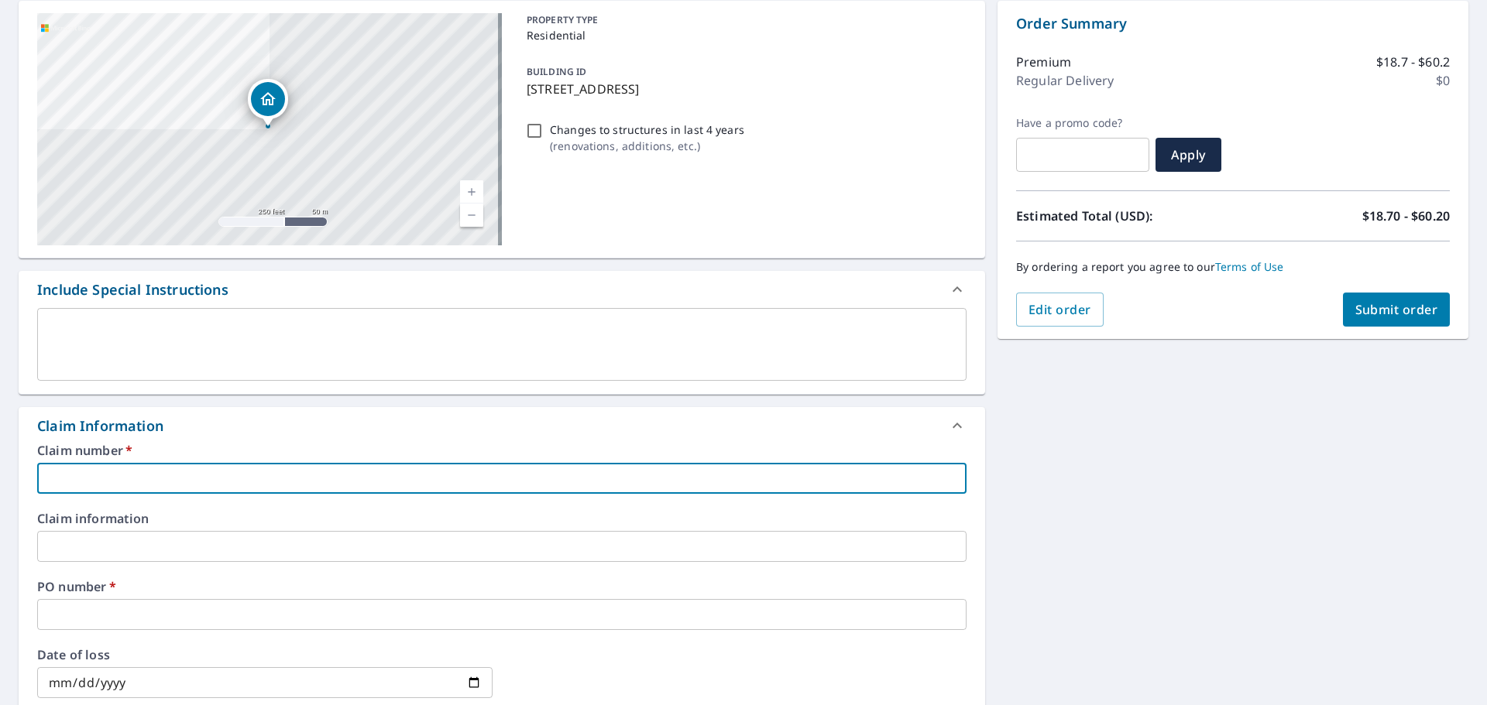
click at [393, 467] on input "text" at bounding box center [501, 478] width 929 height 31
type input "8"
checkbox input "true"
type input "82"
checkbox input "true"
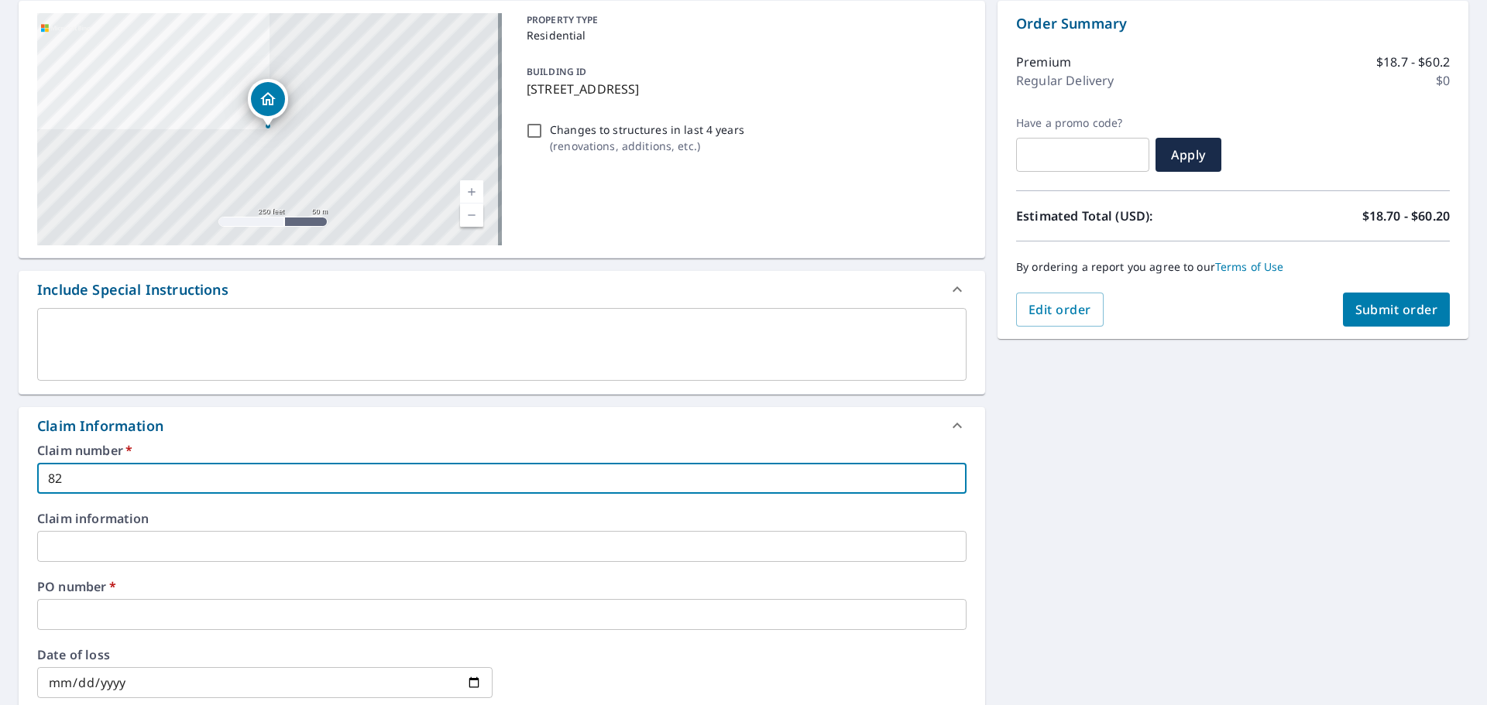
type input "824"
checkbox input "true"
type input "824"
checkbox input "true"
type input "824 s"
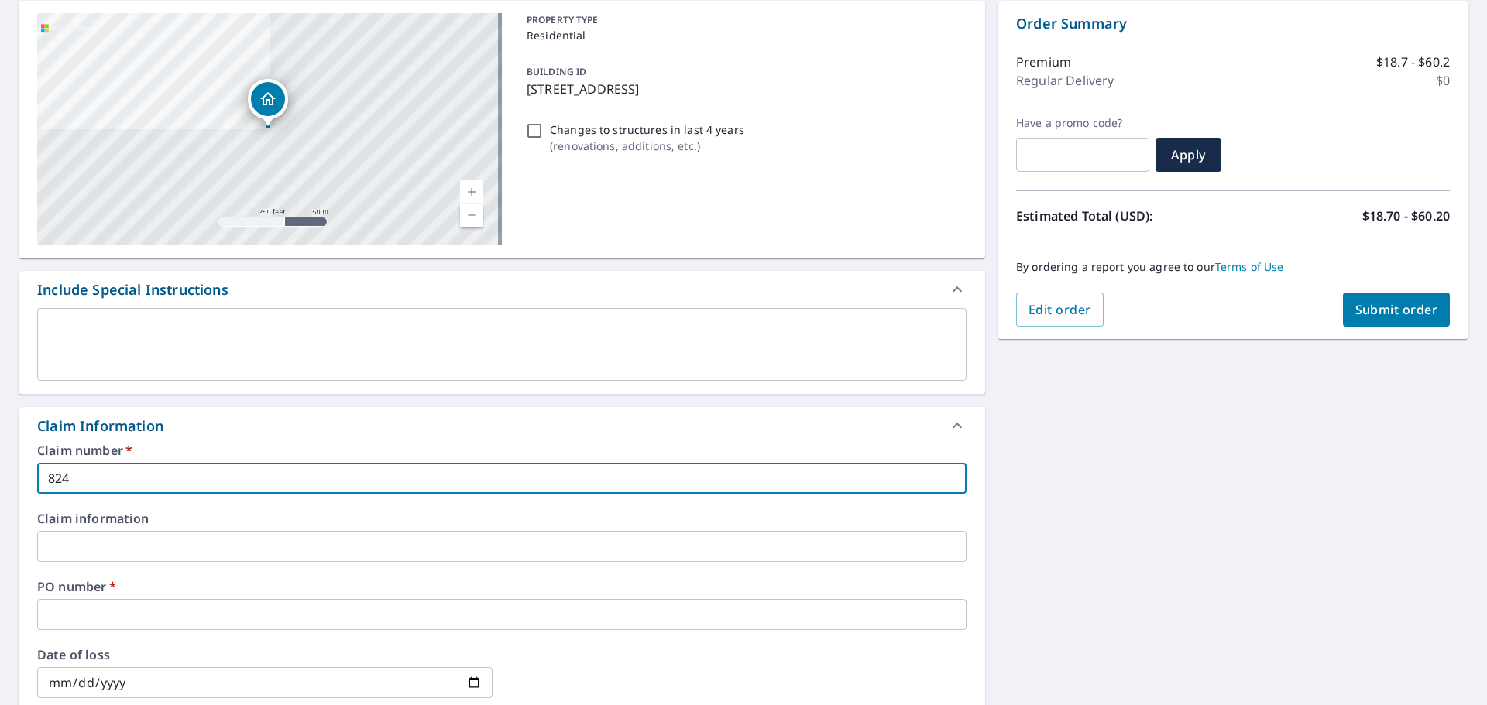
checkbox input "true"
type input "824 su"
checkbox input "true"
type input "824 sun"
checkbox input "true"
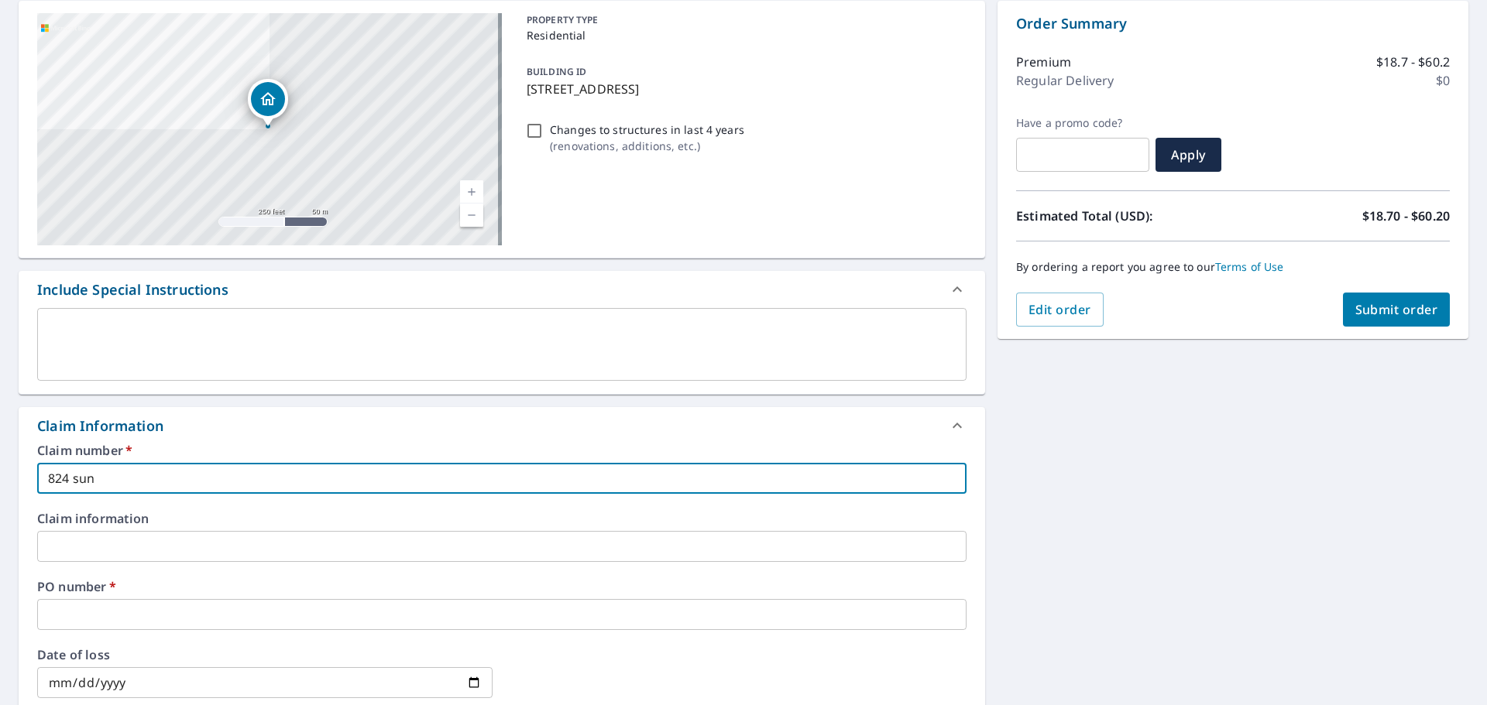
type input "824 suni"
checkbox input "true"
type input "824 [DEMOGRAPHIC_DATA]"
checkbox input "true"
type input "824 sunise"
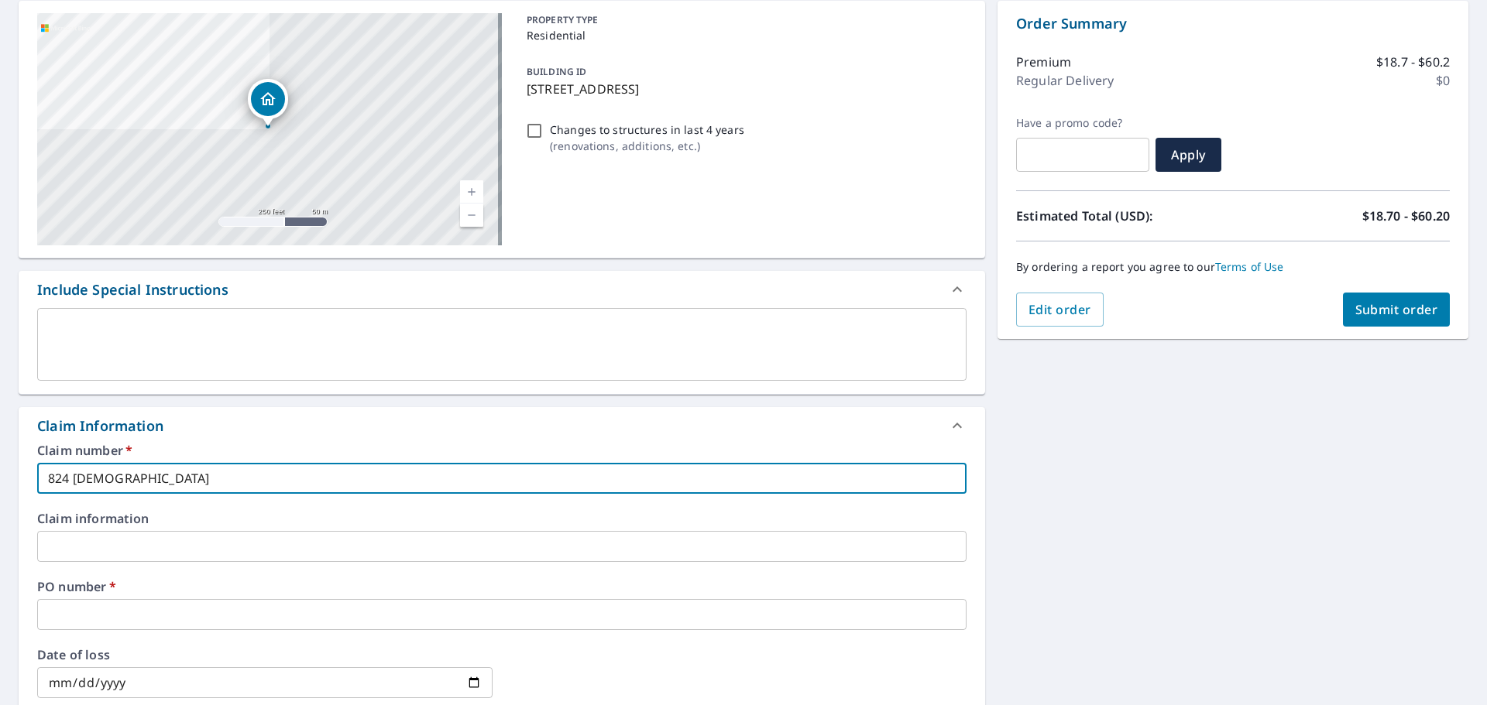
checkbox input "true"
type input "824 sunise"
checkbox input "true"
type input "824 sunise d"
checkbox input "true"
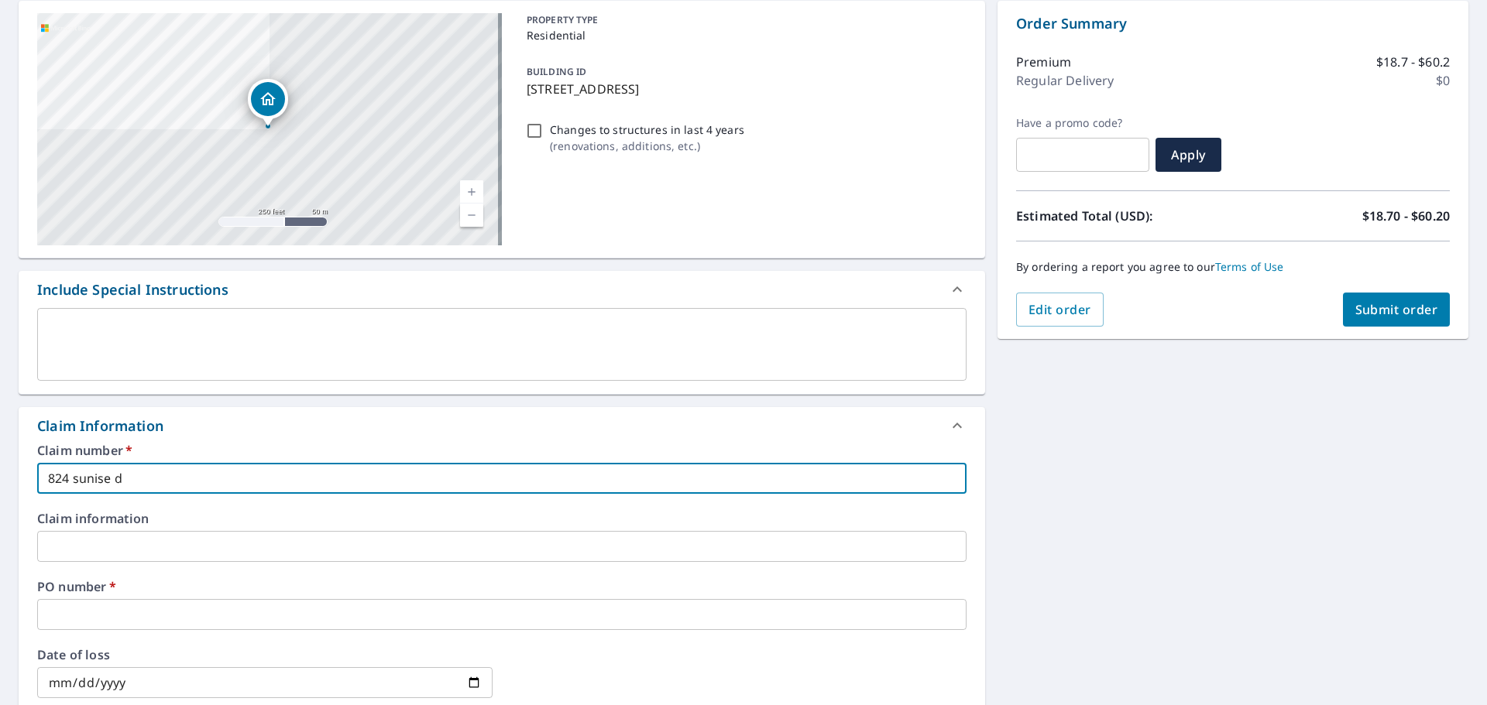
type input "[STREET_ADDRESS]"
checkbox input "true"
type input "[STREET_ADDRESS]"
checkbox input "true"
type input "[STREET_ADDRESS]"
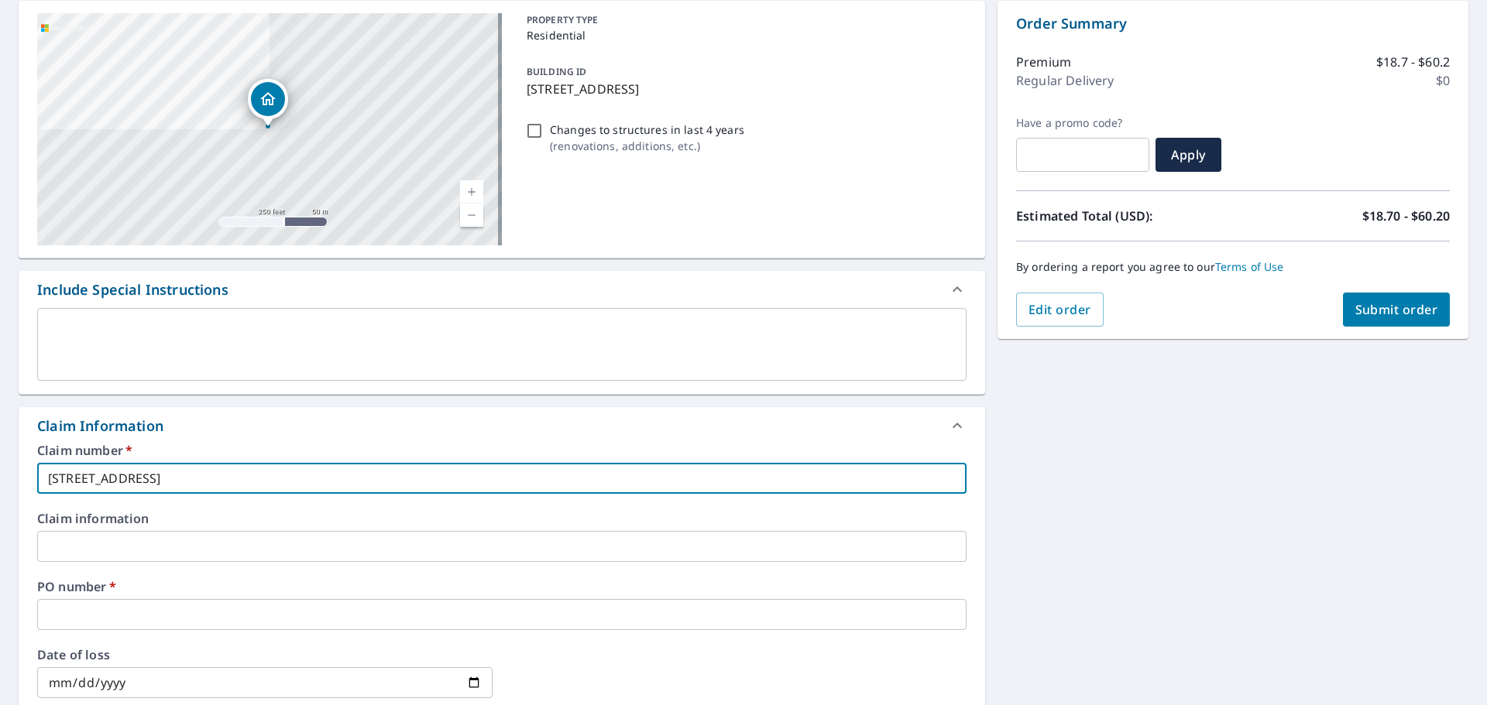
checkbox input "true"
type input "824 sunise d"
checkbox input "true"
type input "824 sunise"
checkbox input "true"
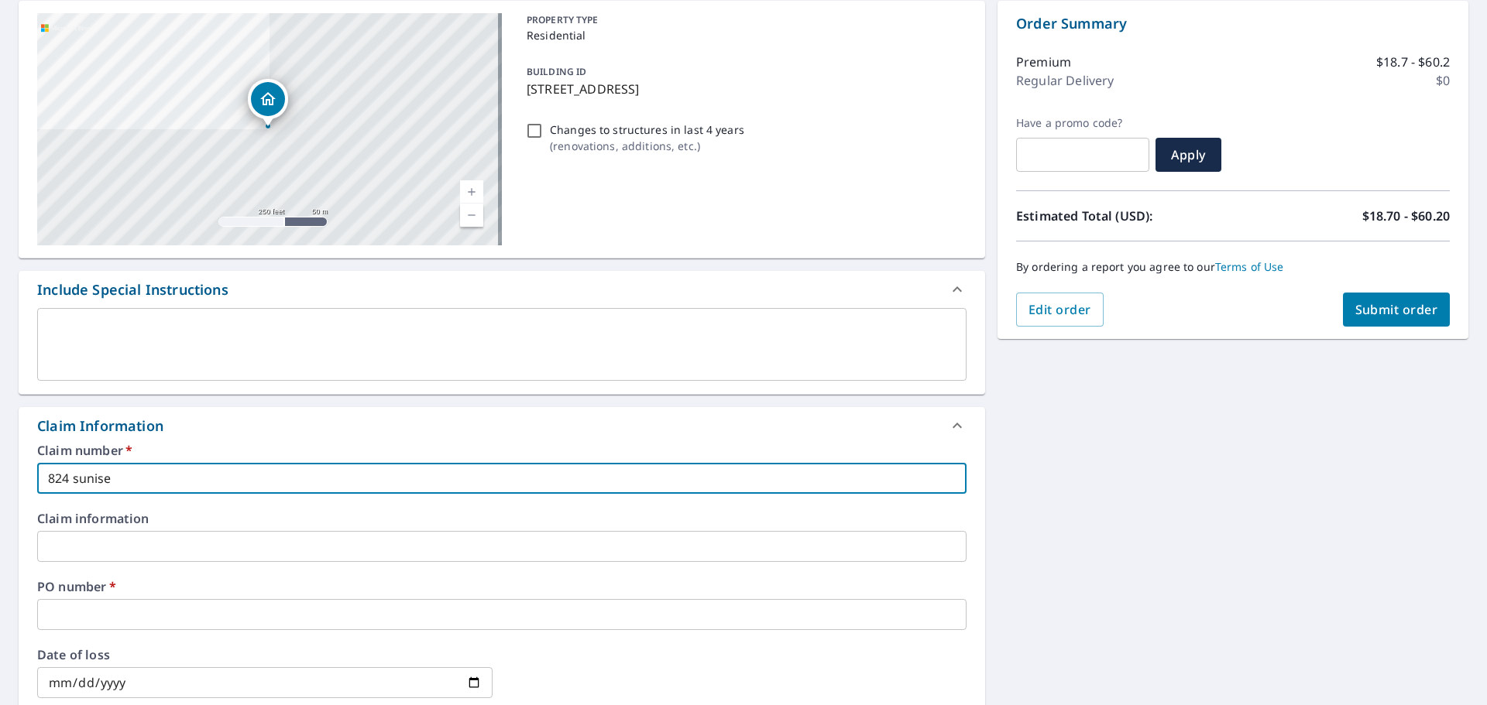
type input "824 sunise"
checkbox input "true"
type input "824 [DEMOGRAPHIC_DATA]"
checkbox input "true"
type input "824 suni"
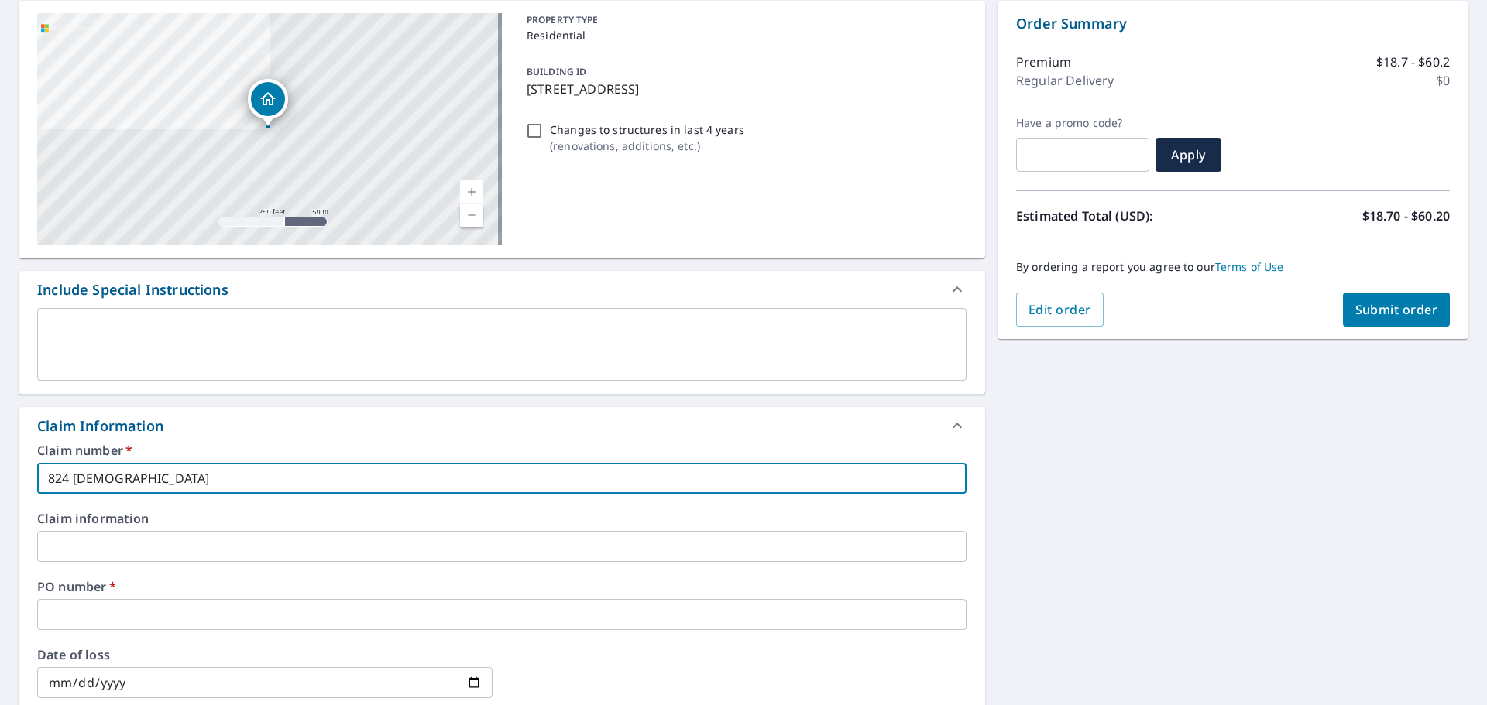
checkbox input "true"
type input "824 sun"
checkbox input "true"
type input "824 sunr"
checkbox input "true"
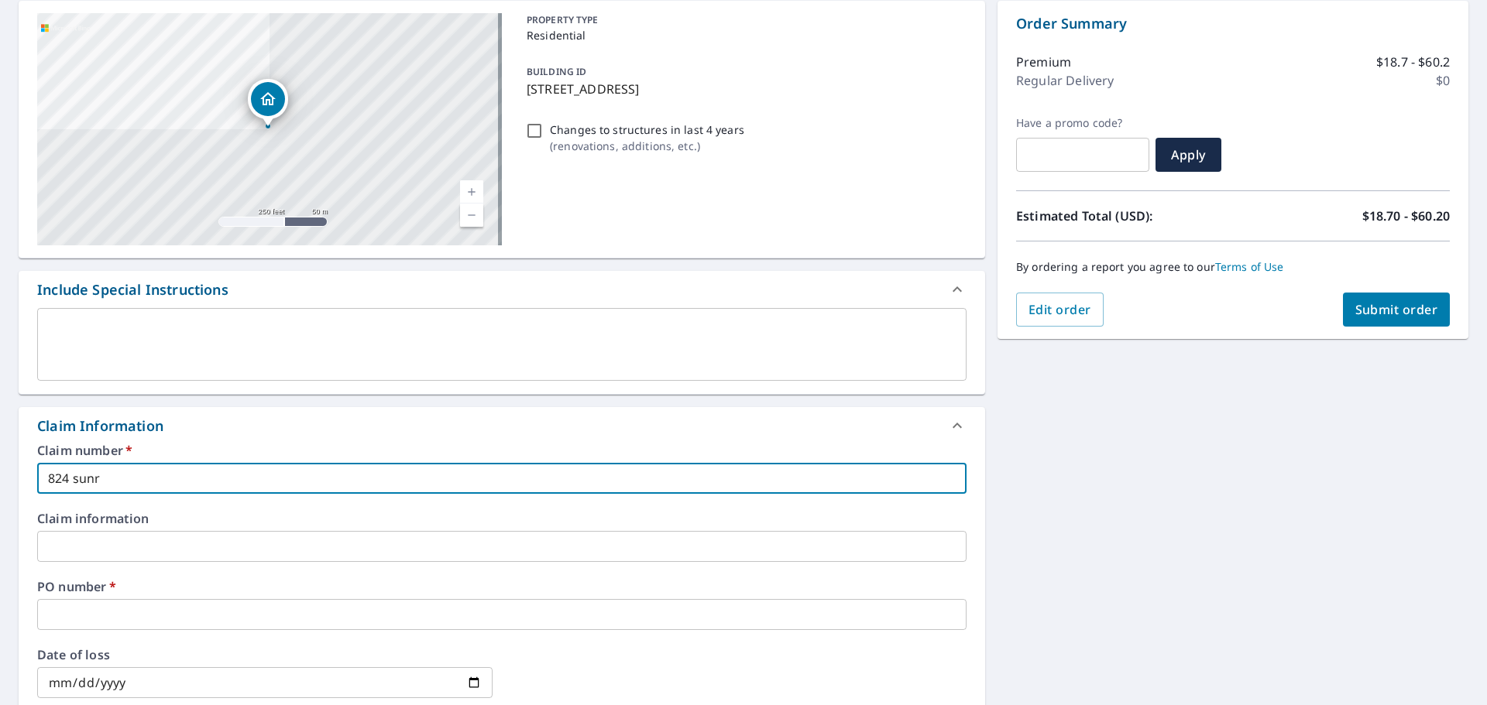
type input "824 sunri"
checkbox input "true"
type input "824 sunris"
checkbox input "true"
type input "824 sunrise"
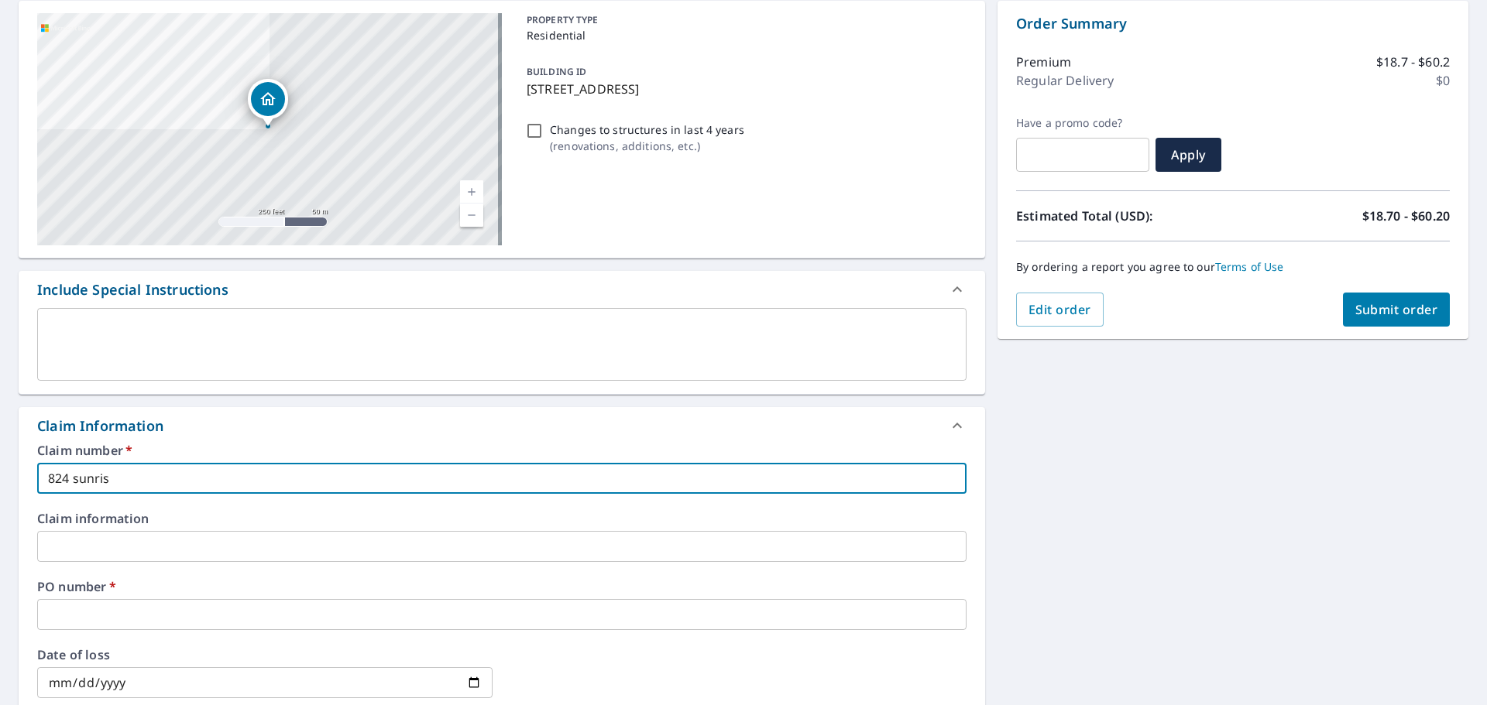
checkbox input "true"
type input "824 sunrise"
checkbox input "true"
type input "824 sunrise d"
checkbox input "true"
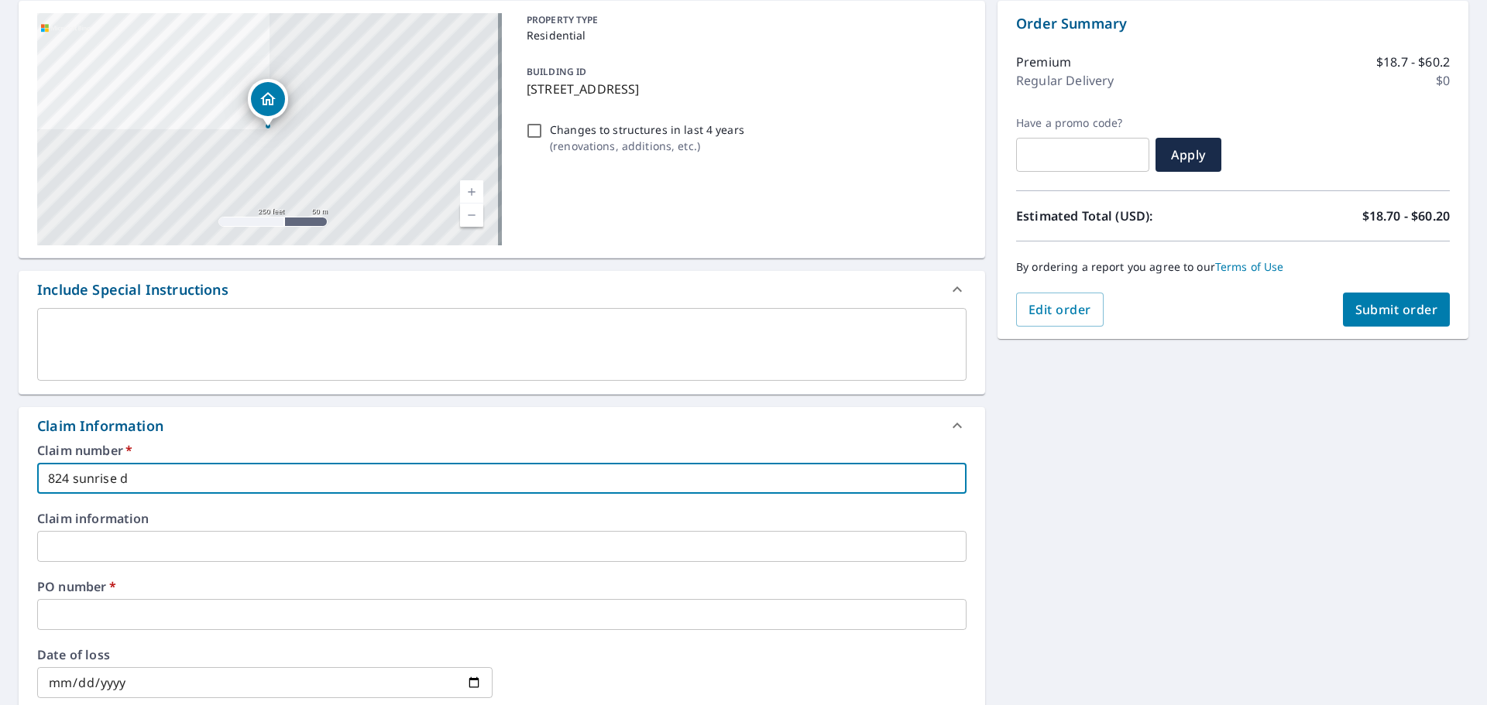
type input "824 sunrise dr"
checkbox input "true"
type input "824 sunrise dr"
checkbox input "true"
type input "824 sunrise dr"
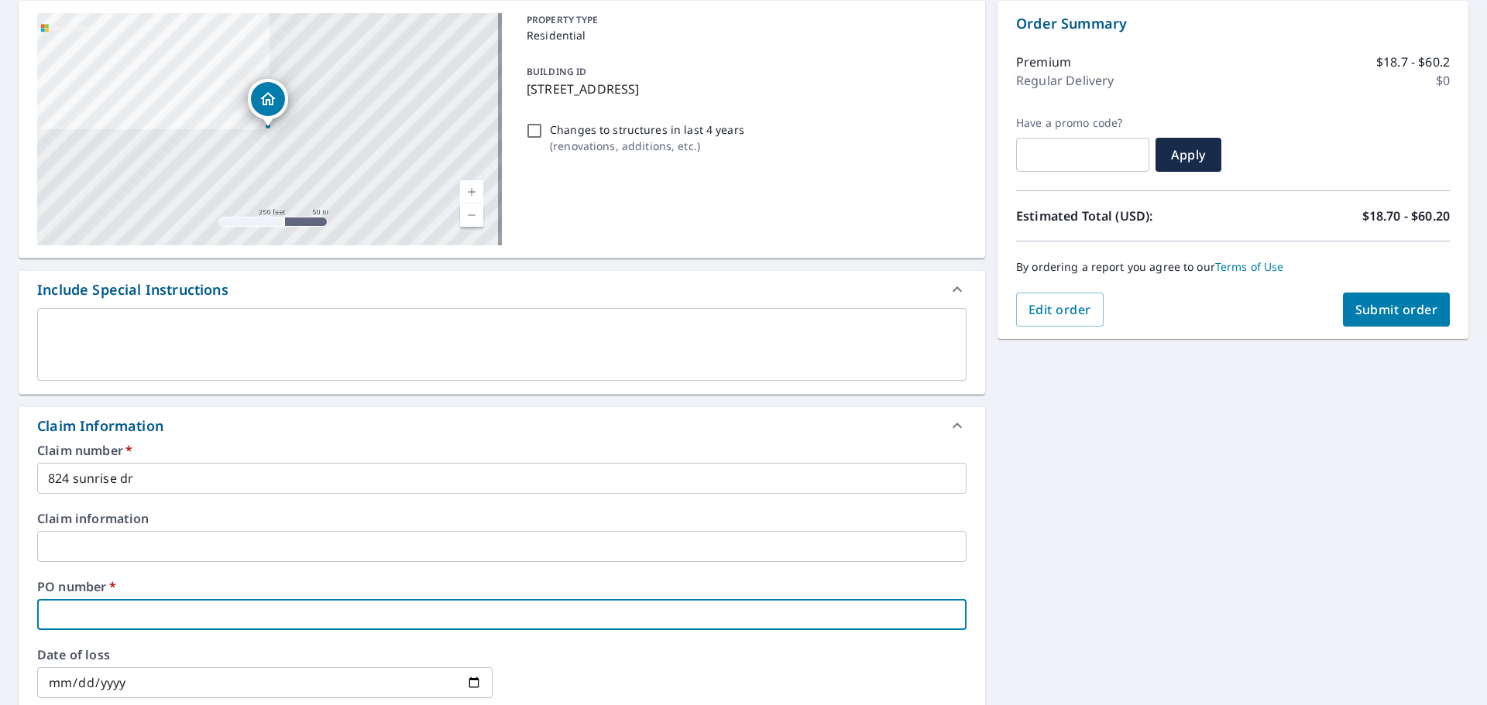
type input "8"
checkbox input "true"
type input "82"
checkbox input "true"
type input "824"
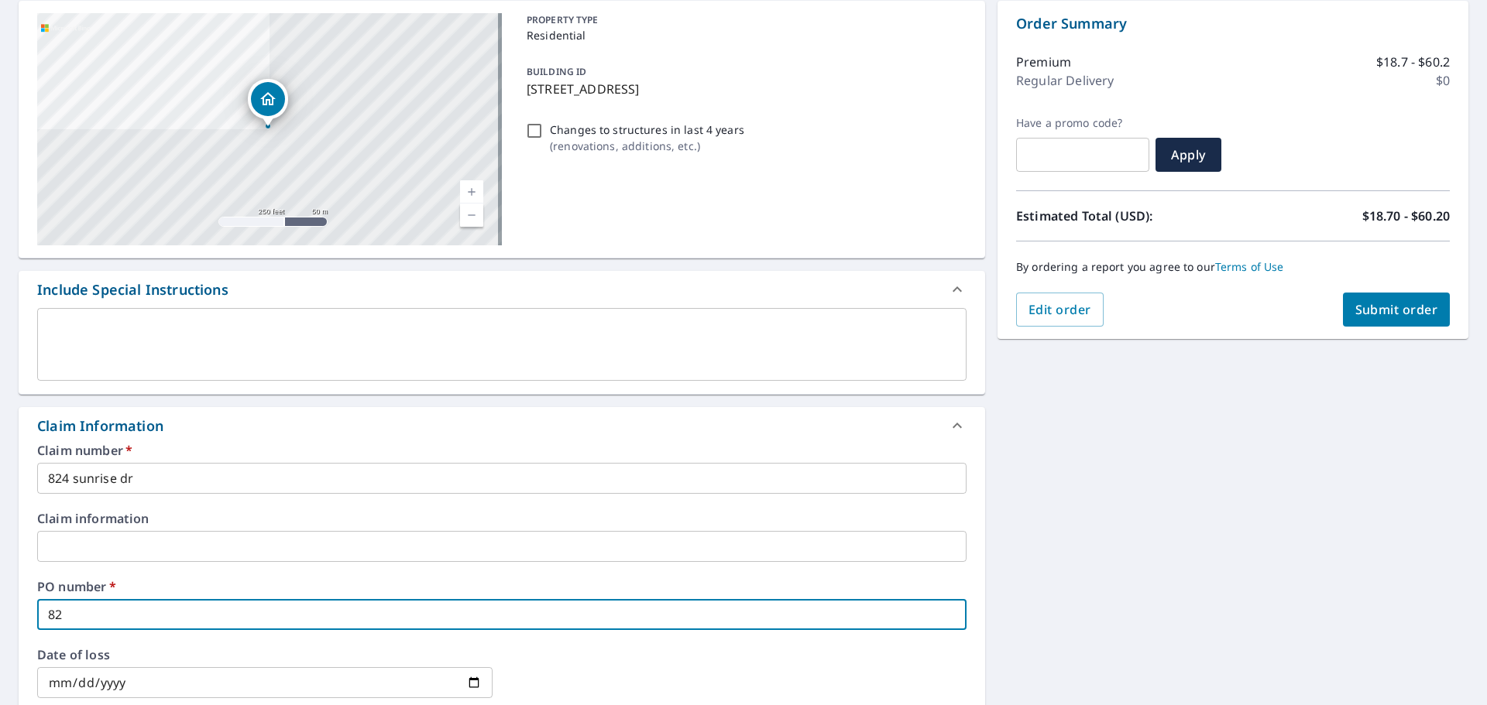
checkbox input "true"
type input "824"
checkbox input "true"
type input "824 s"
checkbox input "true"
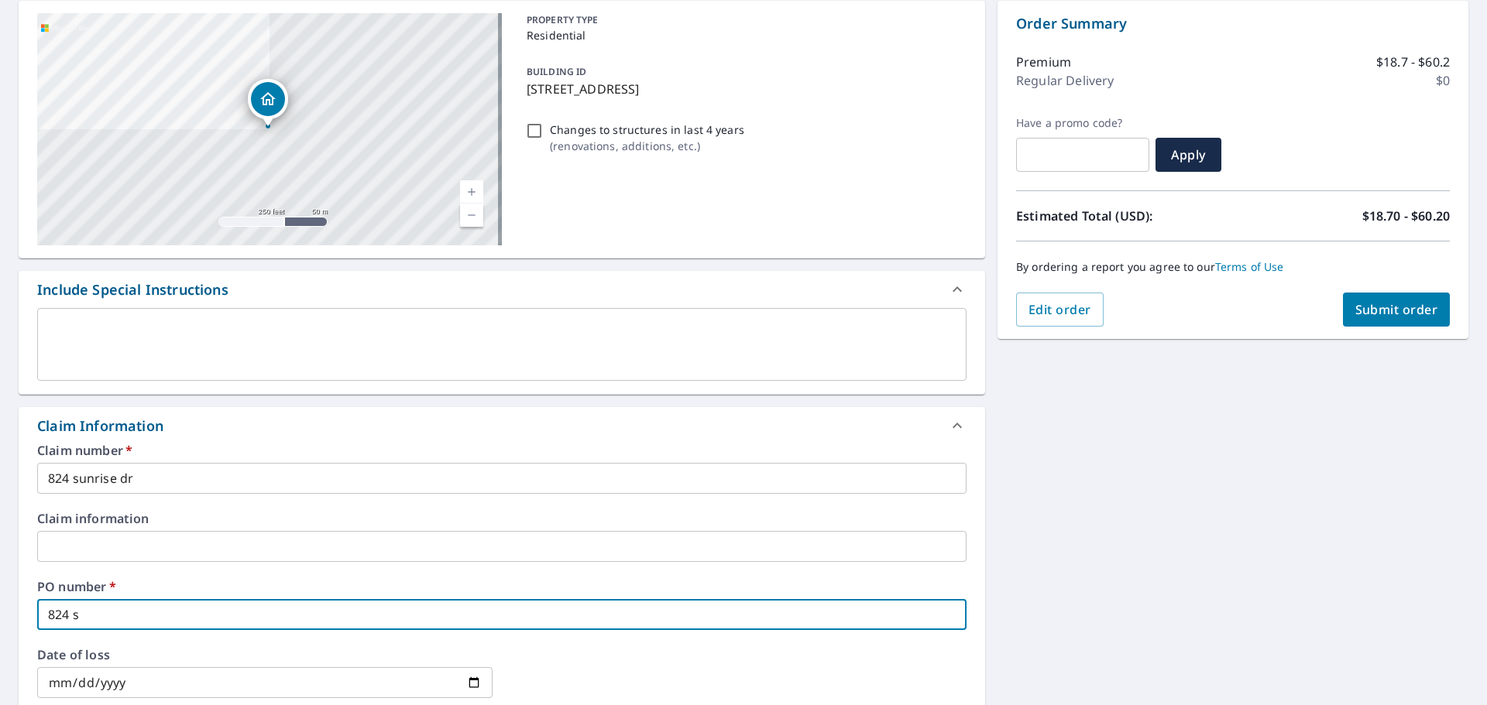
type input "824 su"
checkbox input "true"
type input "824 sun"
checkbox input "true"
type input "824 sunr"
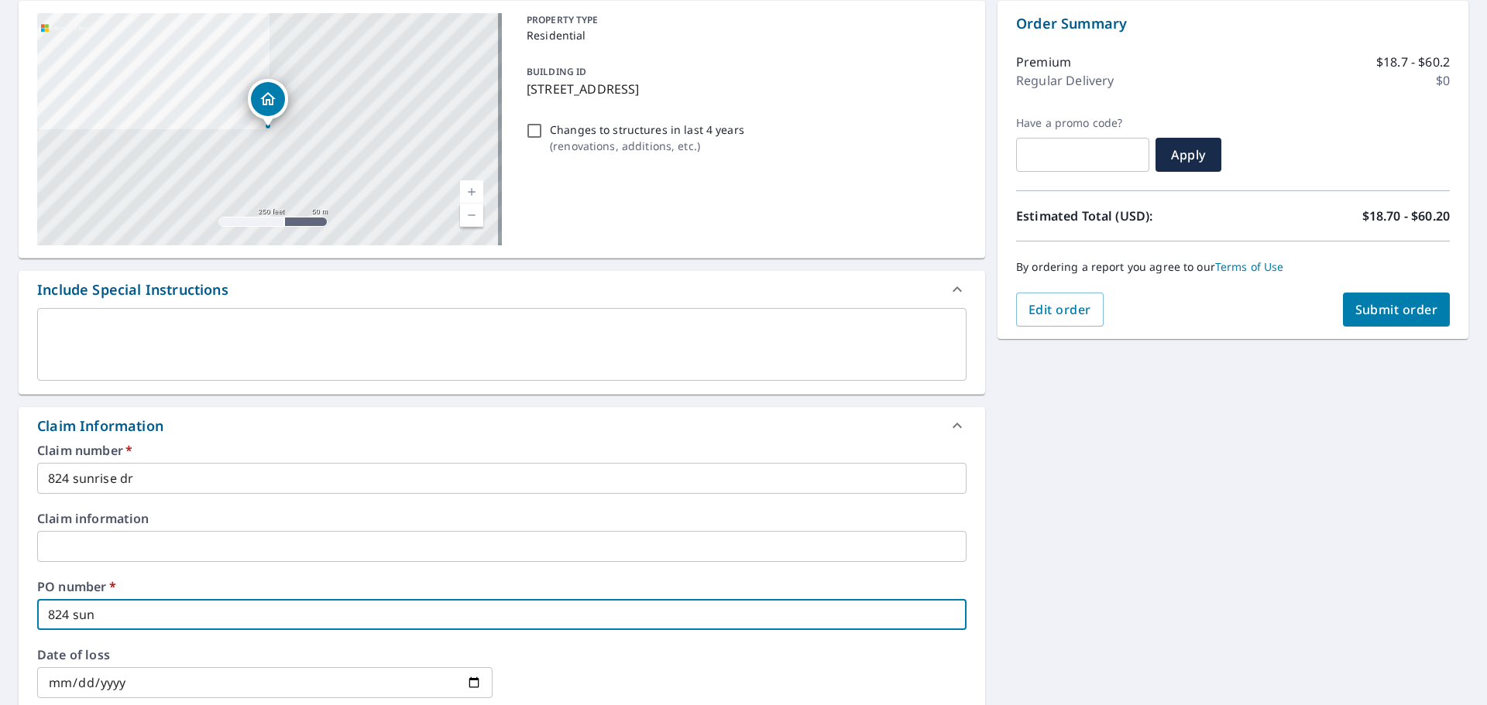
checkbox input "true"
type input "824 sunri"
checkbox input "true"
type input "824 sunris"
checkbox input "true"
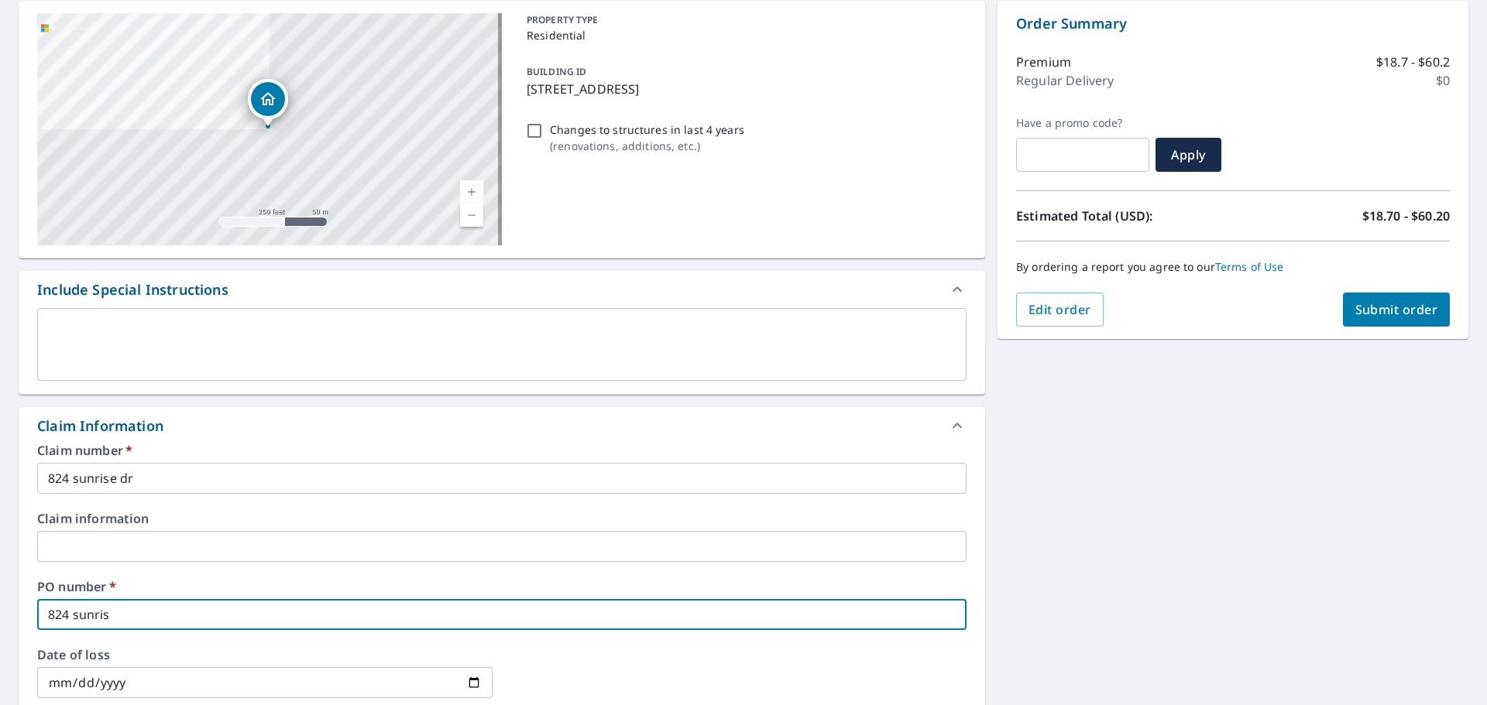
type input "824 sunrise"
checkbox input "true"
type input "824 sunrise"
checkbox input "true"
type input "824 sunrise"
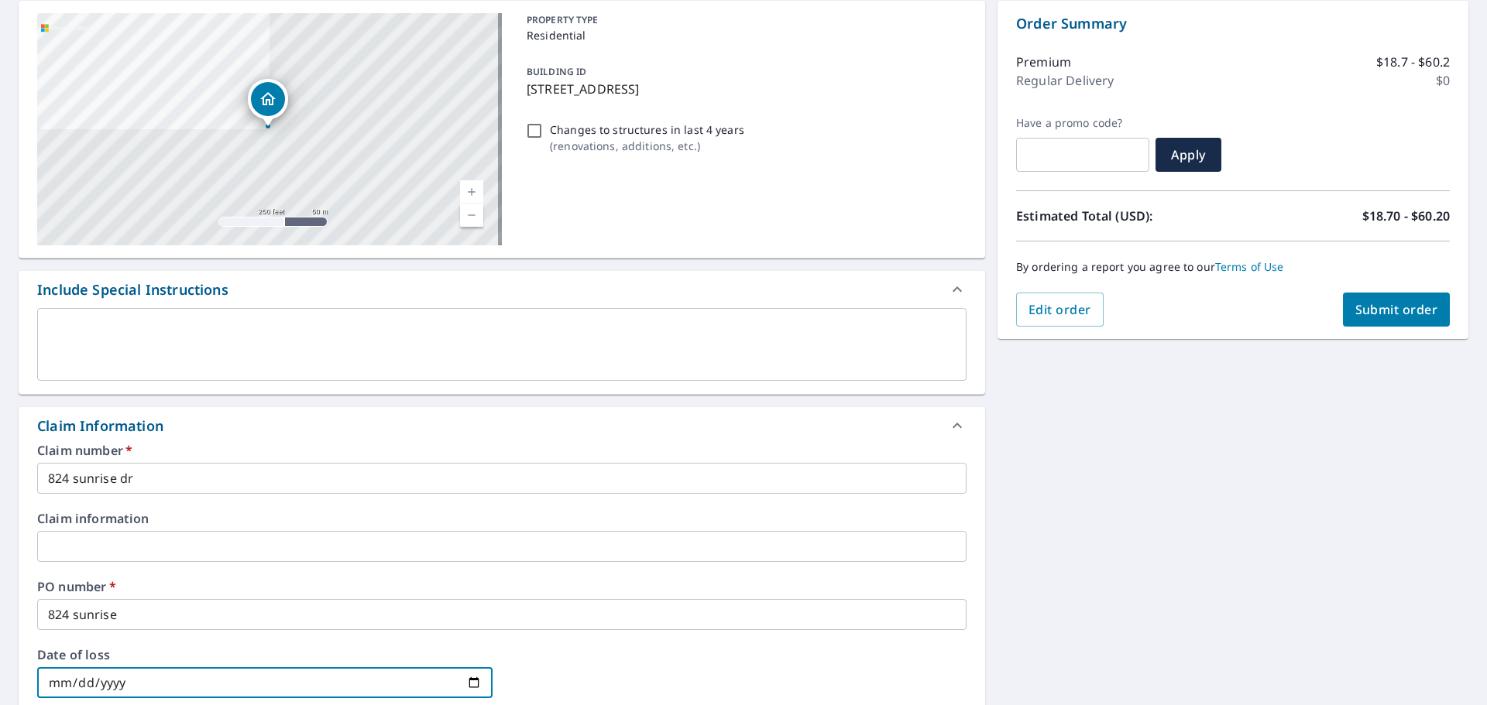
scroll to position [554, 0]
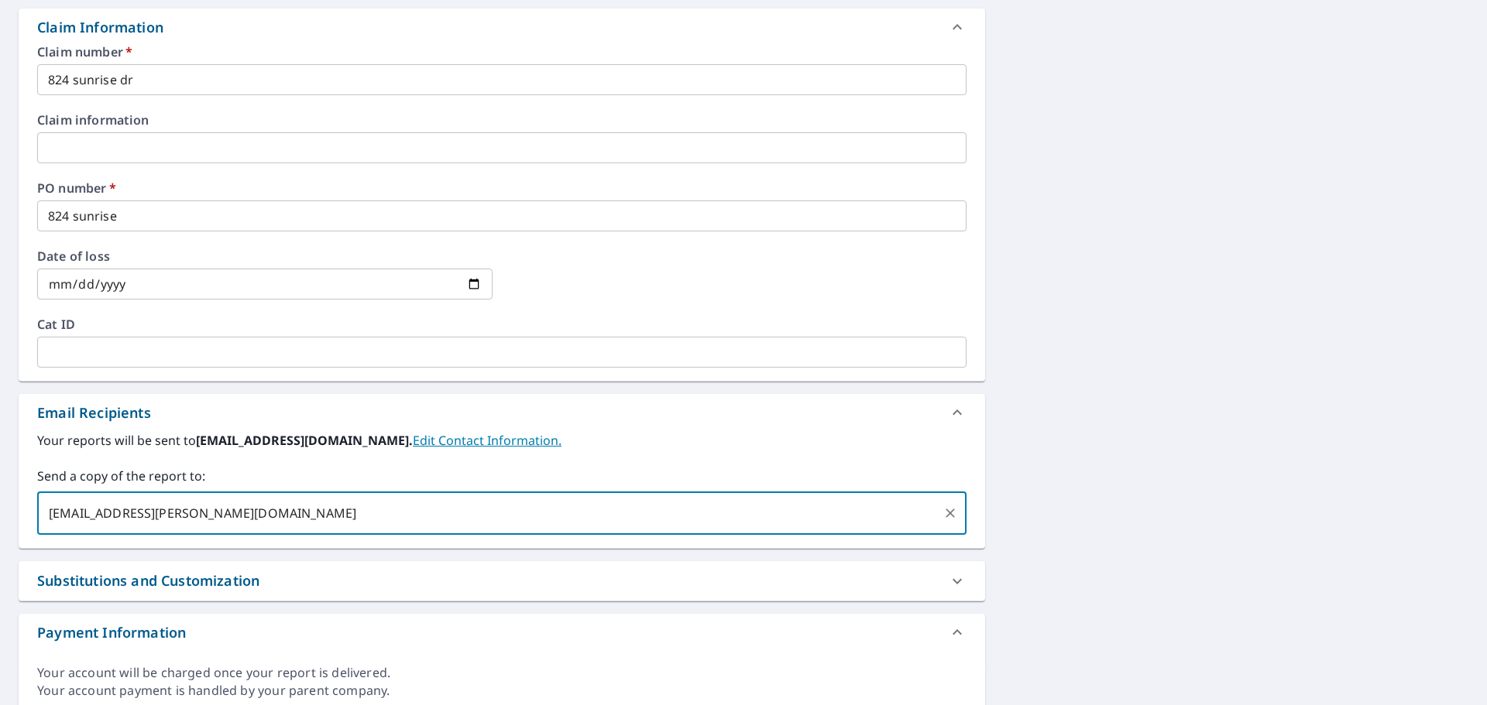
type input "[EMAIL_ADDRESS][PERSON_NAME][DOMAIN_NAME]"
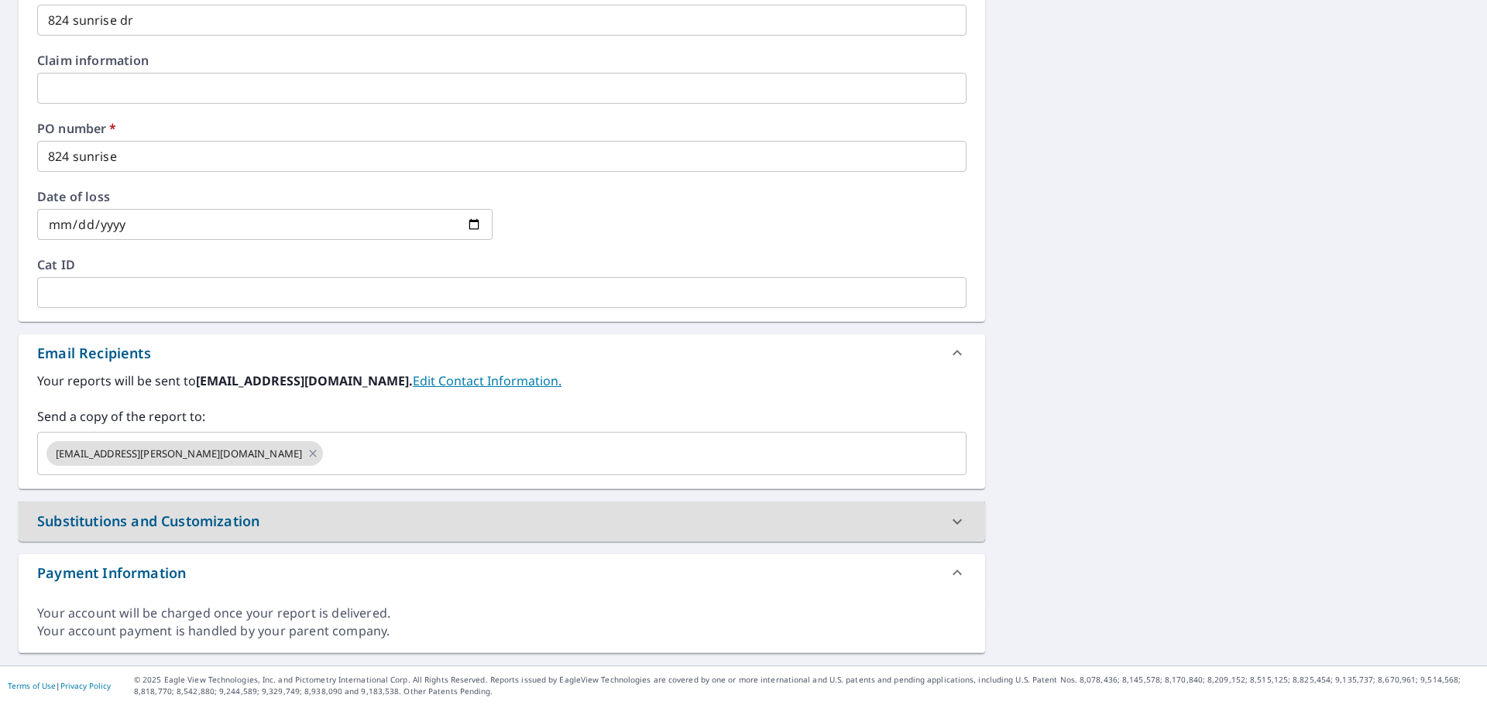
scroll to position [0, 0]
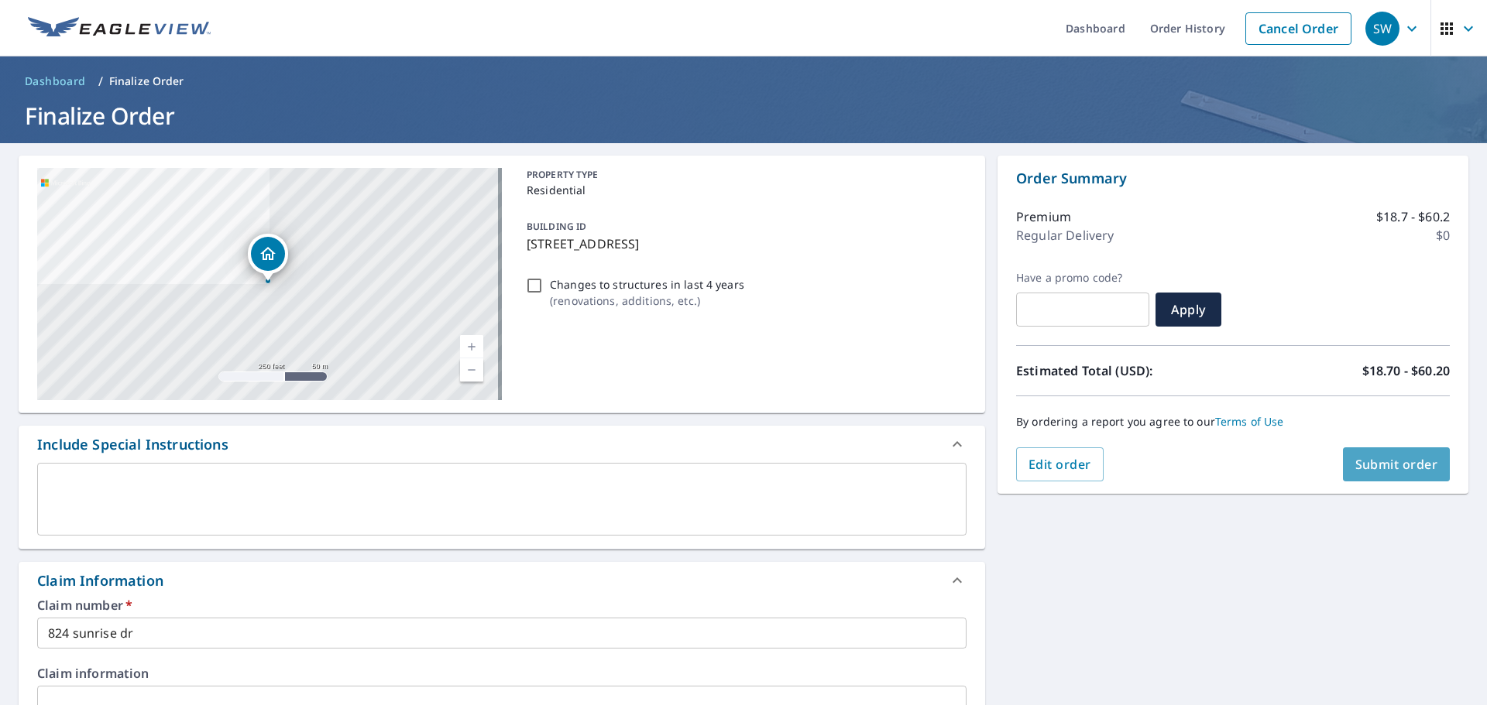
click at [1374, 472] on span "Submit order" at bounding box center [1396, 464] width 83 height 17
checkbox input "true"
